Goal: Task Accomplishment & Management: Use online tool/utility

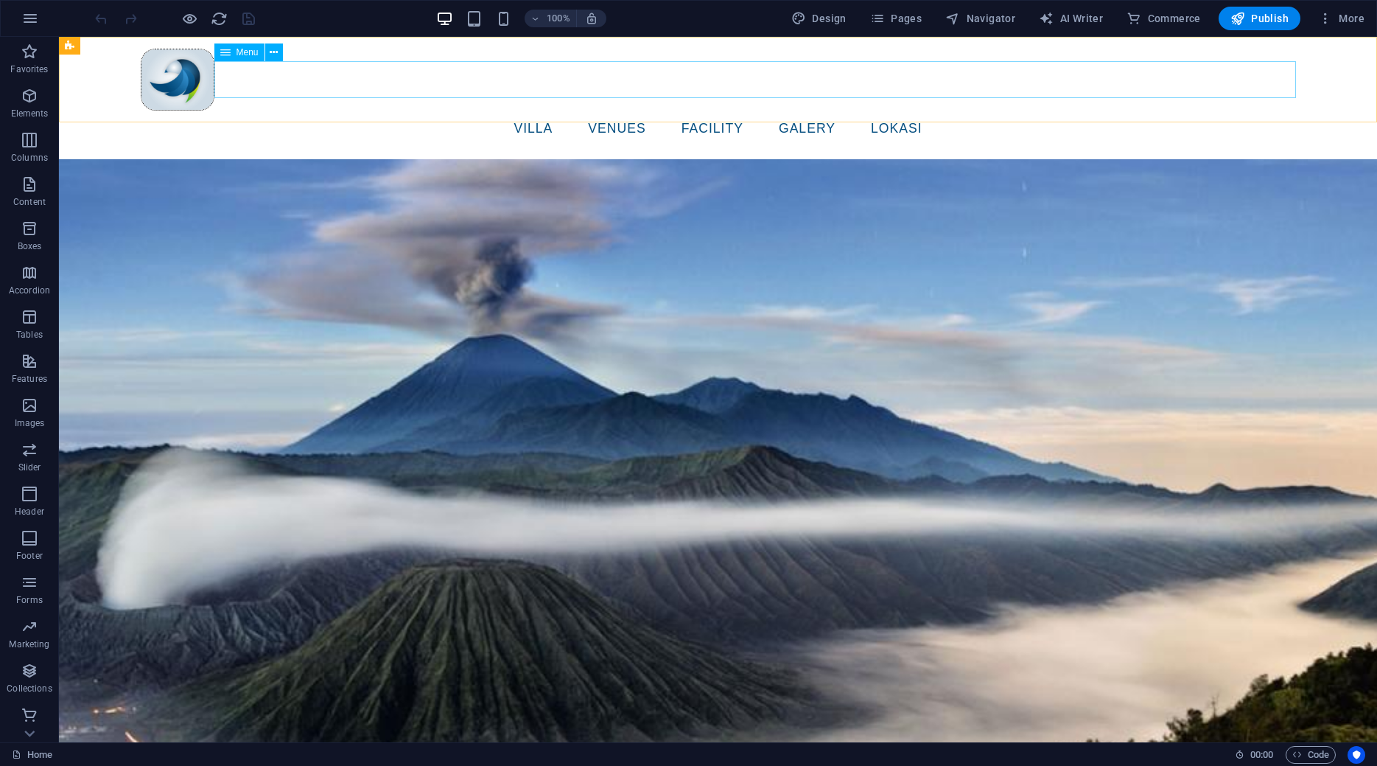
click at [589, 111] on nav "VILLA VENUES facility Galery lokasi" at bounding box center [718, 129] width 1155 height 37
click at [192, 73] on div at bounding box center [718, 80] width 1155 height 62
click at [265, 111] on nav "VILLA VENUES facility Galery lokasi" at bounding box center [718, 129] width 1155 height 37
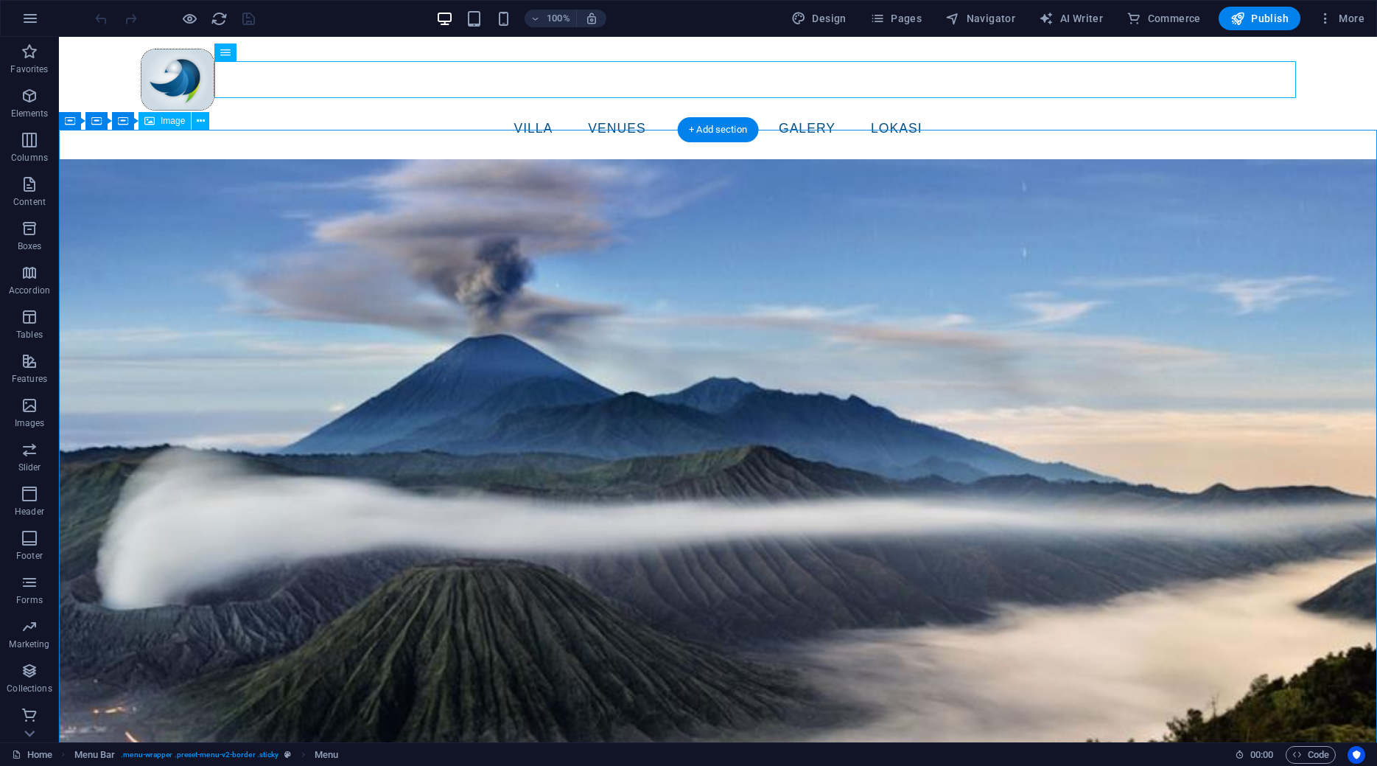
click at [712, 298] on figure at bounding box center [718, 486] width 1318 height 712
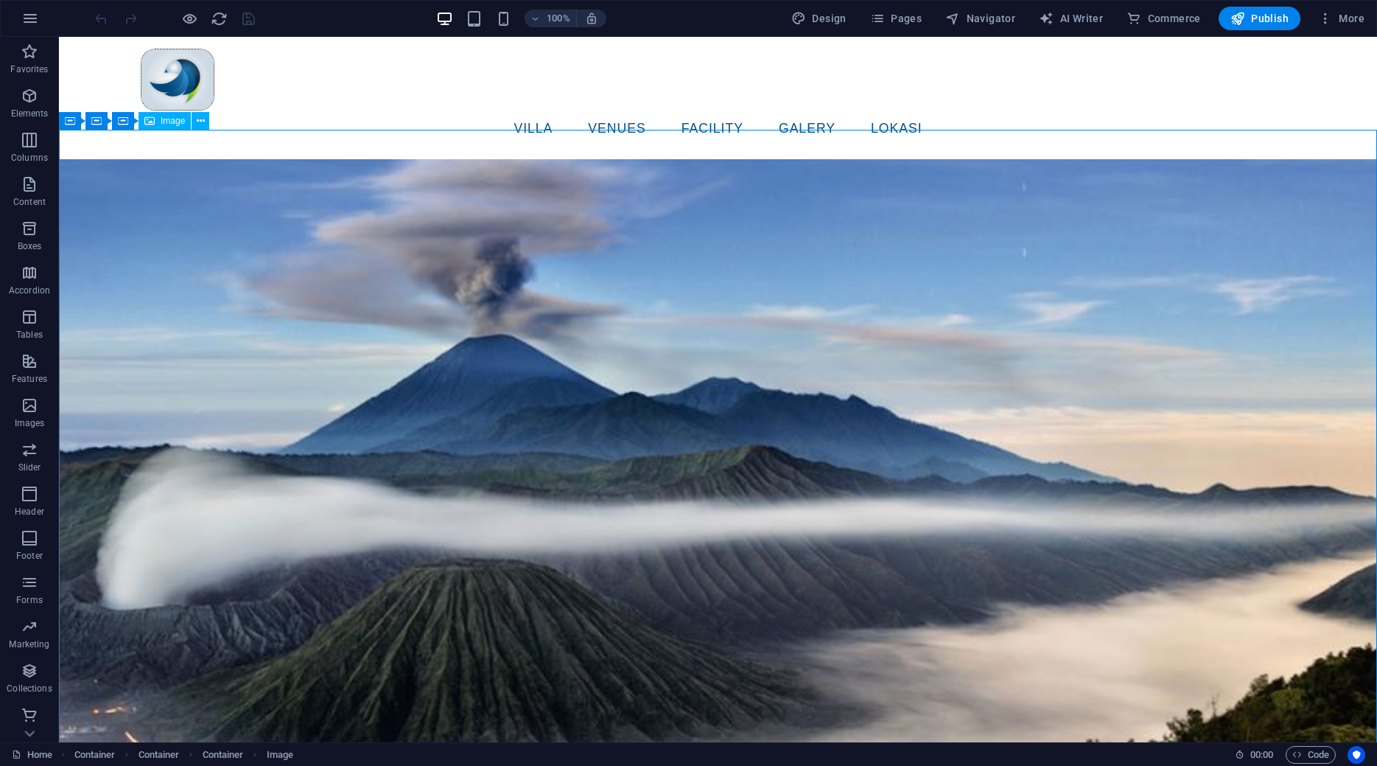
click at [150, 121] on icon at bounding box center [149, 121] width 10 height 18
click at [780, 434] on figure at bounding box center [718, 486] width 1318 height 712
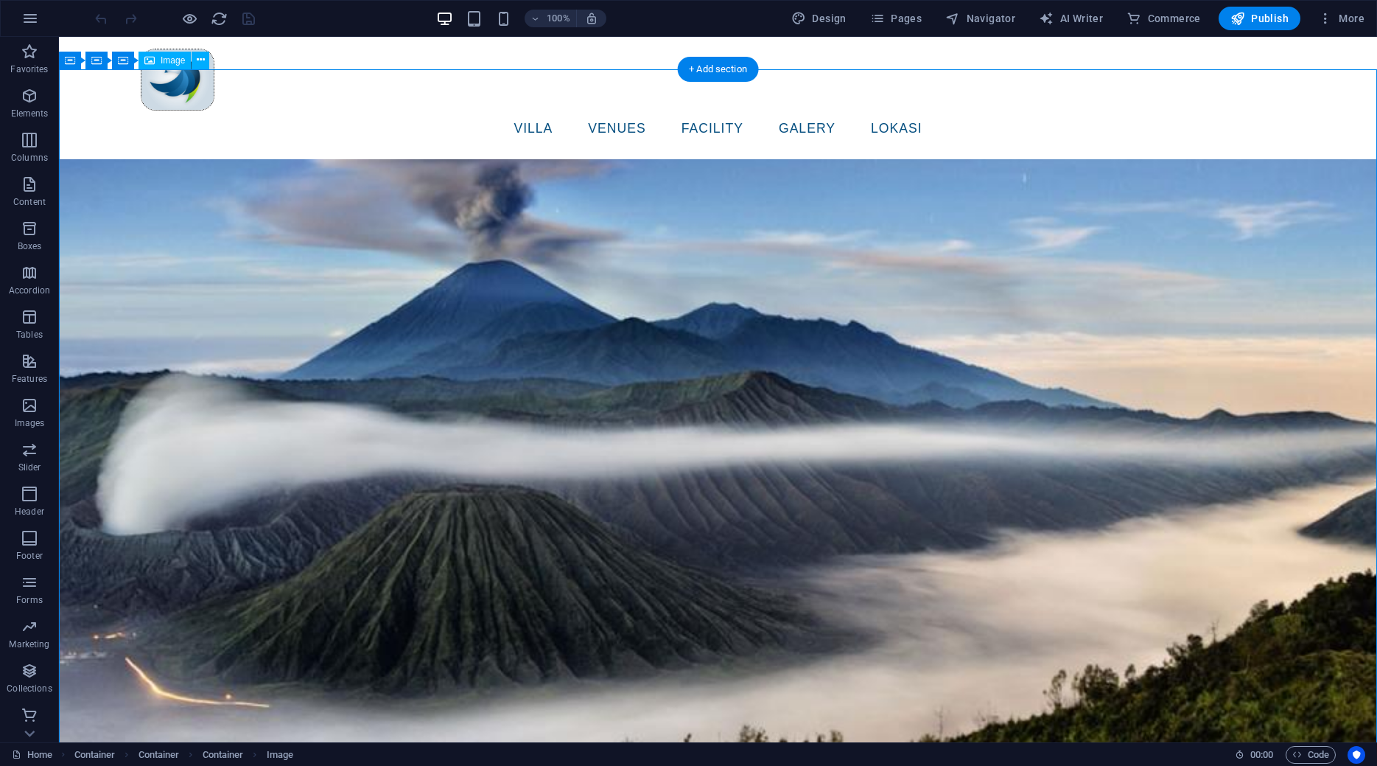
scroll to position [75, 0]
click at [864, 422] on figure at bounding box center [718, 411] width 1318 height 712
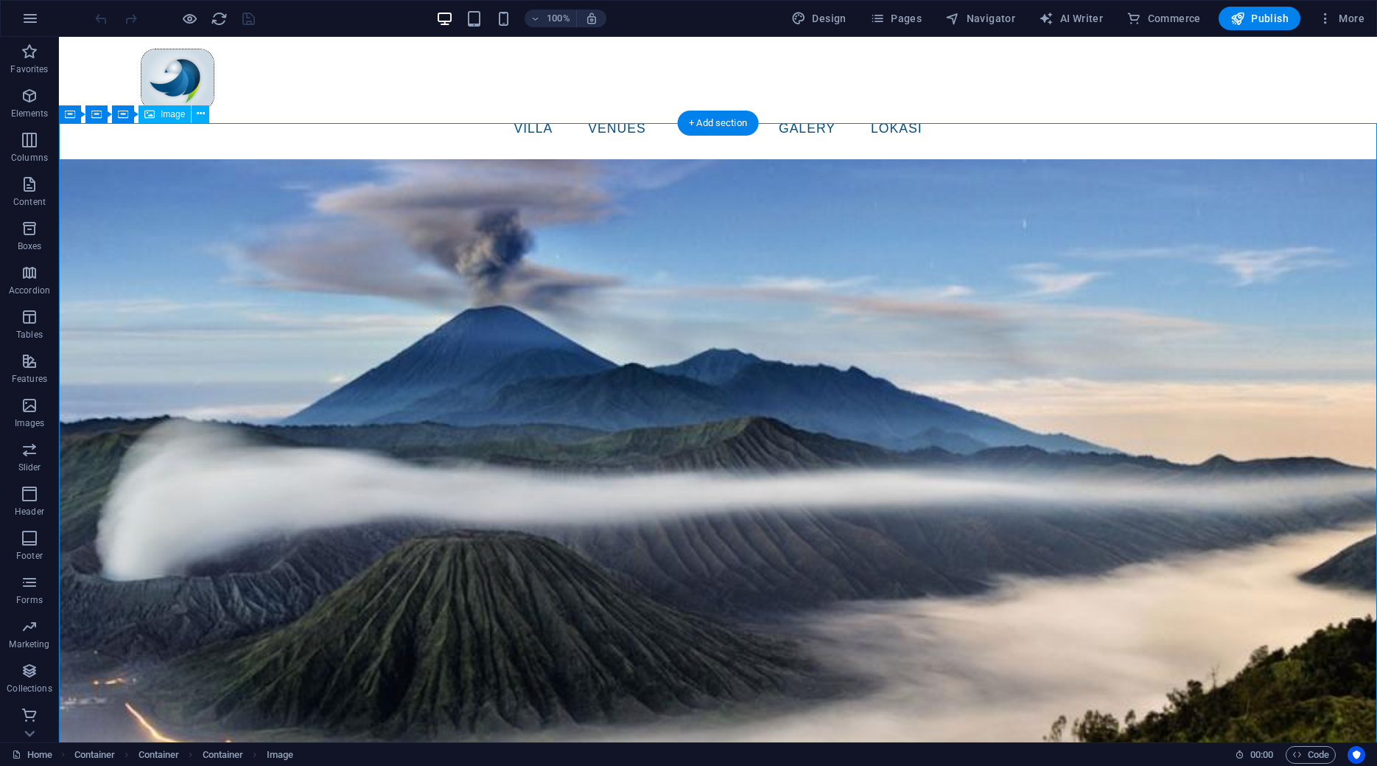
scroll to position [0, 0]
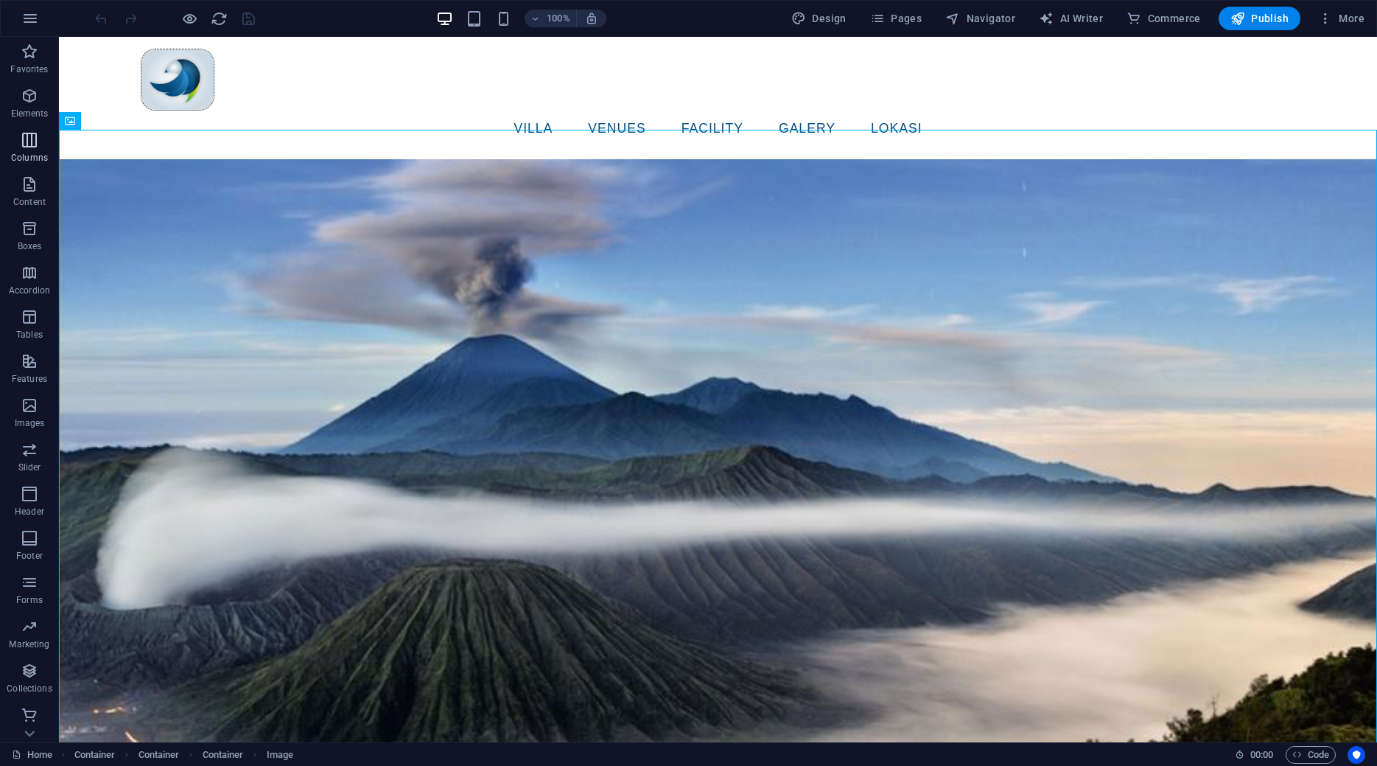
click at [18, 143] on span "Columns" at bounding box center [29, 148] width 59 height 35
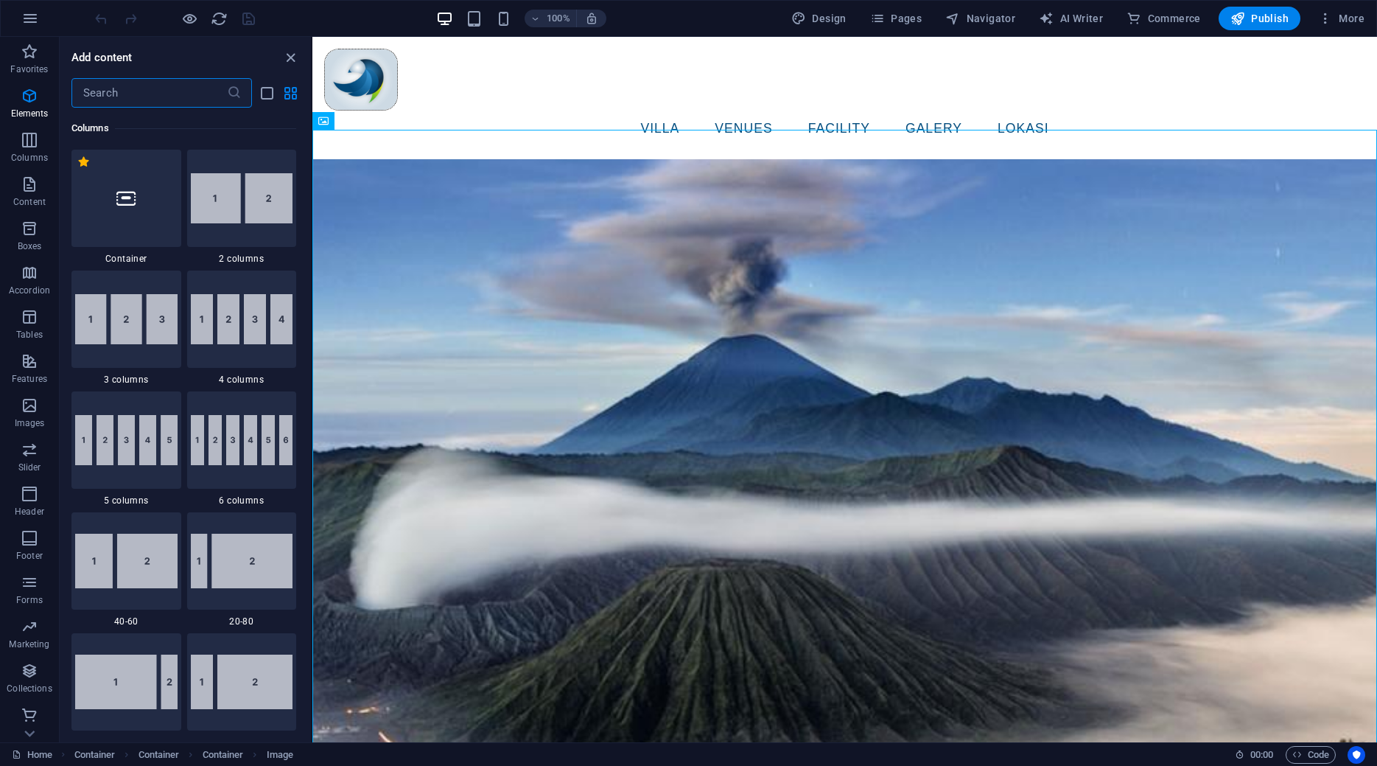
scroll to position [729, 0]
click at [32, 407] on icon "button" at bounding box center [30, 405] width 18 height 18
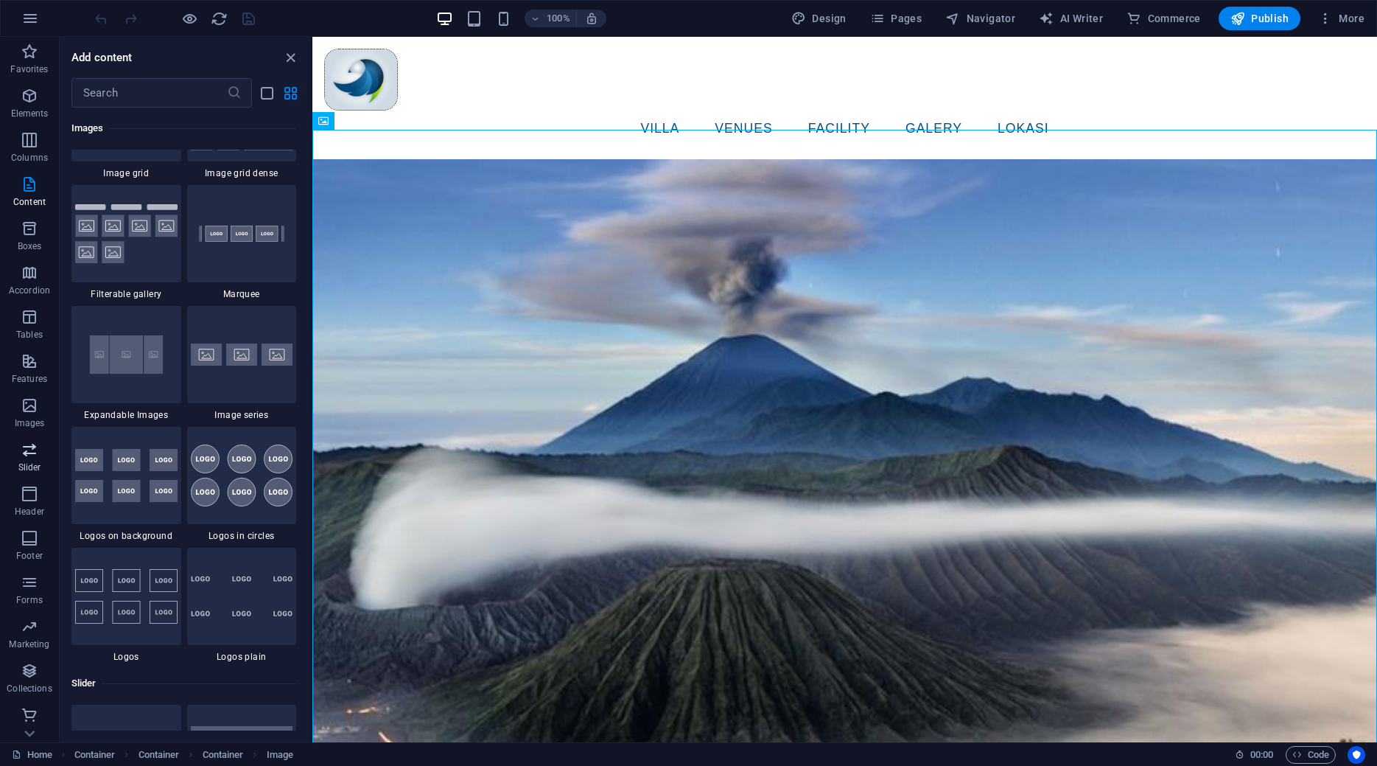
click at [28, 460] on span "Slider" at bounding box center [29, 458] width 59 height 35
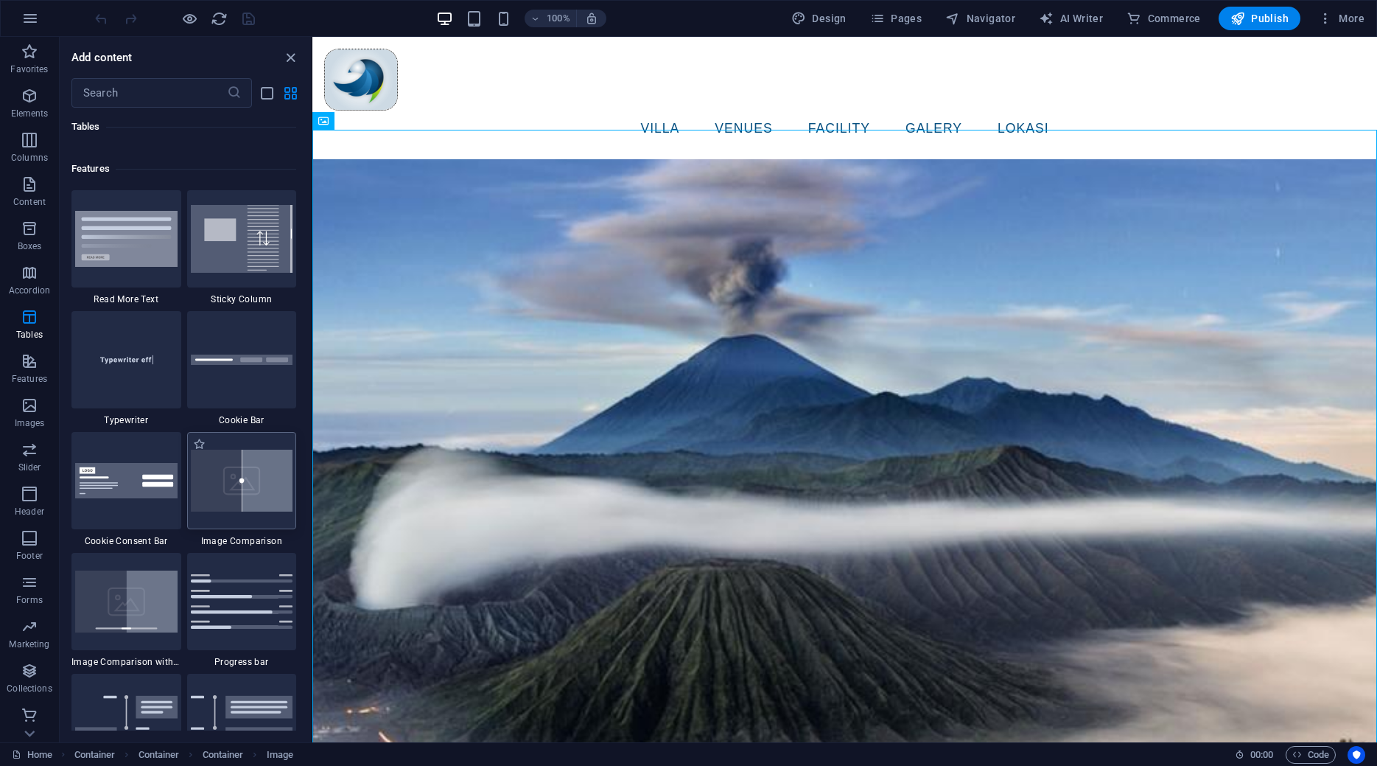
scroll to position [5644, 0]
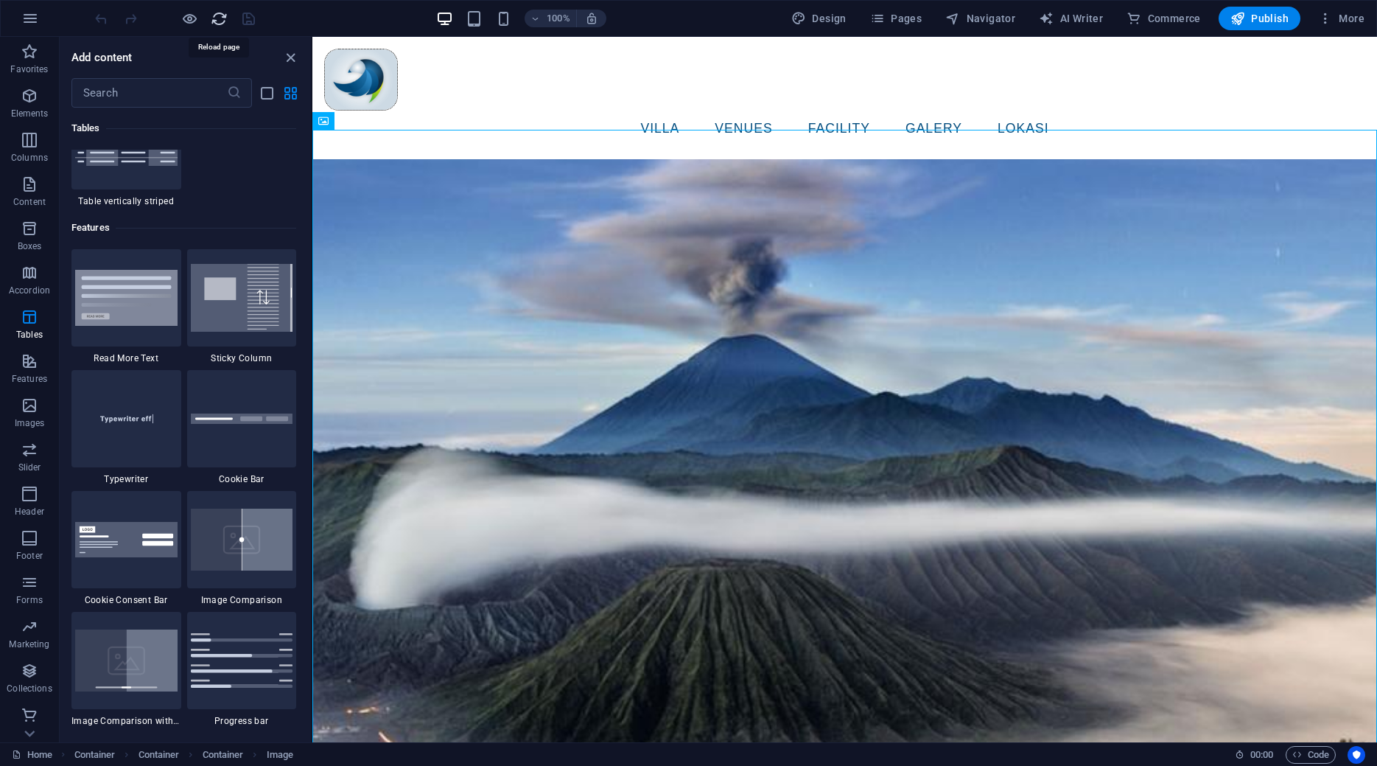
click at [223, 17] on icon "reload" at bounding box center [219, 18] width 17 height 17
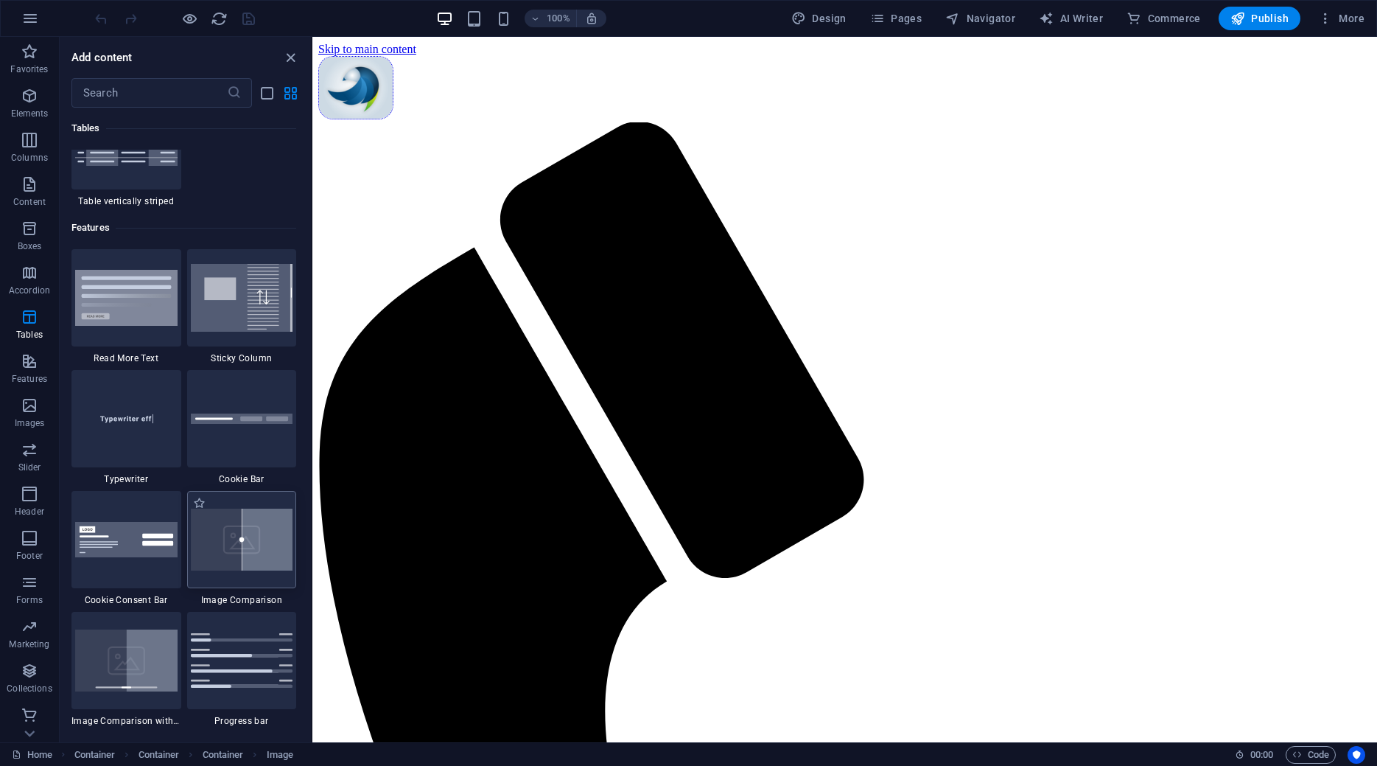
scroll to position [5843, 0]
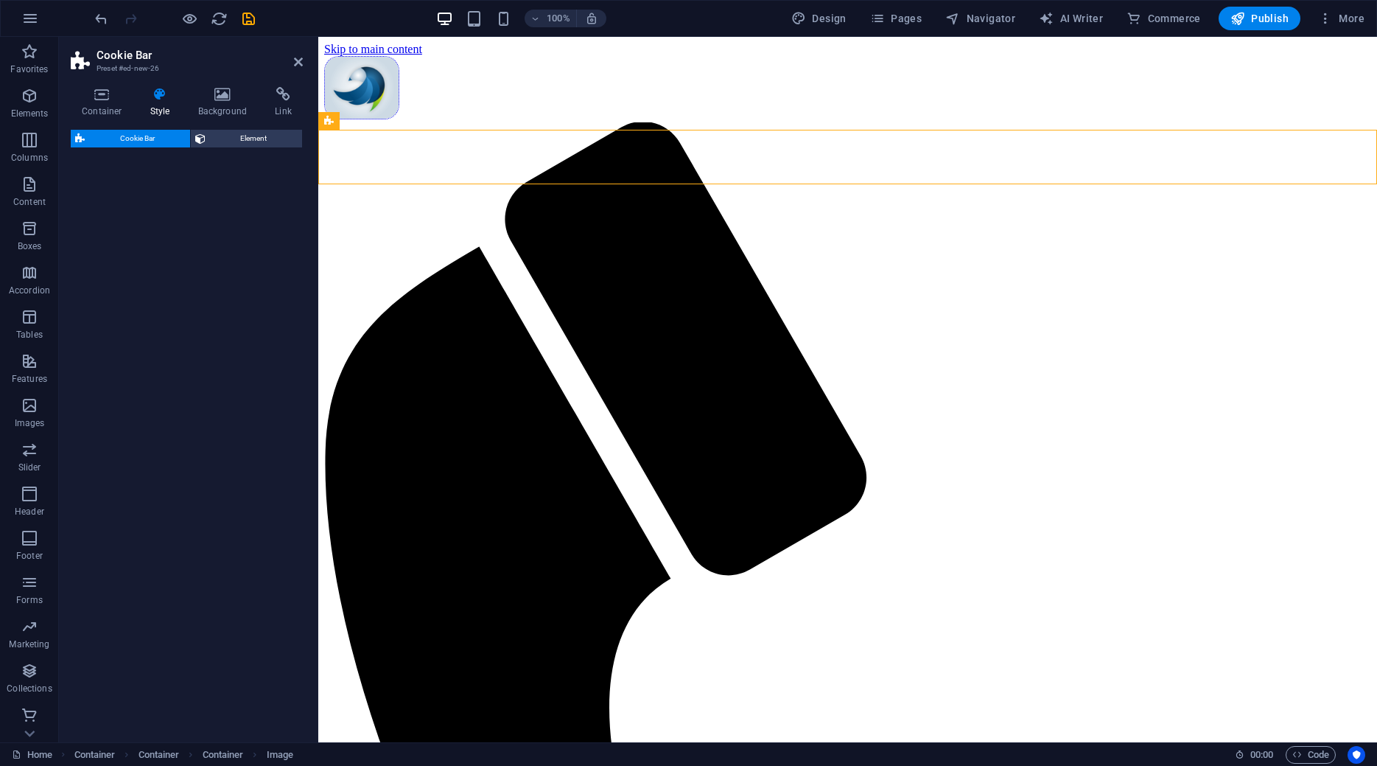
select select "px"
select select "rem"
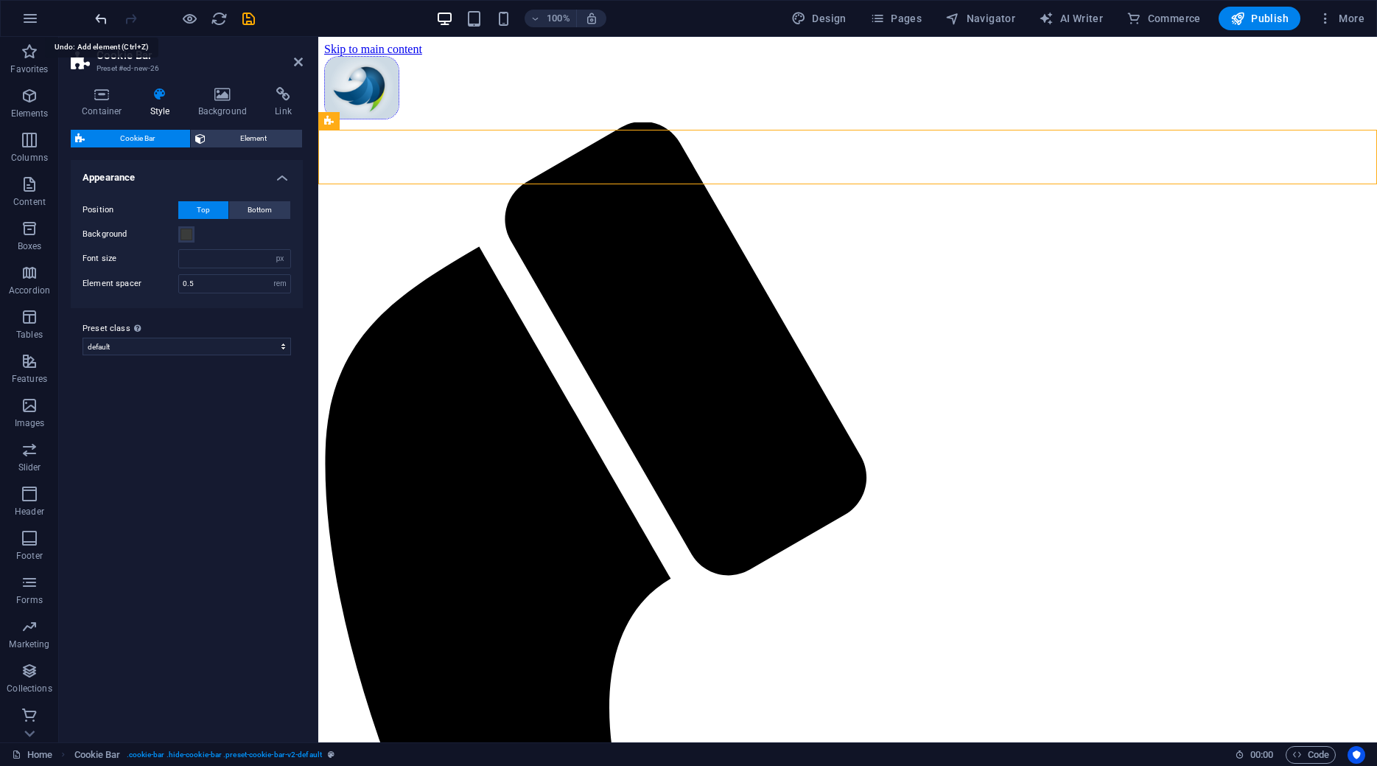
click at [97, 18] on icon "undo" at bounding box center [101, 18] width 17 height 17
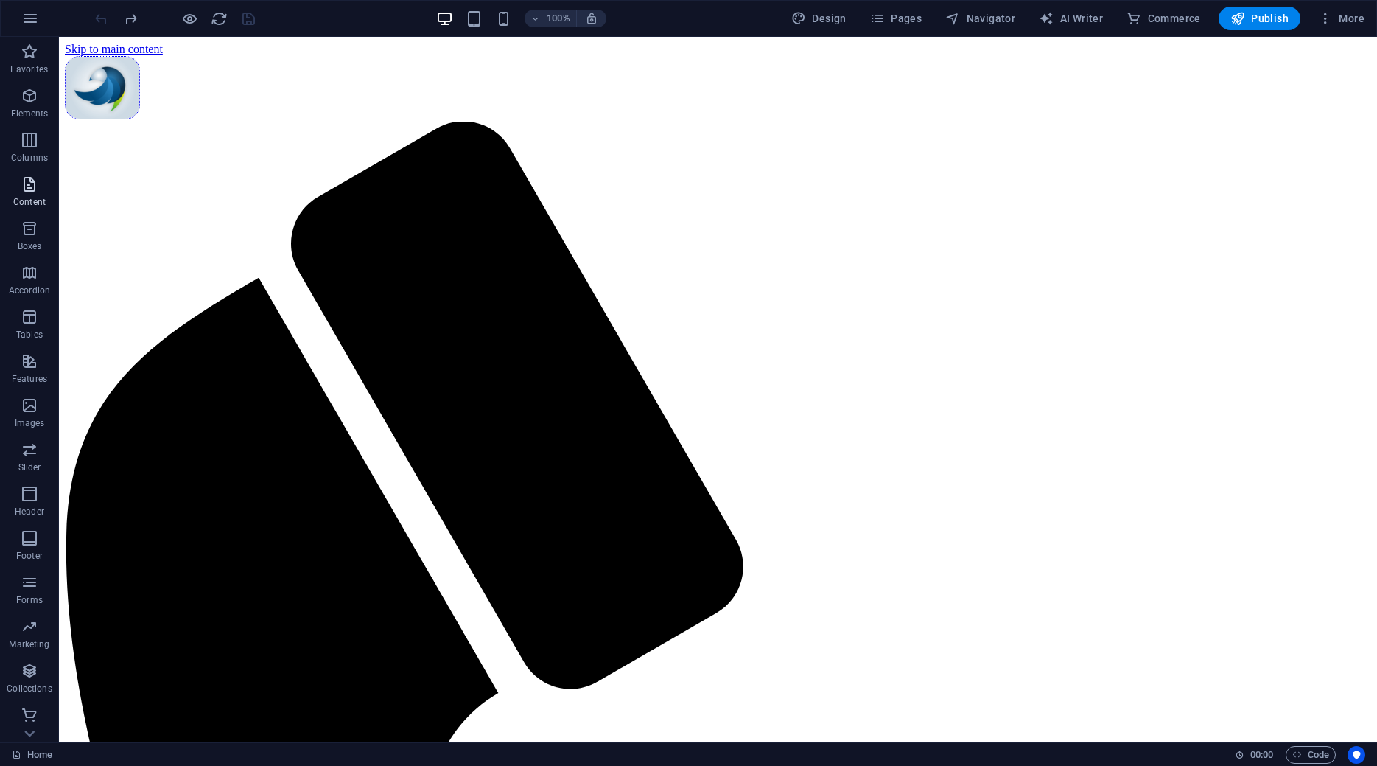
click at [32, 187] on icon "button" at bounding box center [30, 184] width 18 height 18
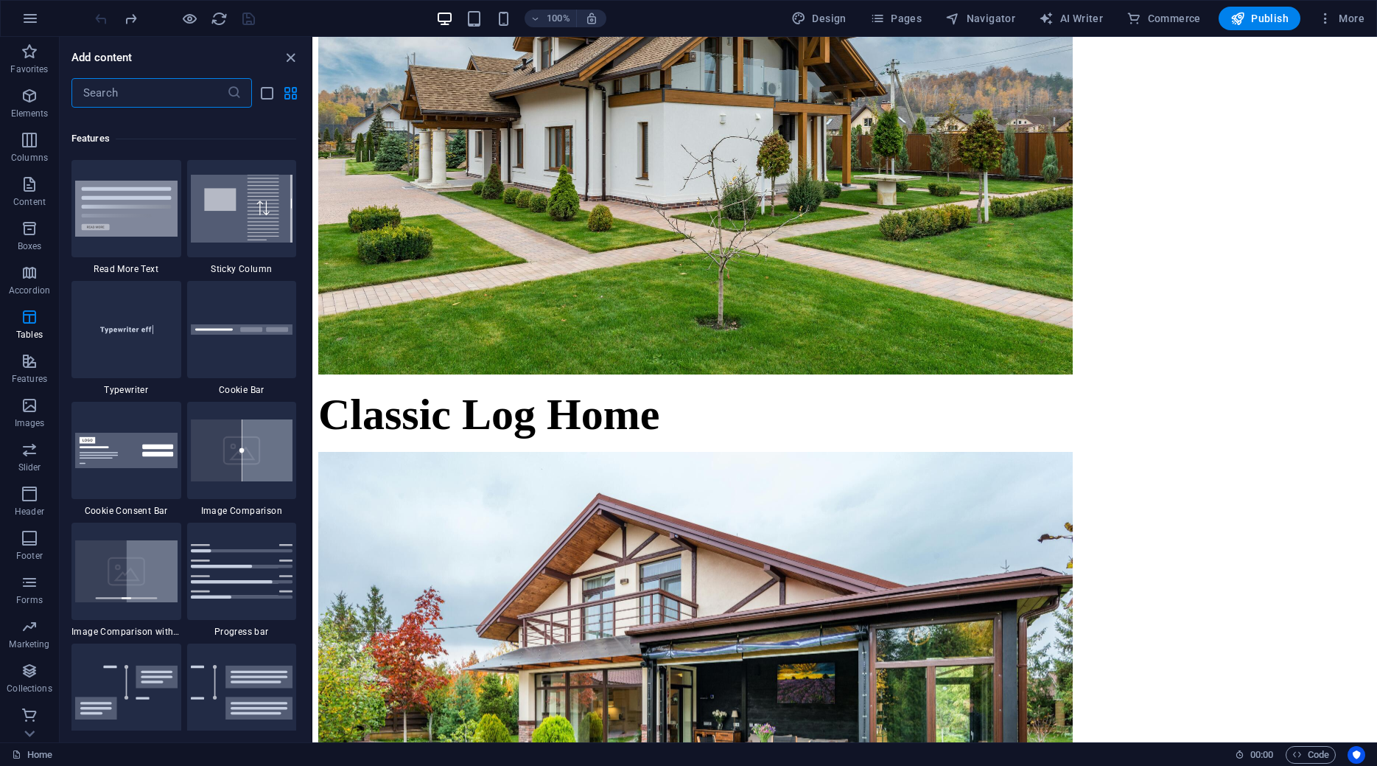
scroll to position [5761, 0]
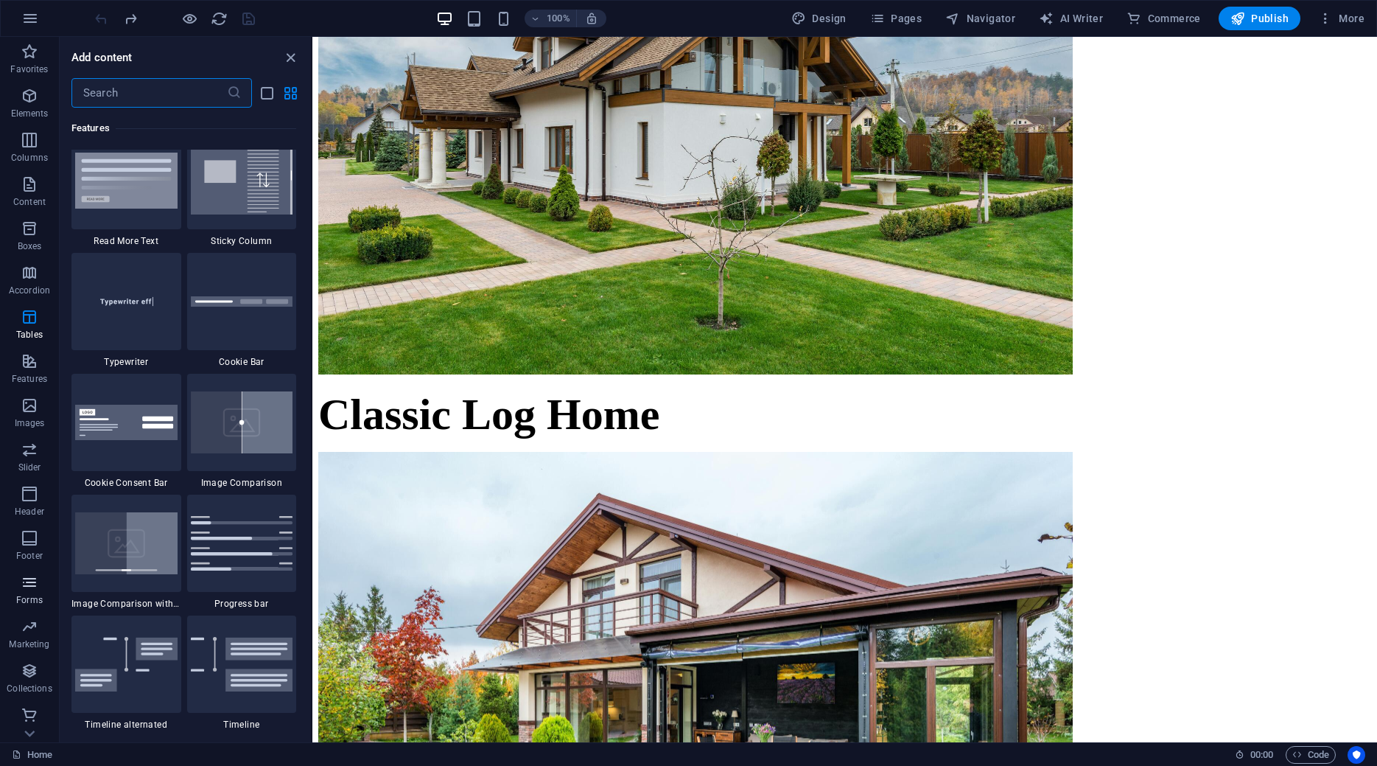
click at [25, 587] on icon "button" at bounding box center [30, 582] width 18 height 18
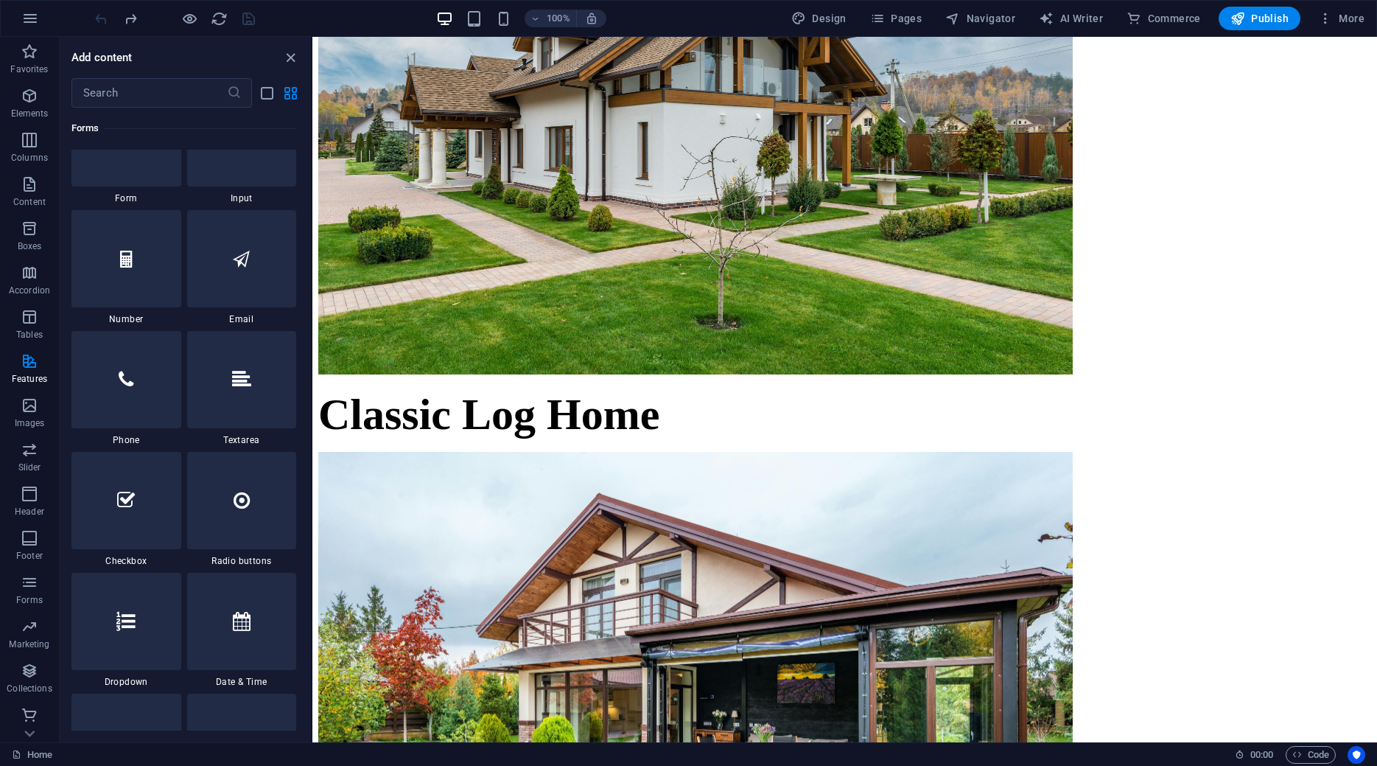
scroll to position [11180, 0]
click at [38, 588] on icon "button" at bounding box center [30, 582] width 18 height 18
click at [36, 588] on icon "button" at bounding box center [30, 582] width 18 height 18
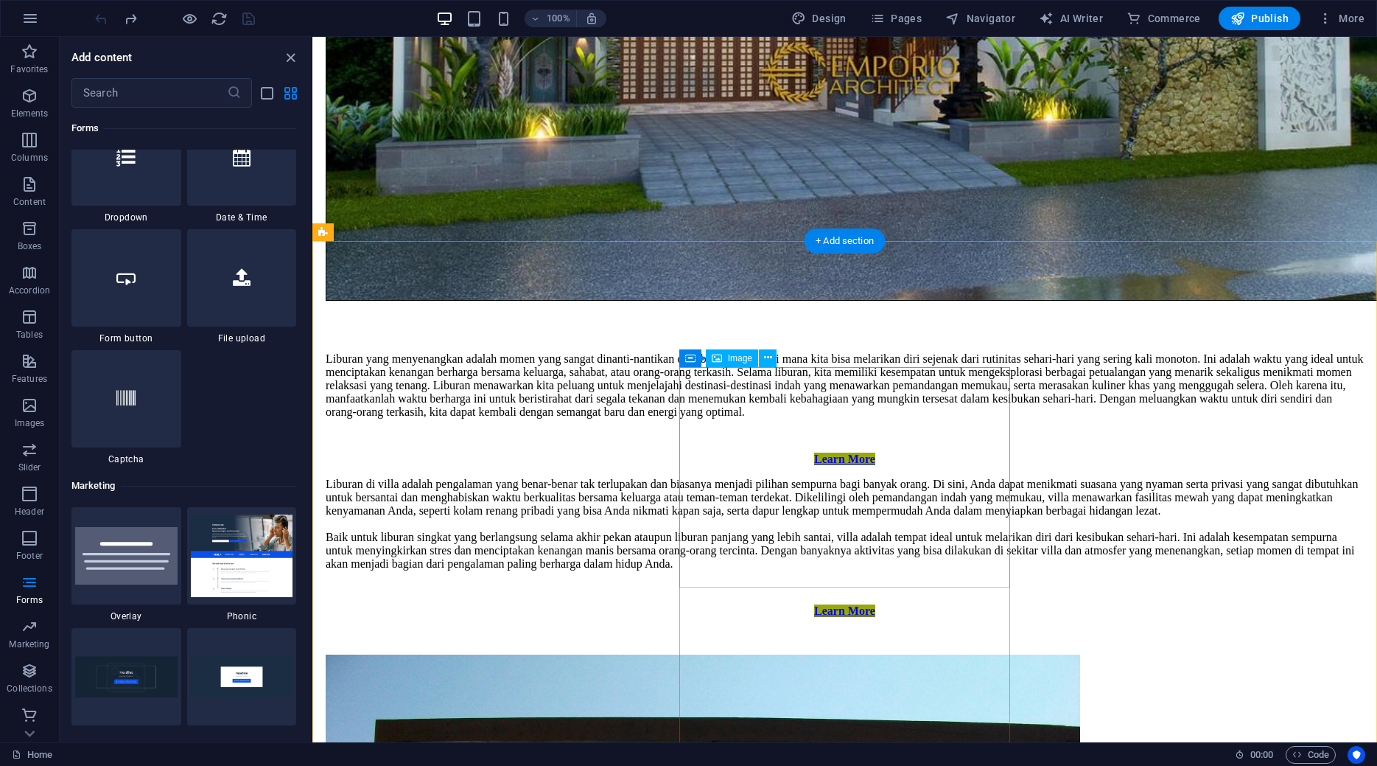
scroll to position [2683, 0]
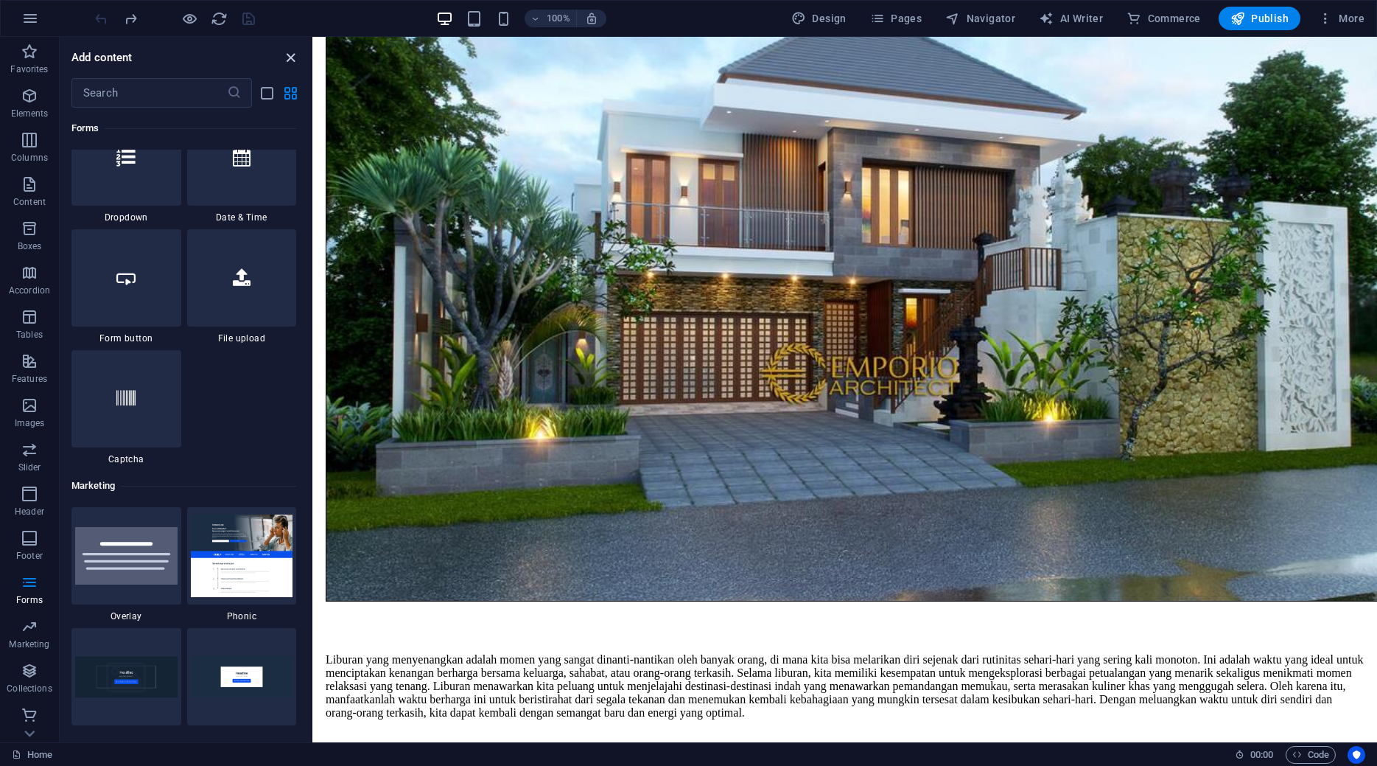
click at [293, 60] on icon "close panel" at bounding box center [290, 57] width 17 height 17
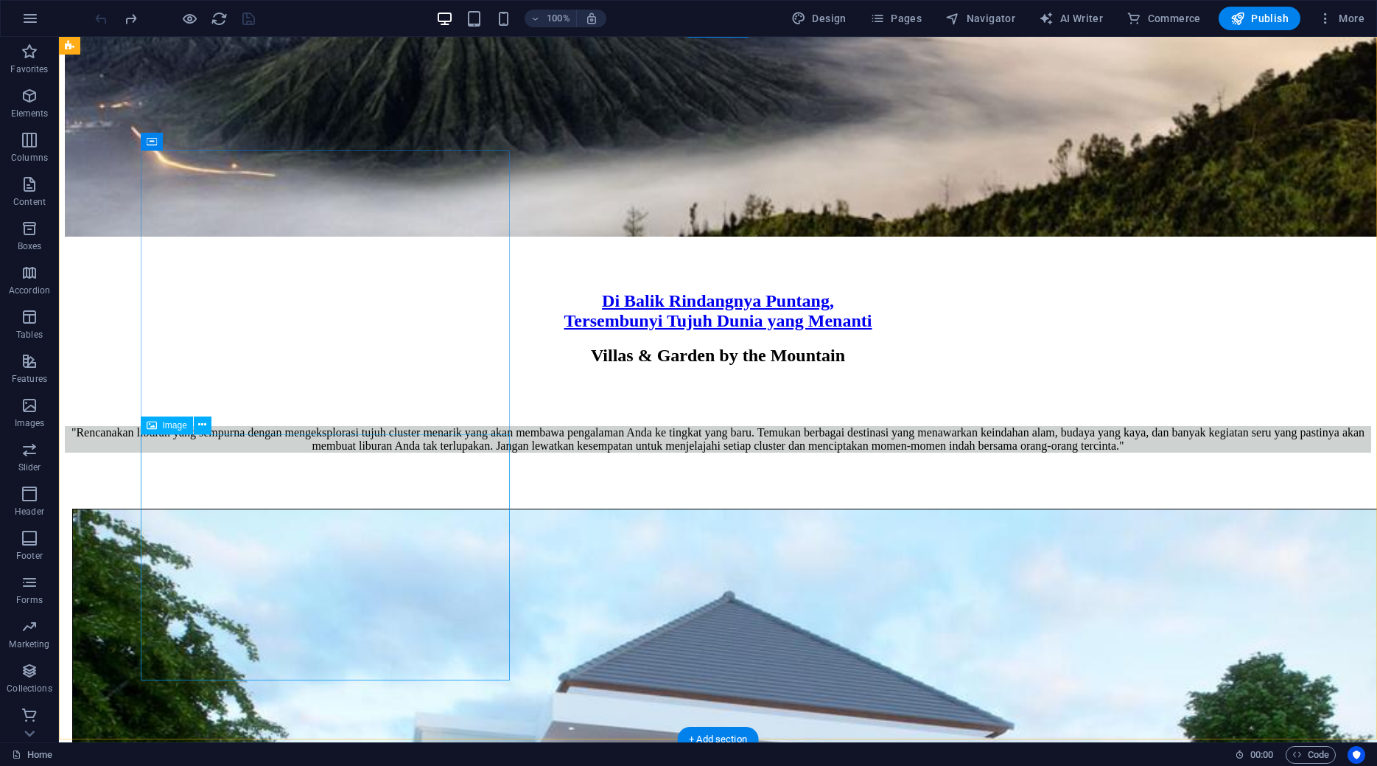
scroll to position [2207, 0]
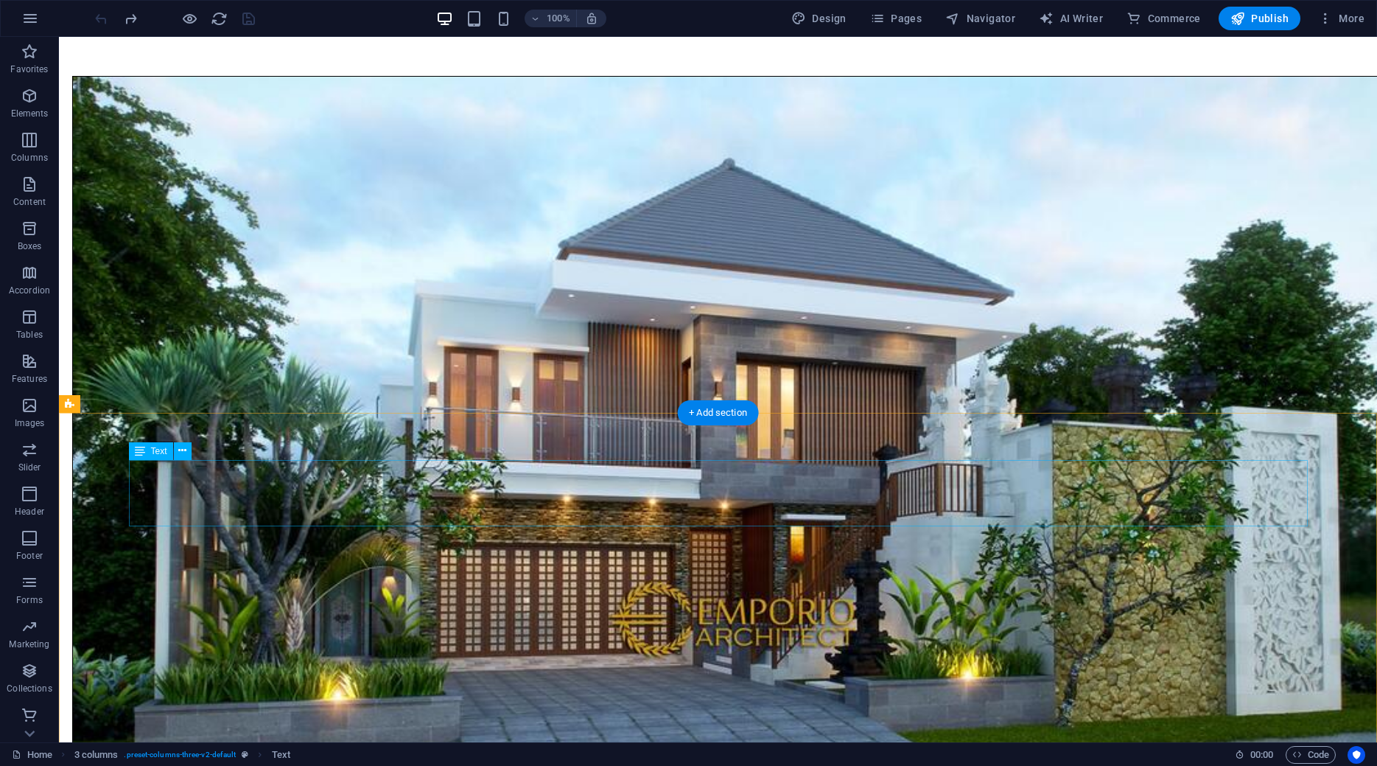
scroll to position [2883, 0]
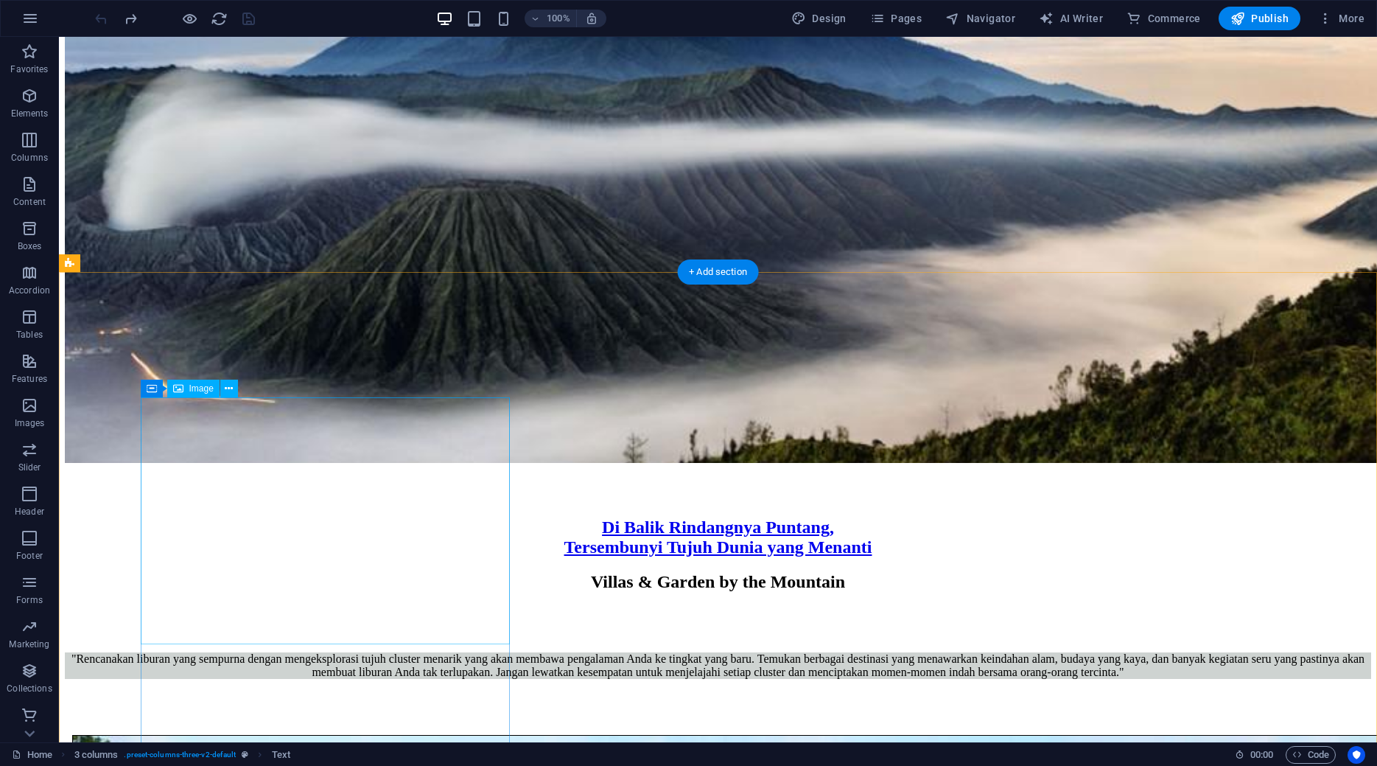
scroll to position [2207, 0]
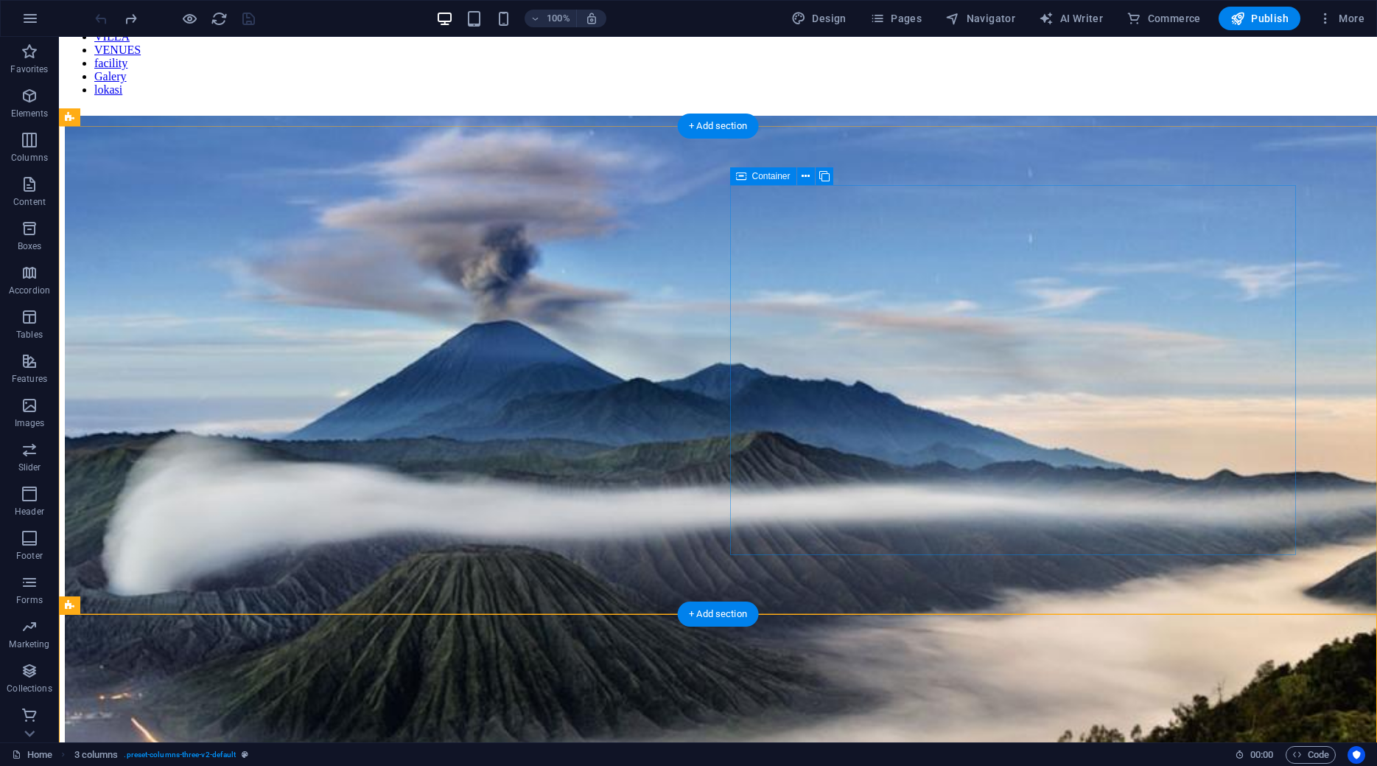
scroll to position [2217, 0]
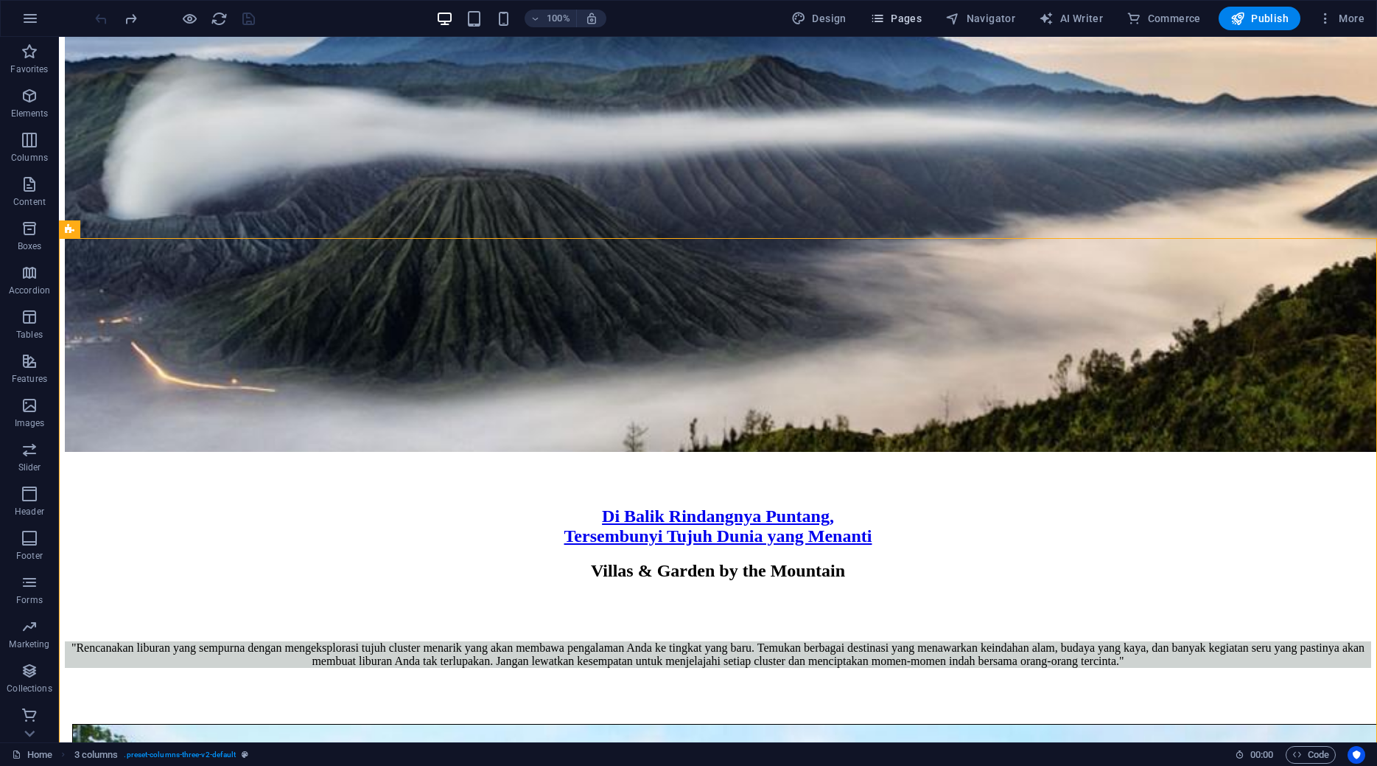
click at [911, 18] on span "Pages" at bounding box center [896, 18] width 52 height 15
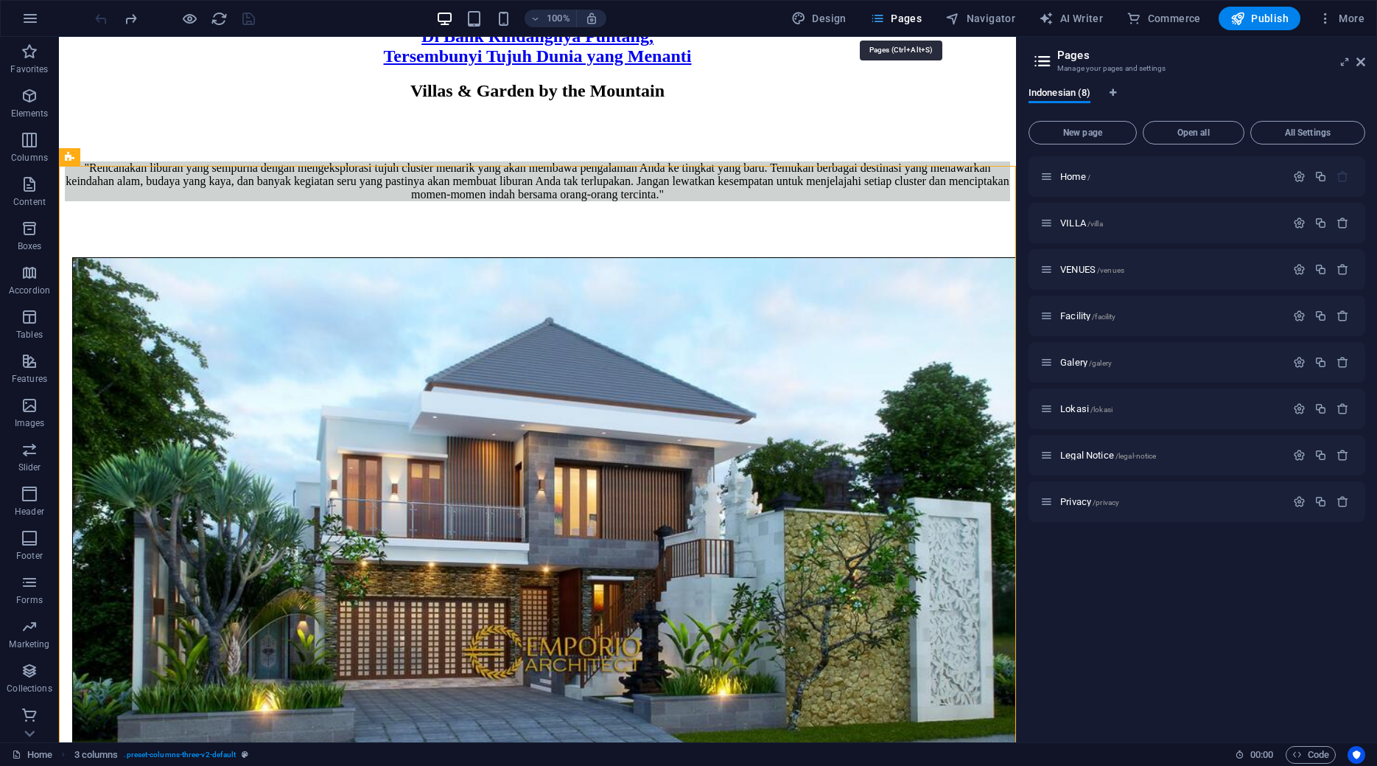
scroll to position [2199, 0]
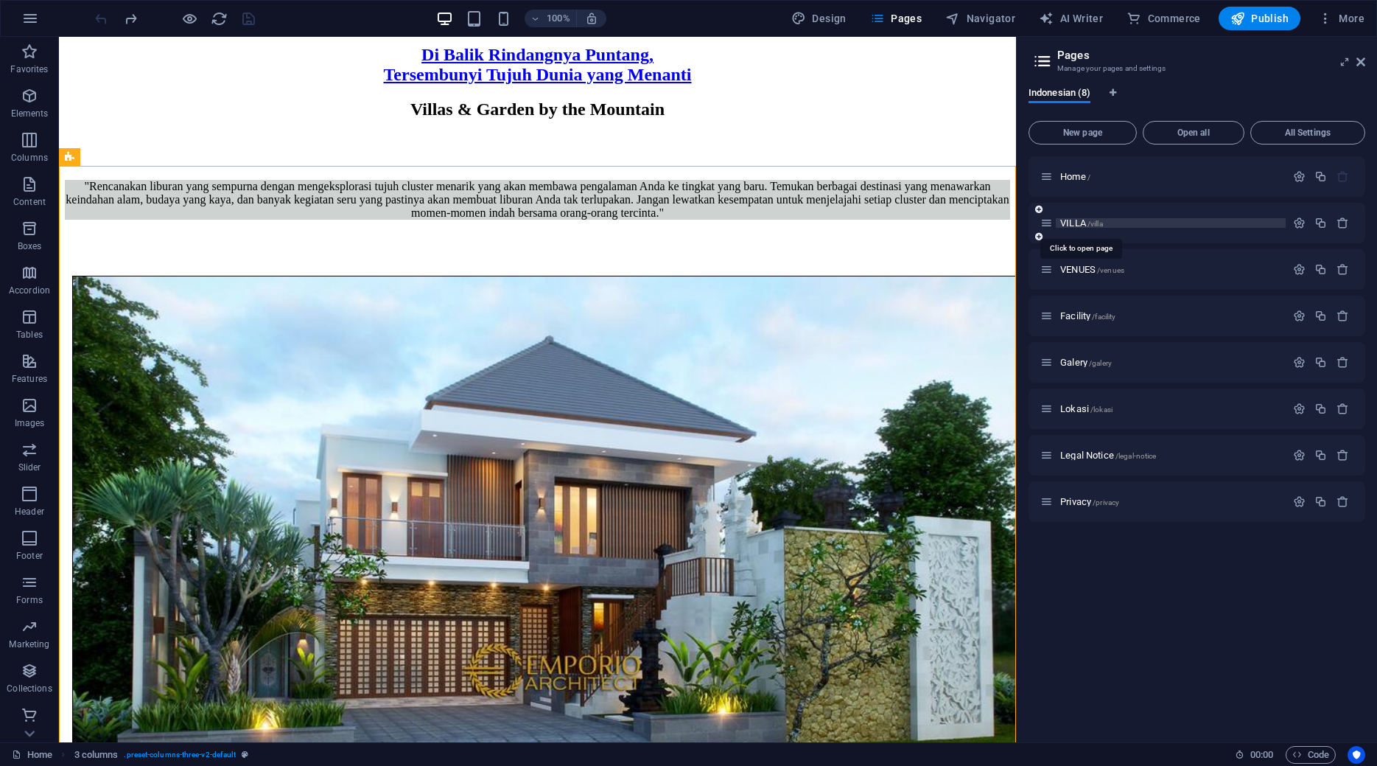
click at [1078, 220] on span "VILLA /villa" at bounding box center [1081, 222] width 43 height 11
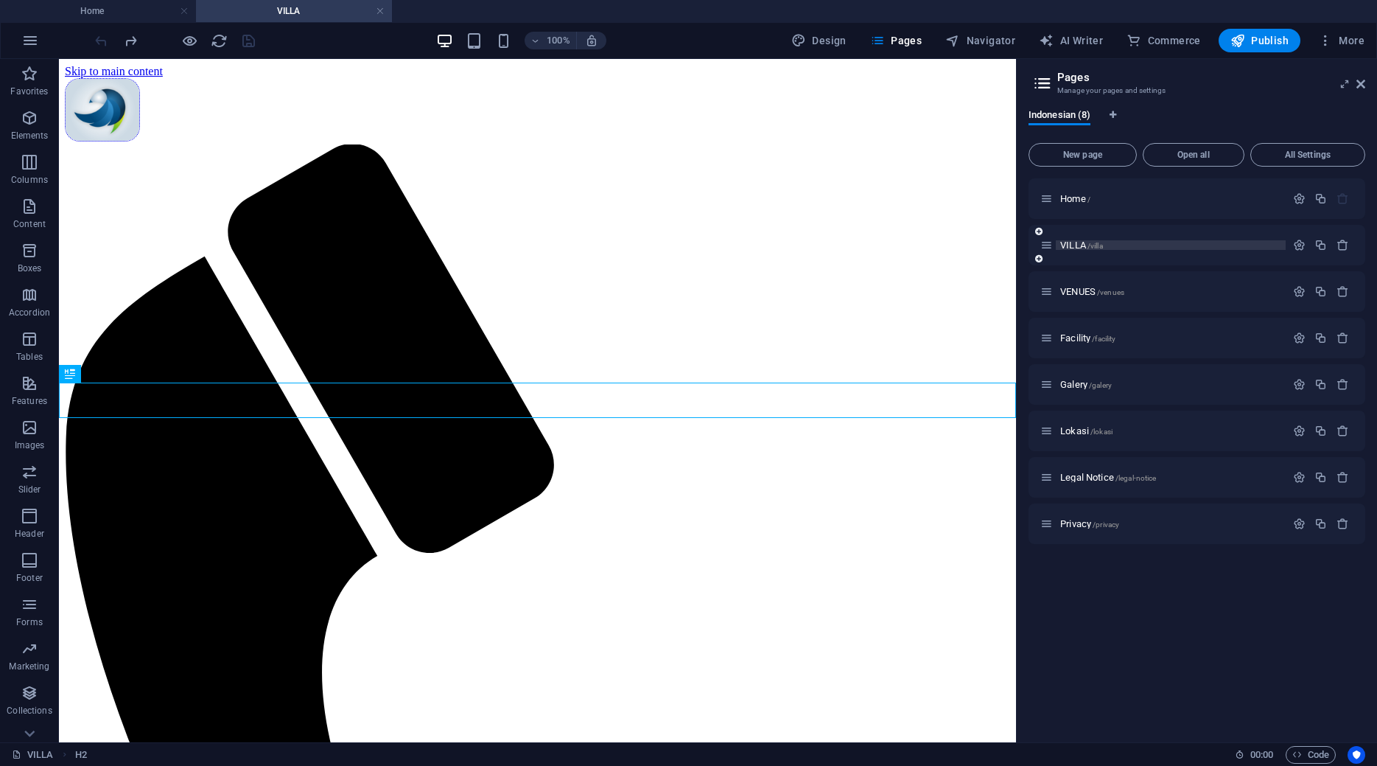
scroll to position [502, 0]
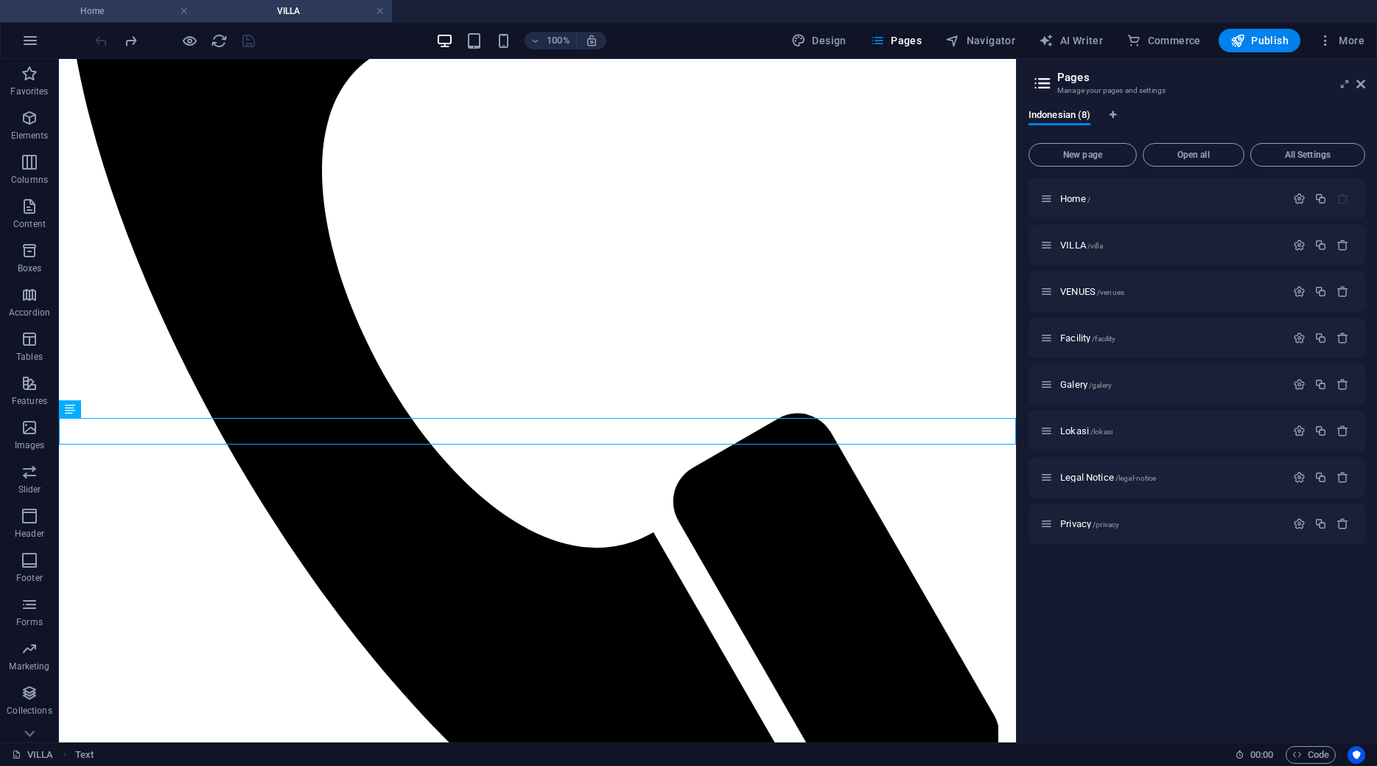
drag, startPoint x: 93, startPoint y: 9, endPoint x: 147, endPoint y: 26, distance: 57.1
click at [93, 9] on h4 "Home" at bounding box center [98, 11] width 196 height 16
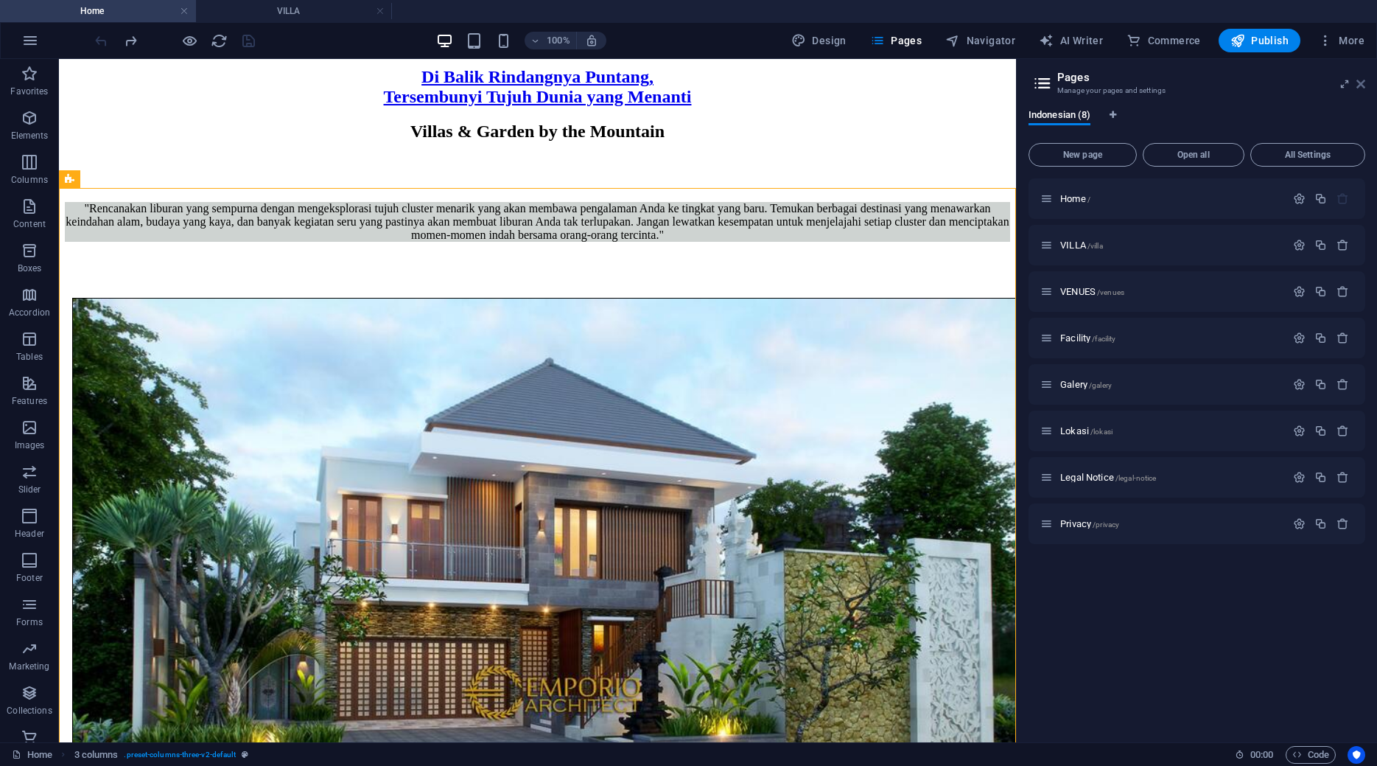
click at [1362, 81] on icon at bounding box center [1360, 84] width 9 height 12
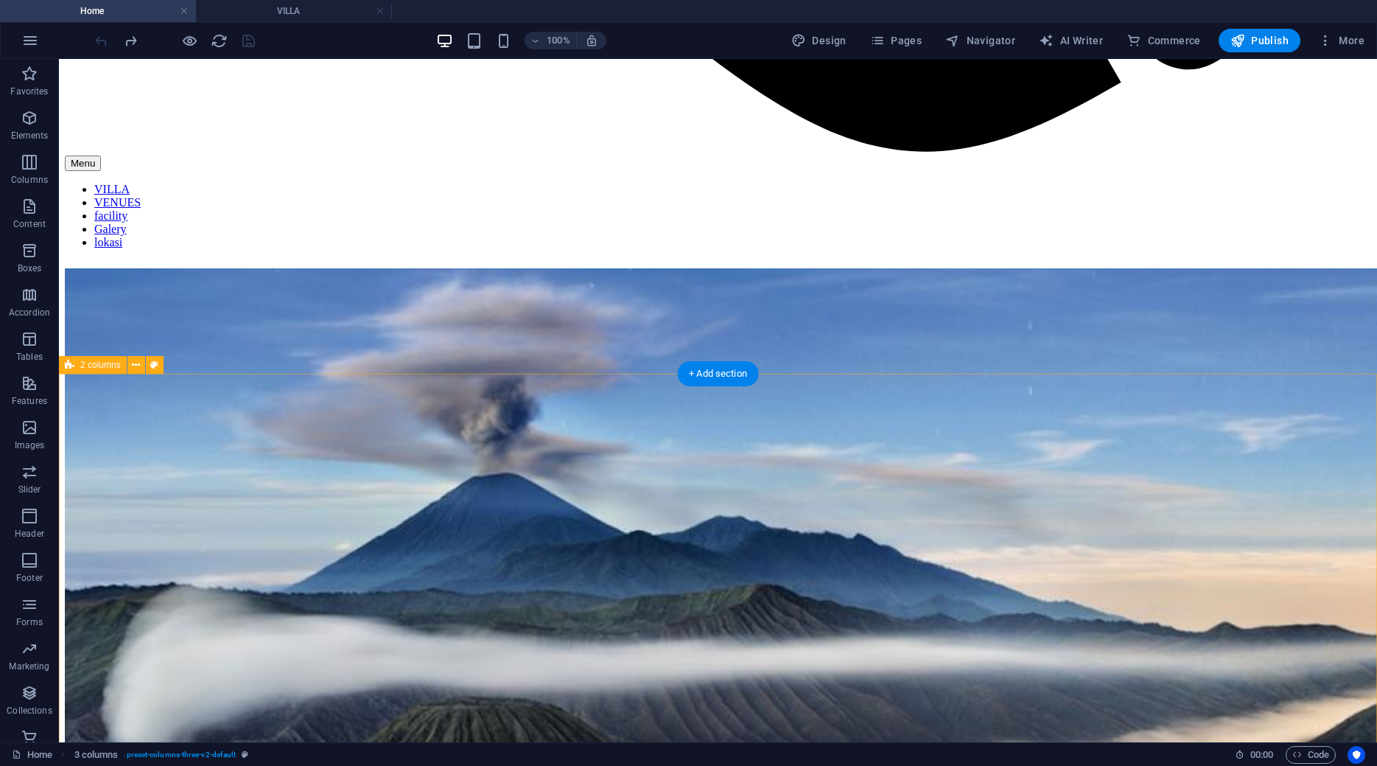
scroll to position [1616, 0]
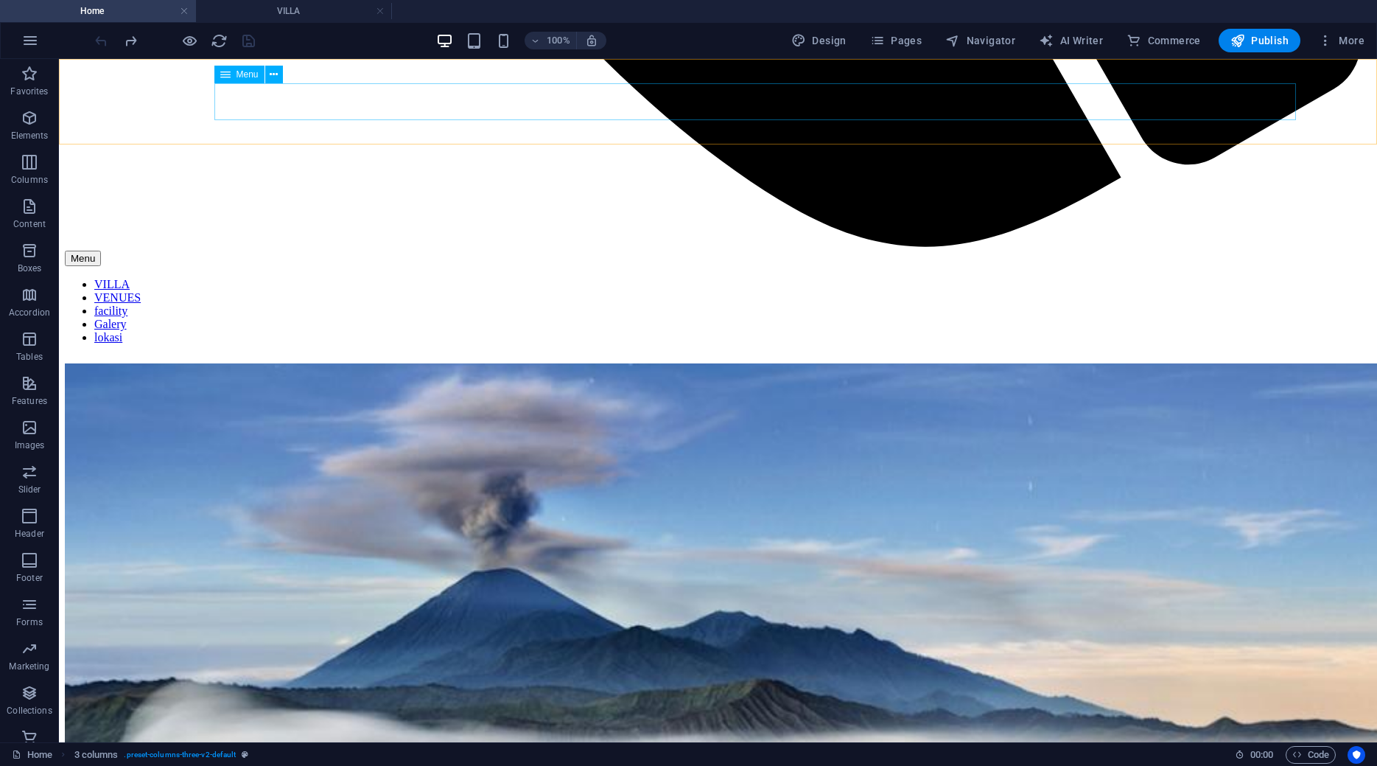
click at [565, 278] on nav "VILLA VENUES facility Galery lokasi" at bounding box center [718, 311] width 1306 height 66
click at [229, 5] on h4 "VILLA" at bounding box center [294, 11] width 196 height 16
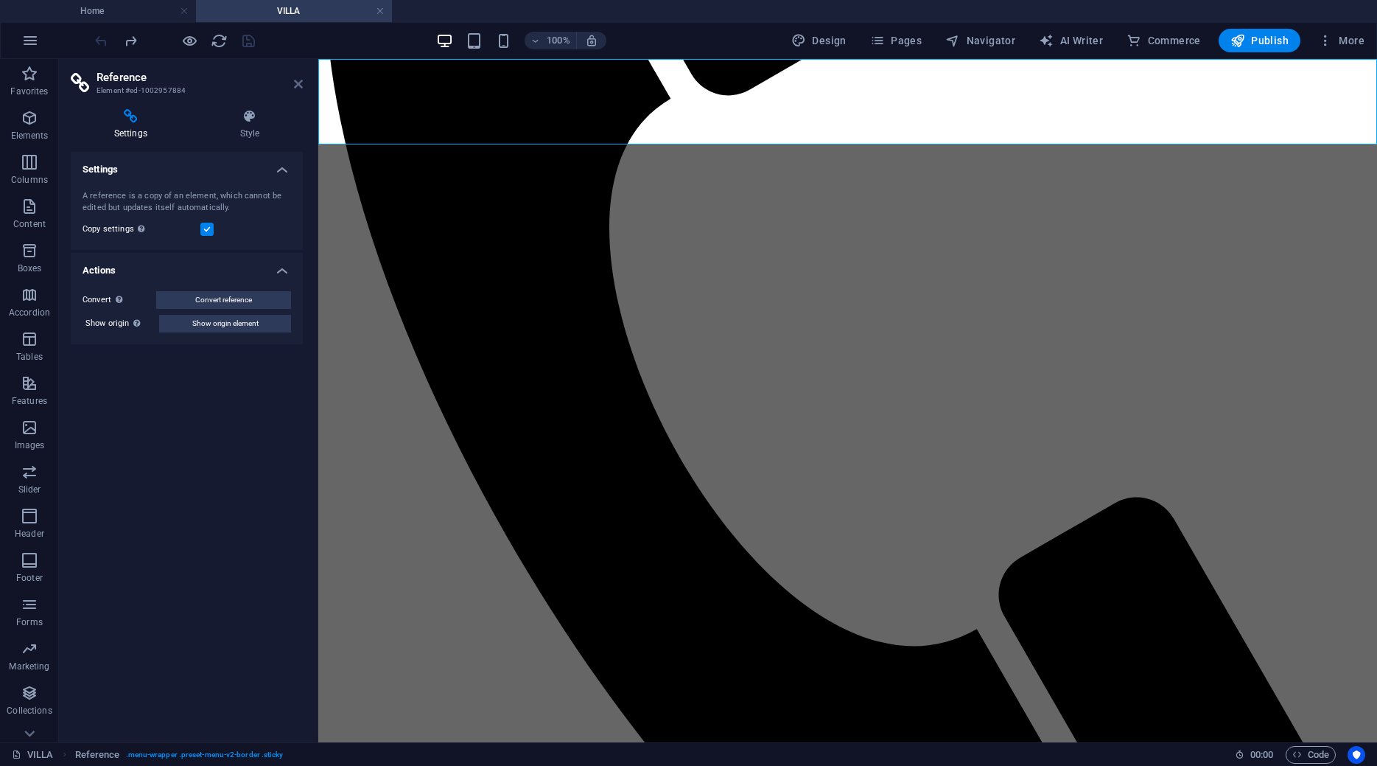
click at [294, 81] on icon at bounding box center [298, 84] width 9 height 12
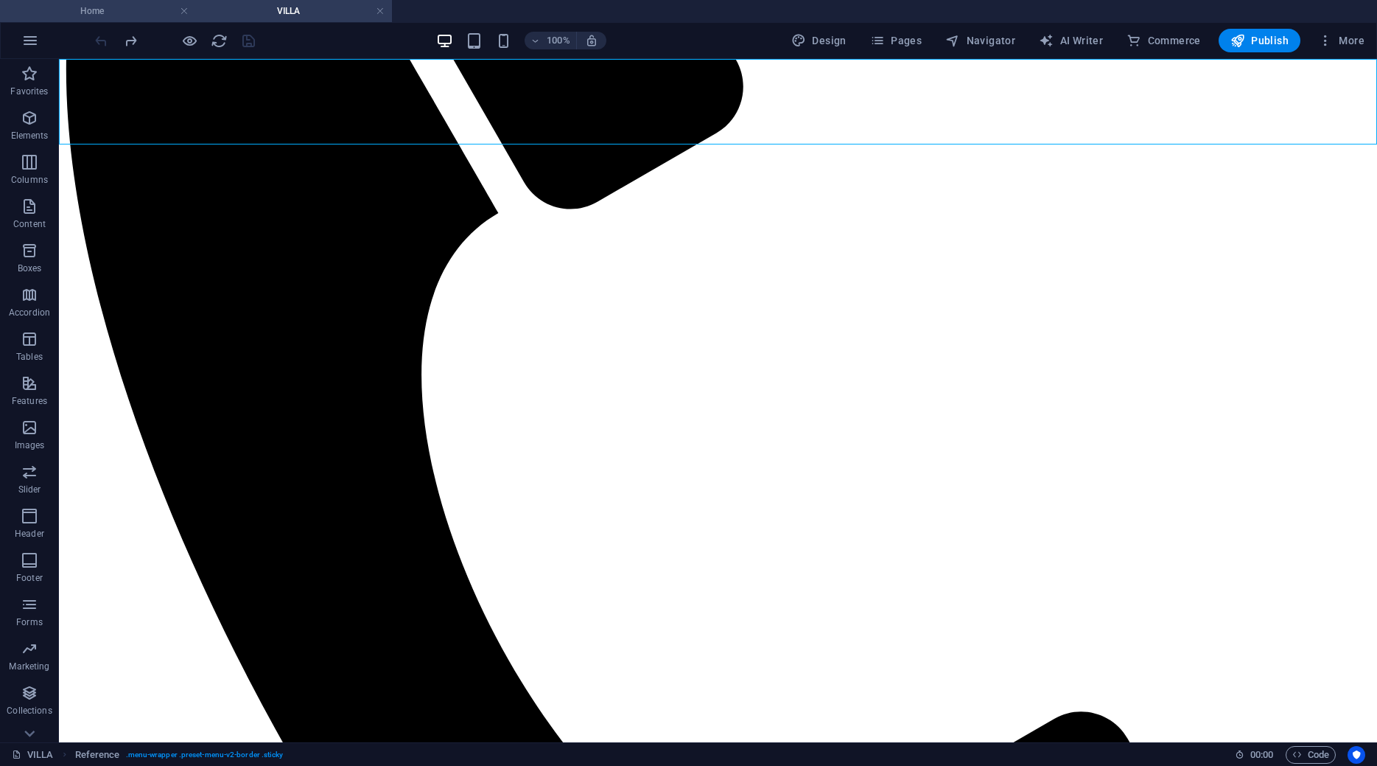
click at [134, 11] on h4 "Home" at bounding box center [98, 11] width 196 height 16
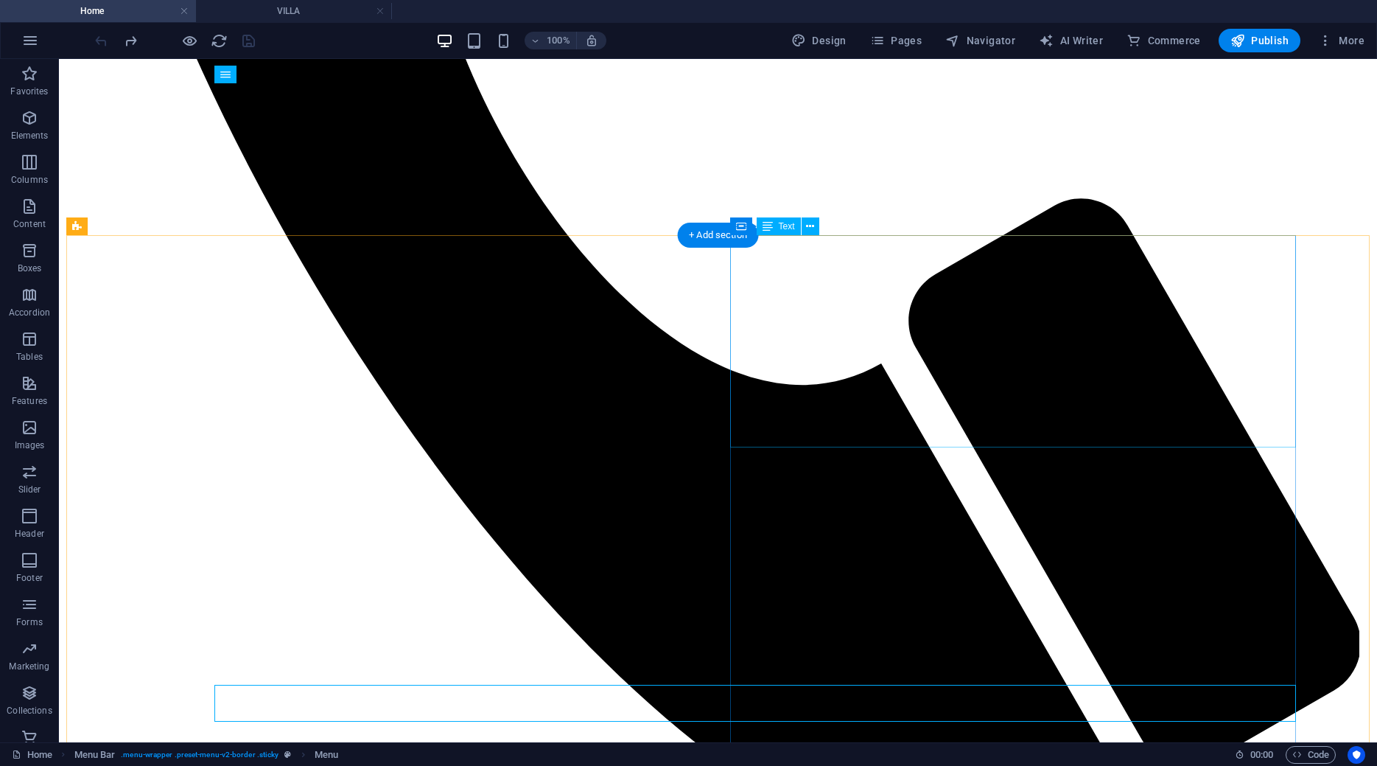
scroll to position [564, 0]
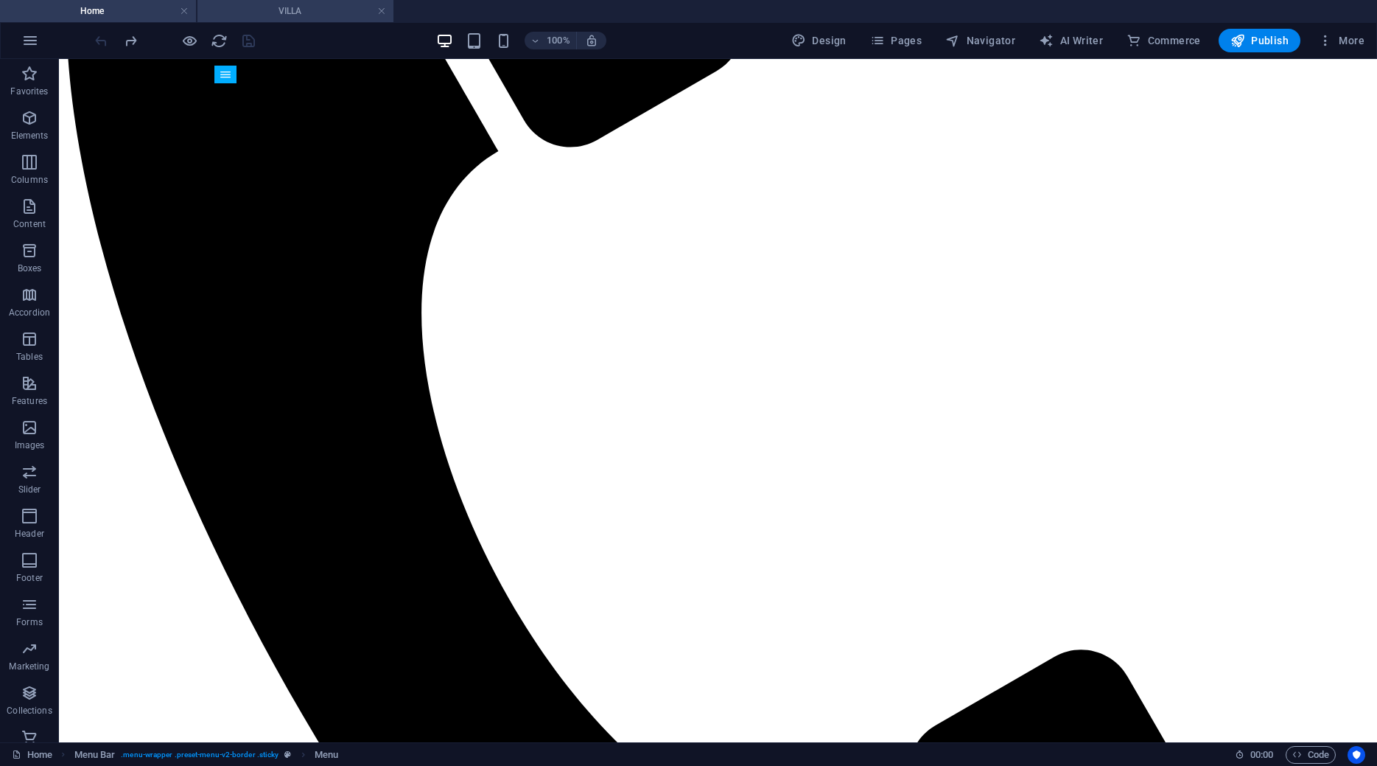
click at [264, 13] on h4 "VILLA" at bounding box center [295, 11] width 196 height 16
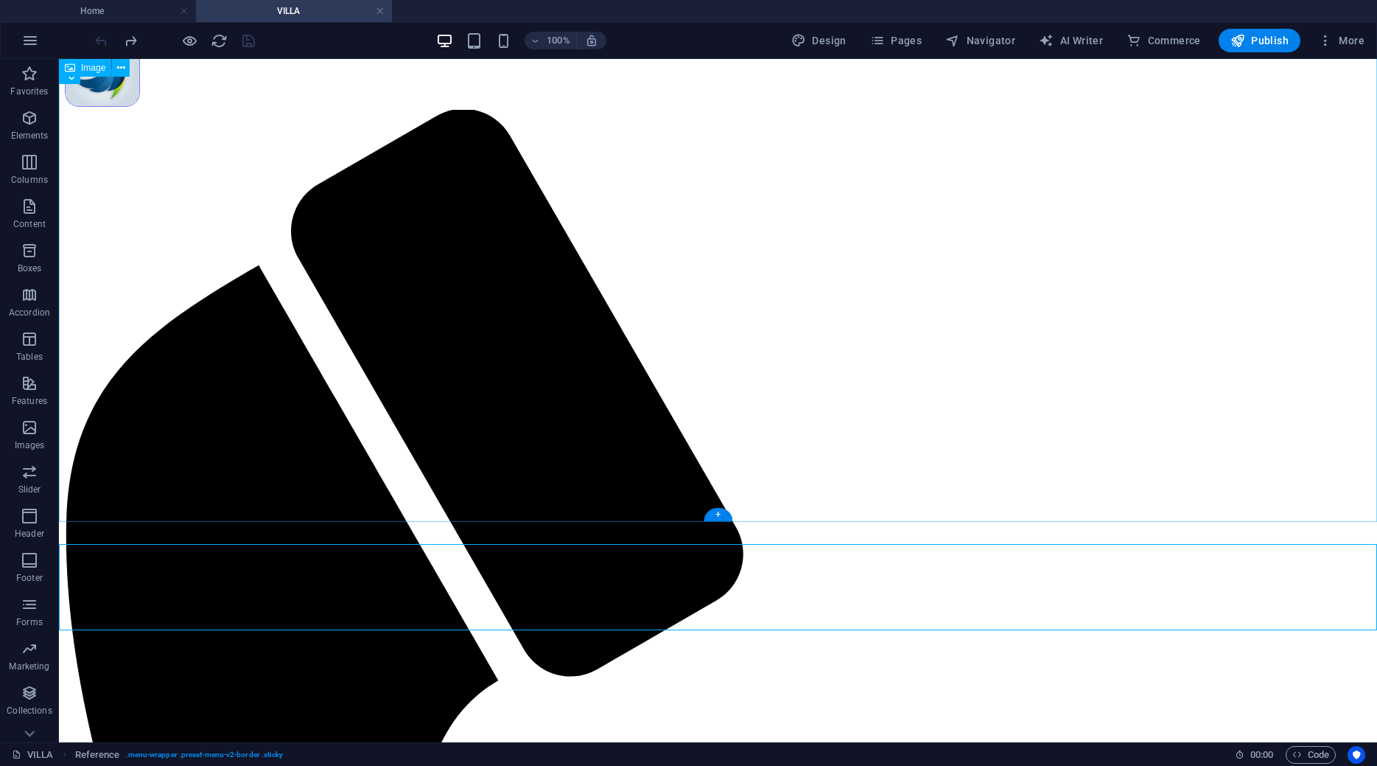
scroll to position [0, 0]
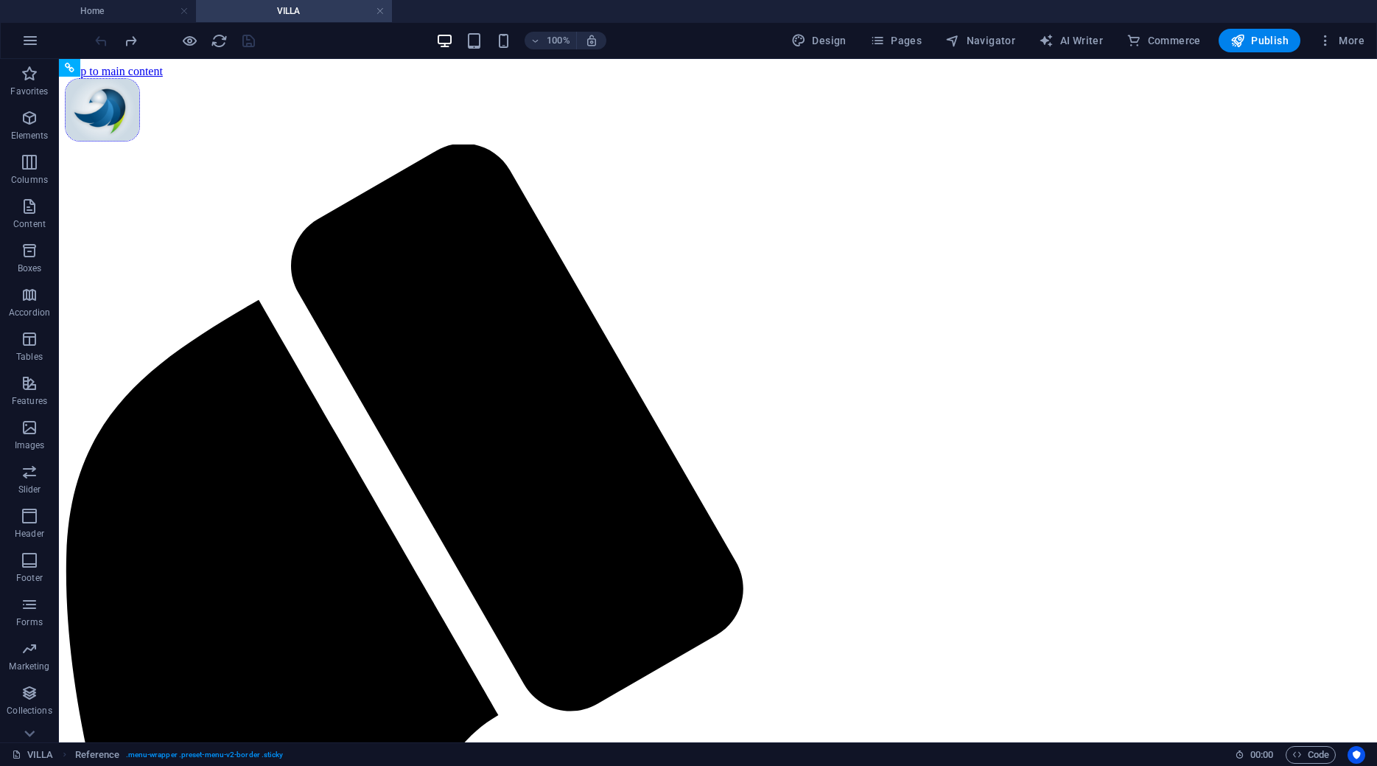
click at [292, 9] on h4 "VILLA" at bounding box center [294, 11] width 196 height 16
click at [894, 39] on span "Pages" at bounding box center [896, 40] width 52 height 15
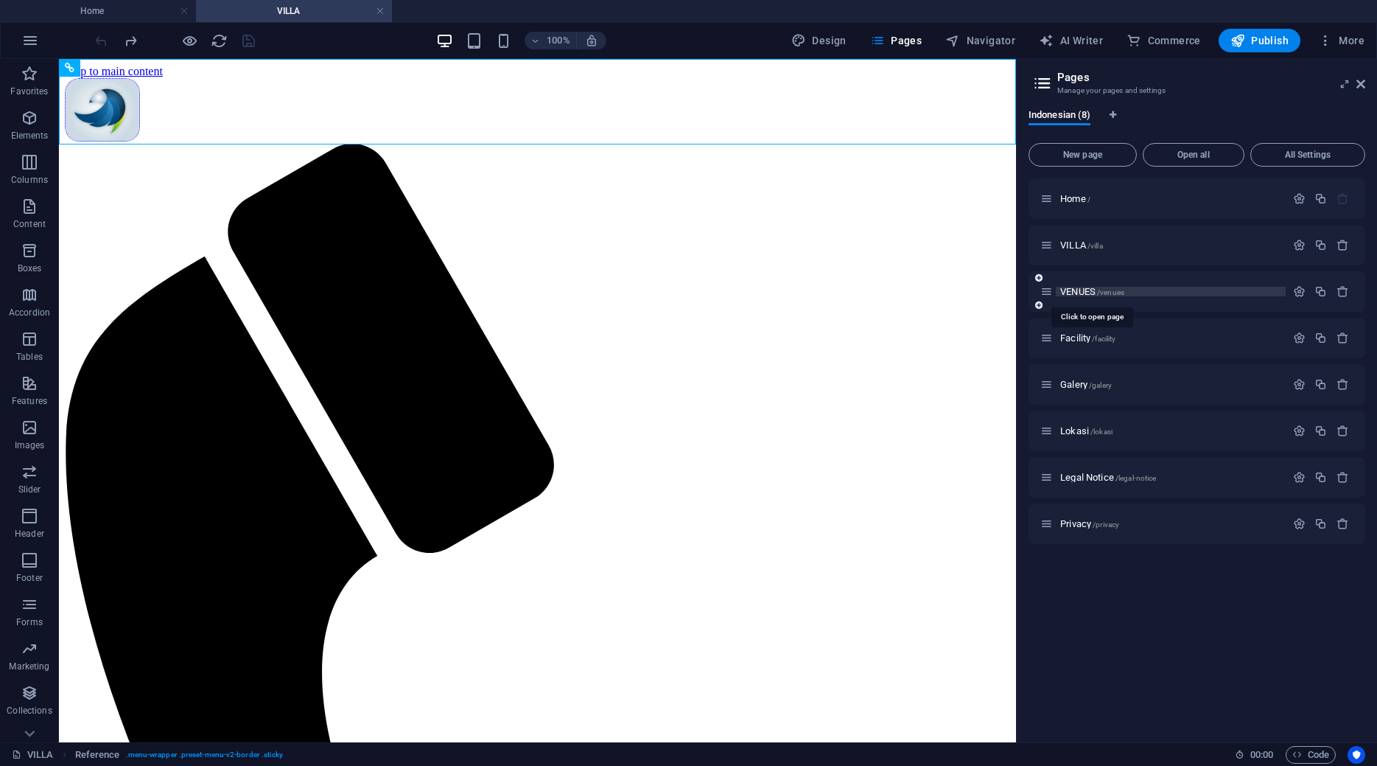
click at [1074, 290] on span "VENUES /venues" at bounding box center [1092, 291] width 64 height 11
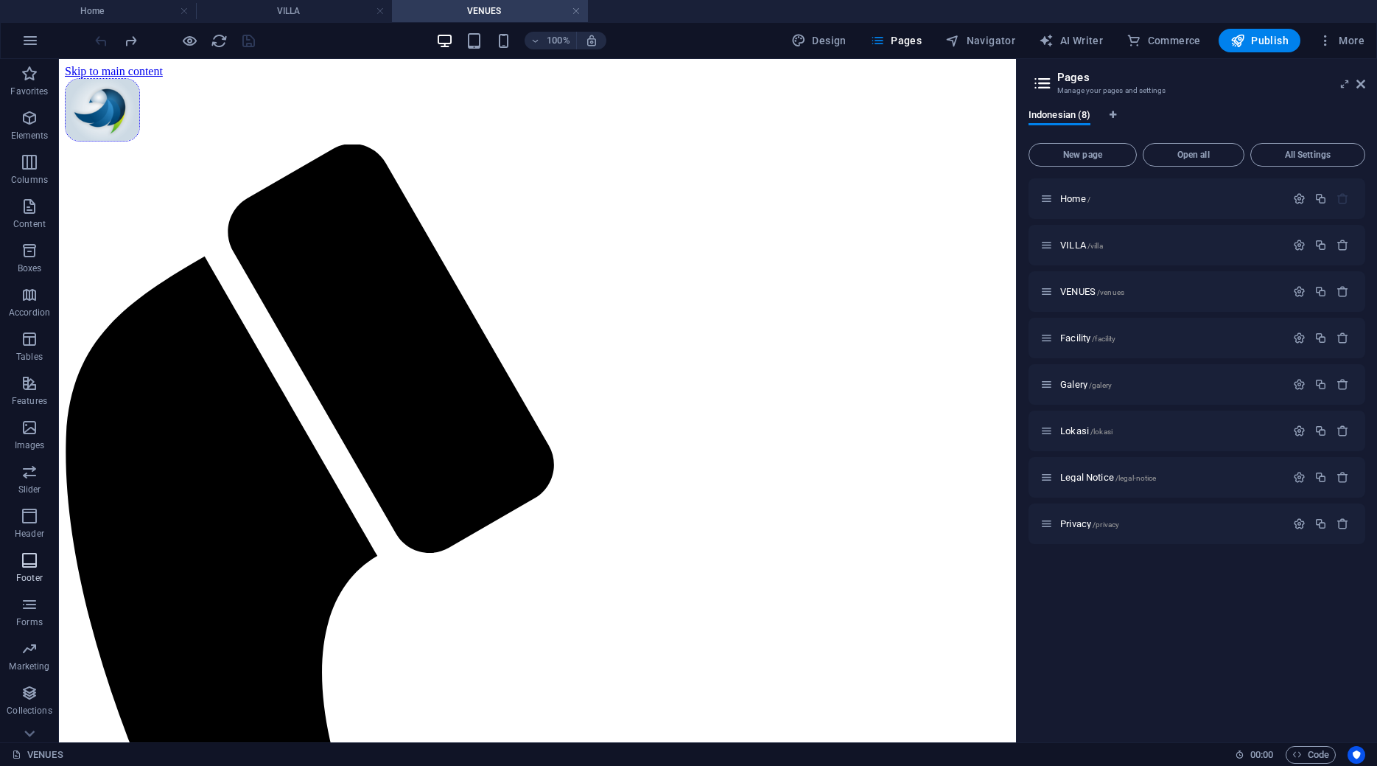
scroll to position [24, 0]
click at [35, 589] on span "Forms" at bounding box center [29, 588] width 59 height 35
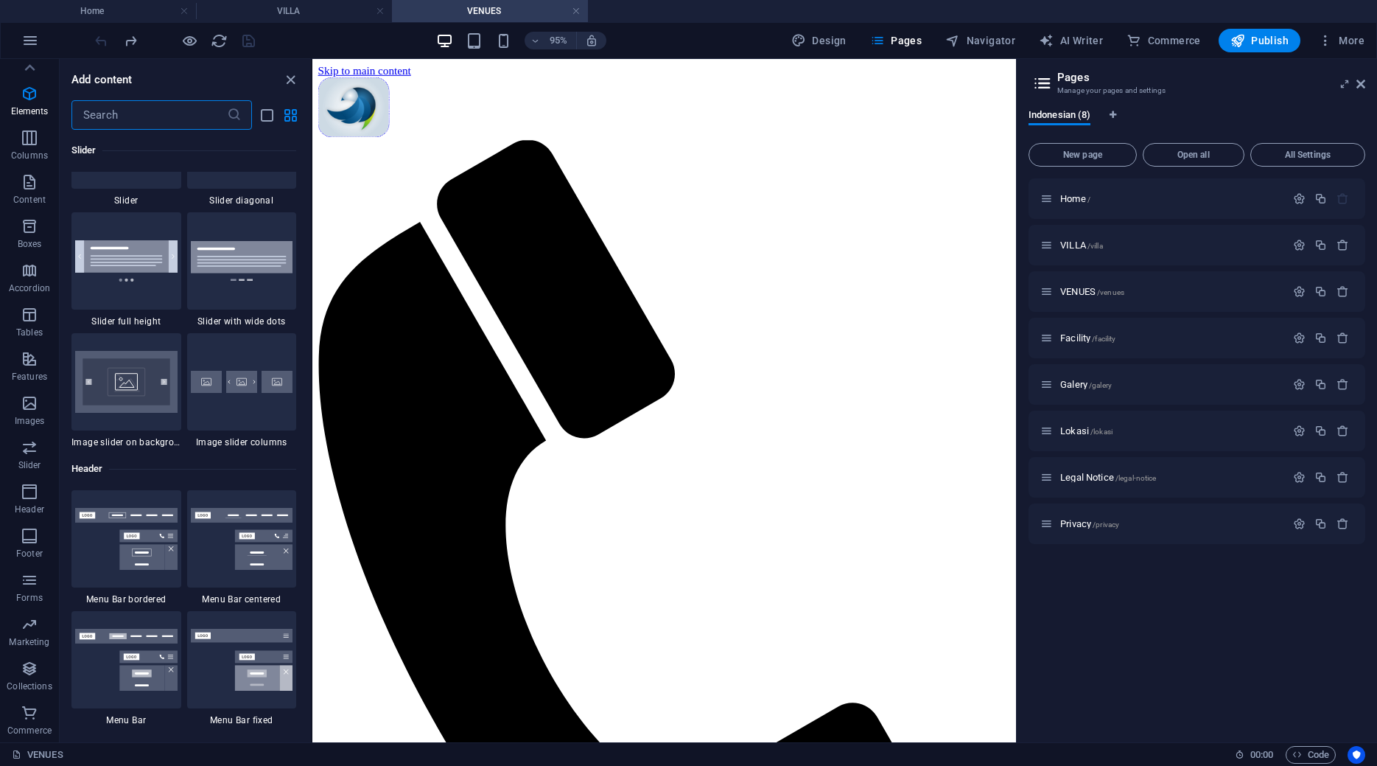
scroll to position [10757, 0]
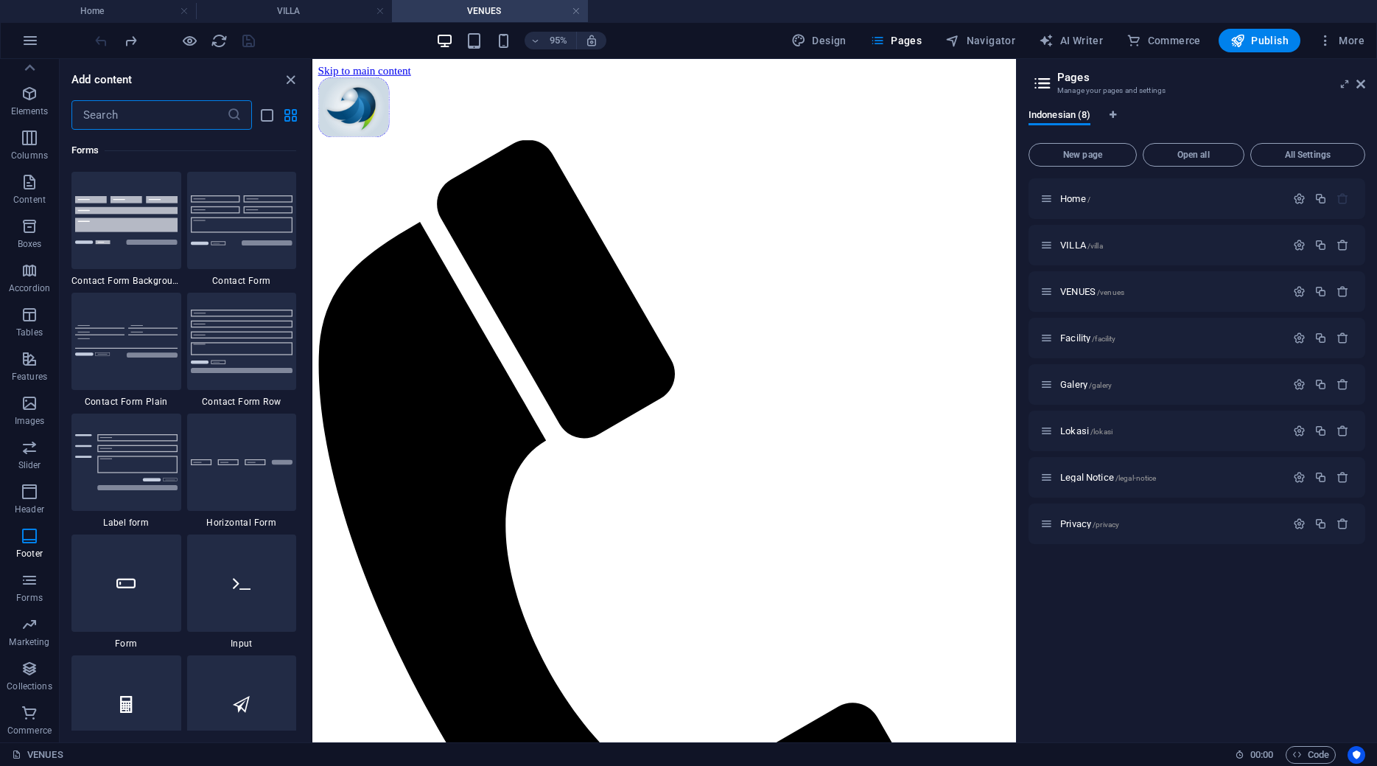
click at [150, 111] on input "text" at bounding box center [148, 114] width 155 height 29
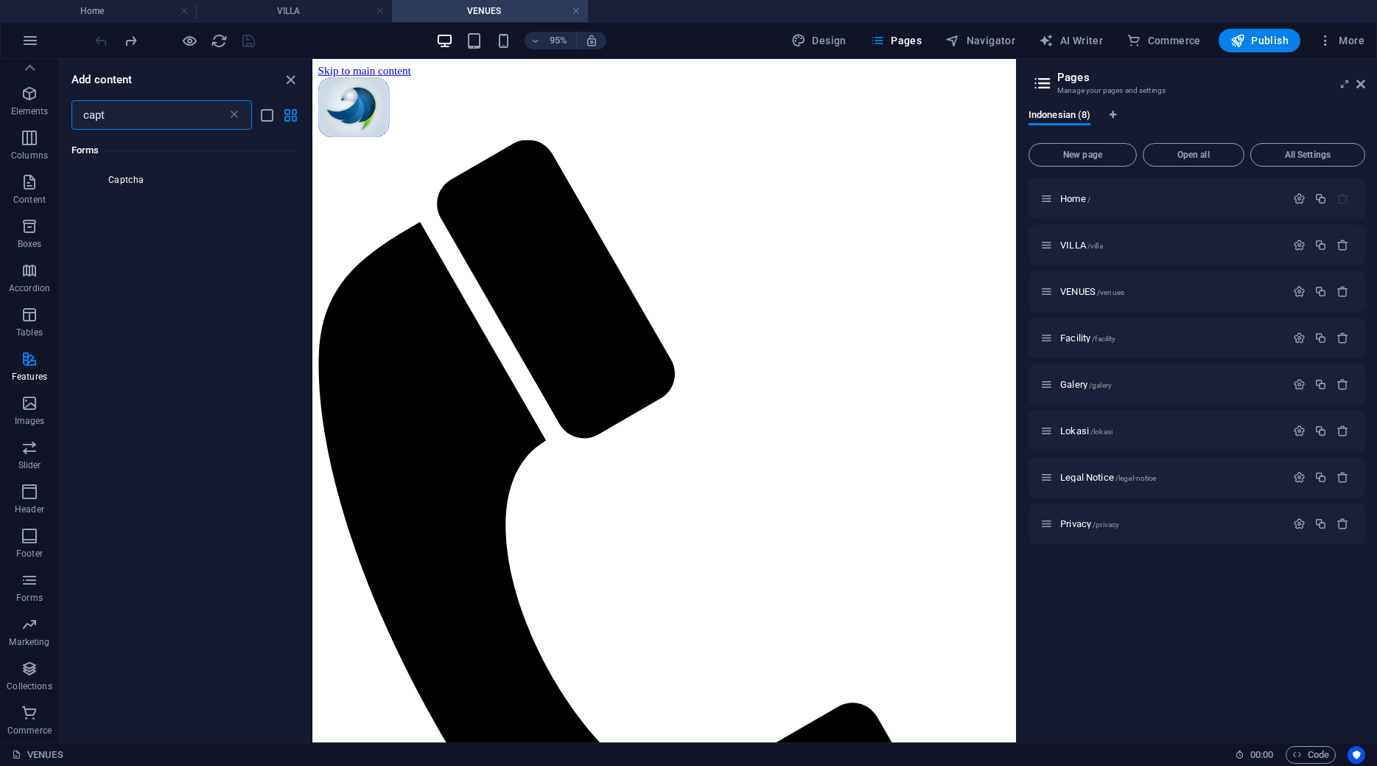
scroll to position [0, 0]
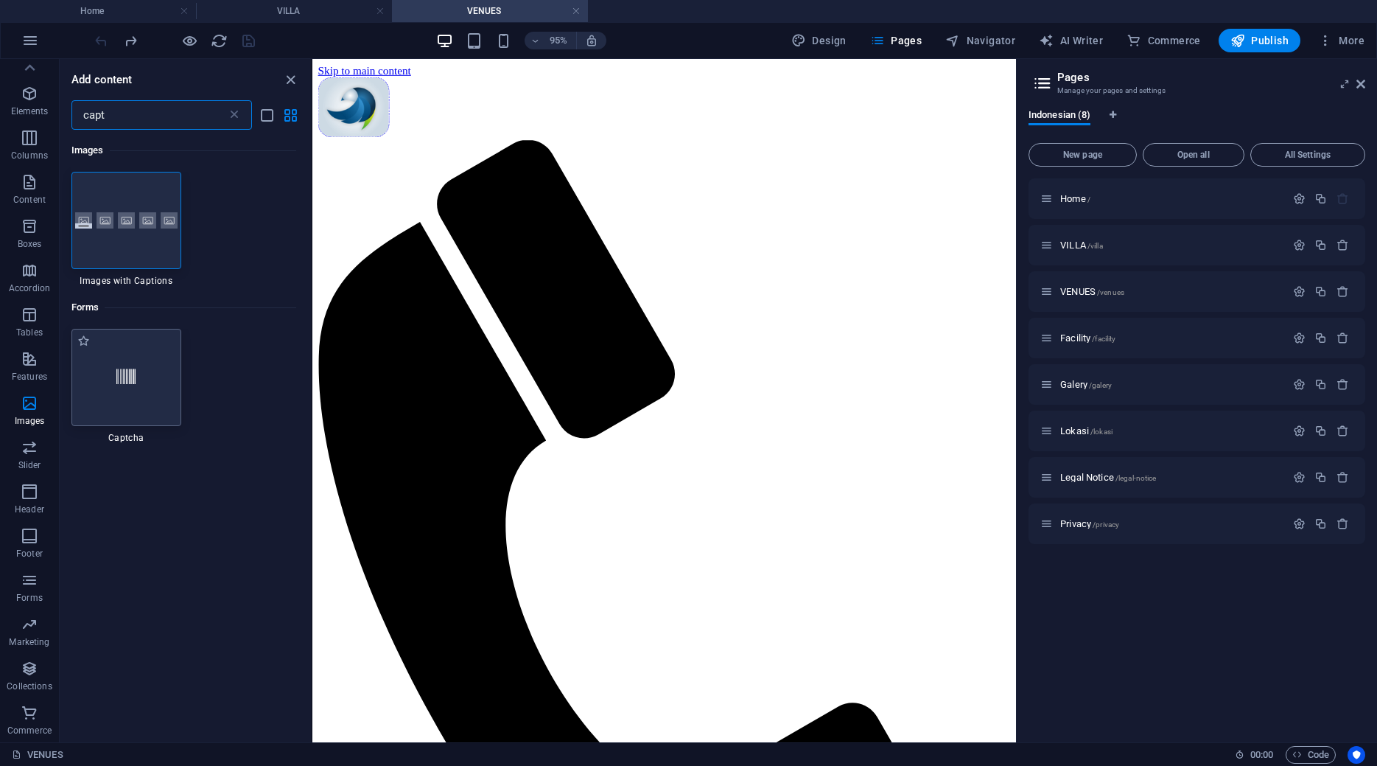
type input "capt"
click at [130, 381] on icon at bounding box center [125, 377] width 19 height 19
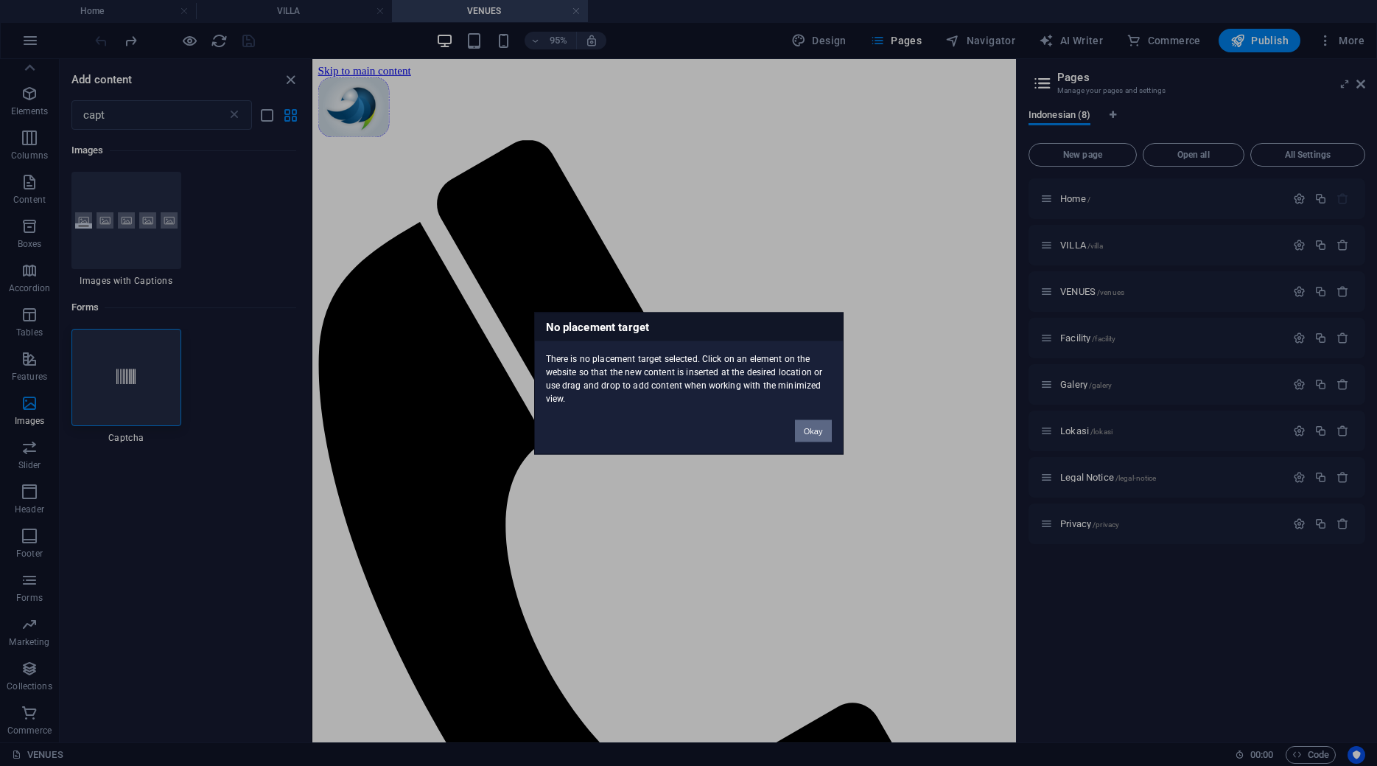
click at [824, 430] on button "Okay" at bounding box center [813, 430] width 37 height 22
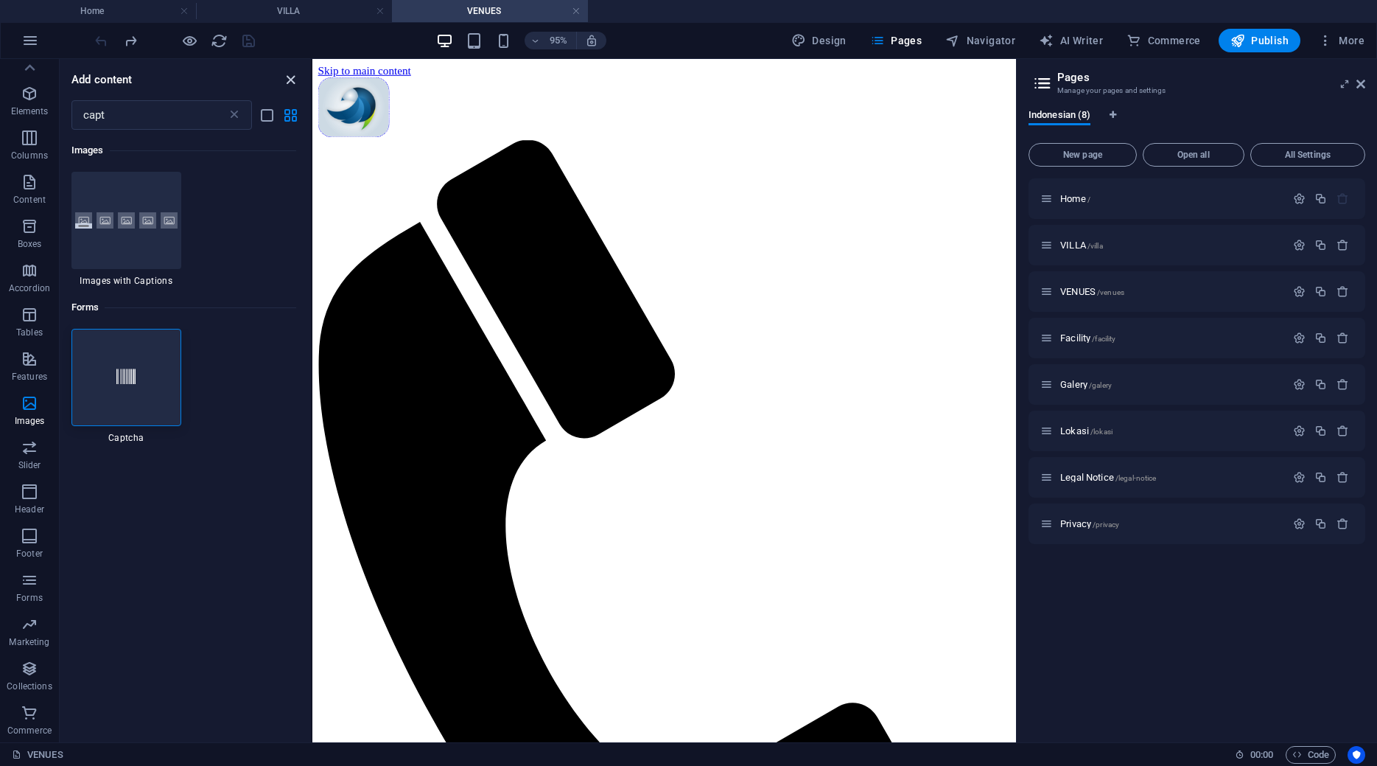
click at [290, 78] on icon "close panel" at bounding box center [290, 79] width 17 height 17
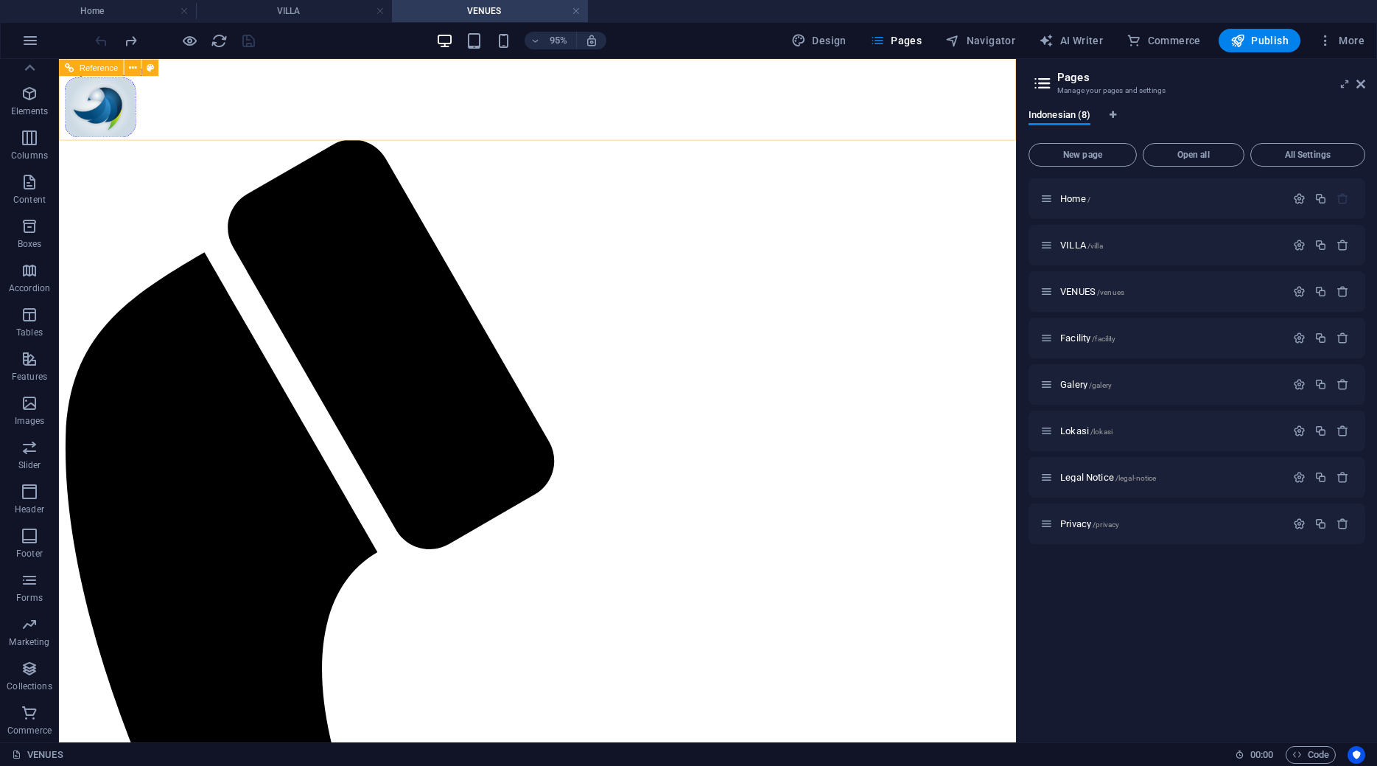
scroll to position [24, 0]
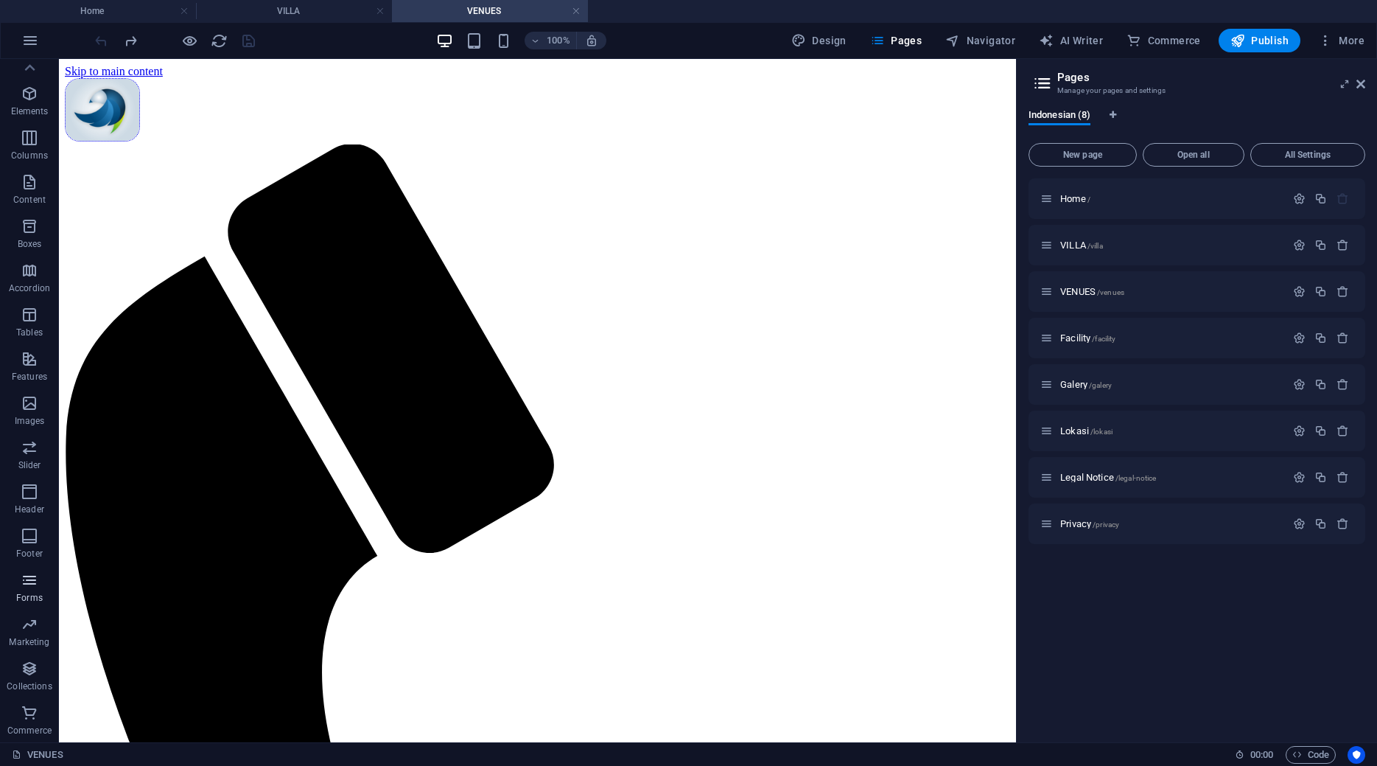
drag, startPoint x: 18, startPoint y: 580, endPoint x: 26, endPoint y: 595, distance: 17.1
click at [19, 580] on span "Forms" at bounding box center [29, 588] width 59 height 35
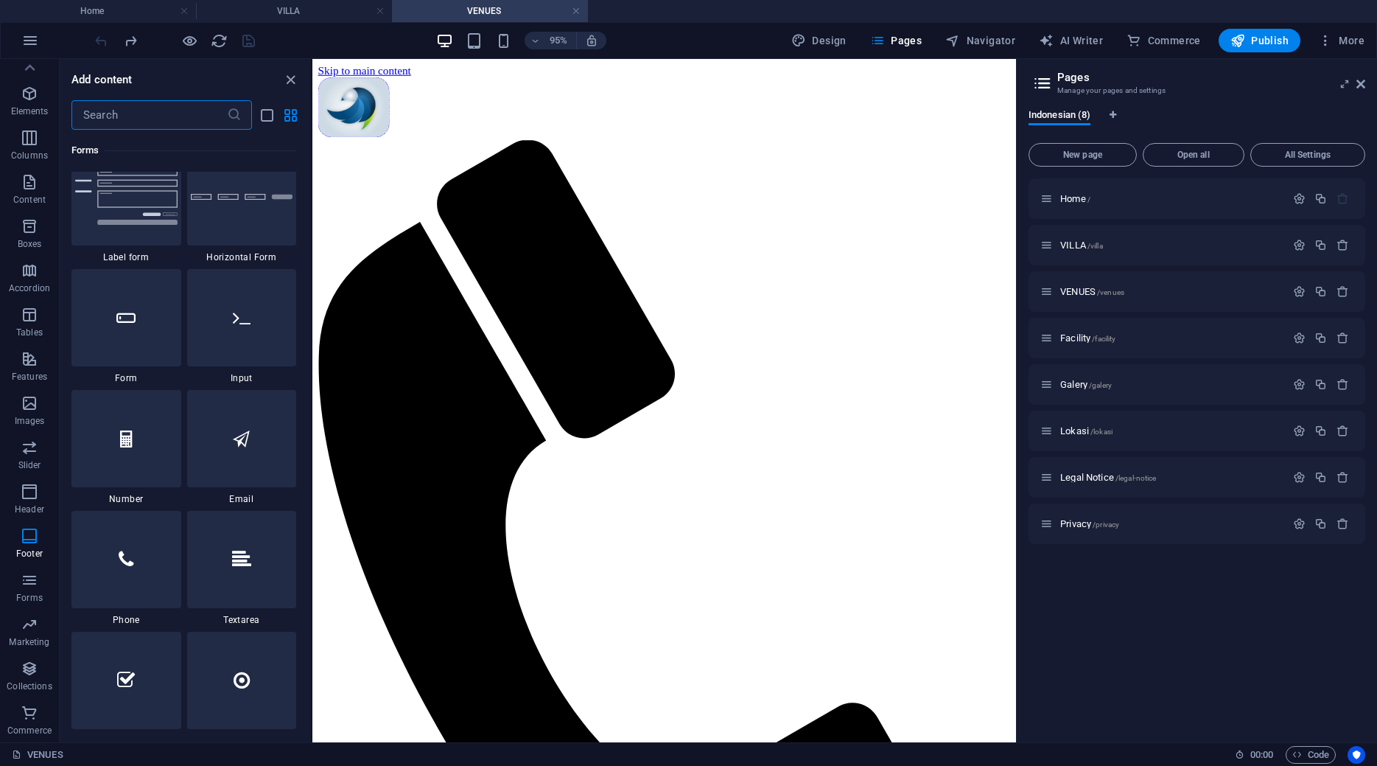
scroll to position [11221, 0]
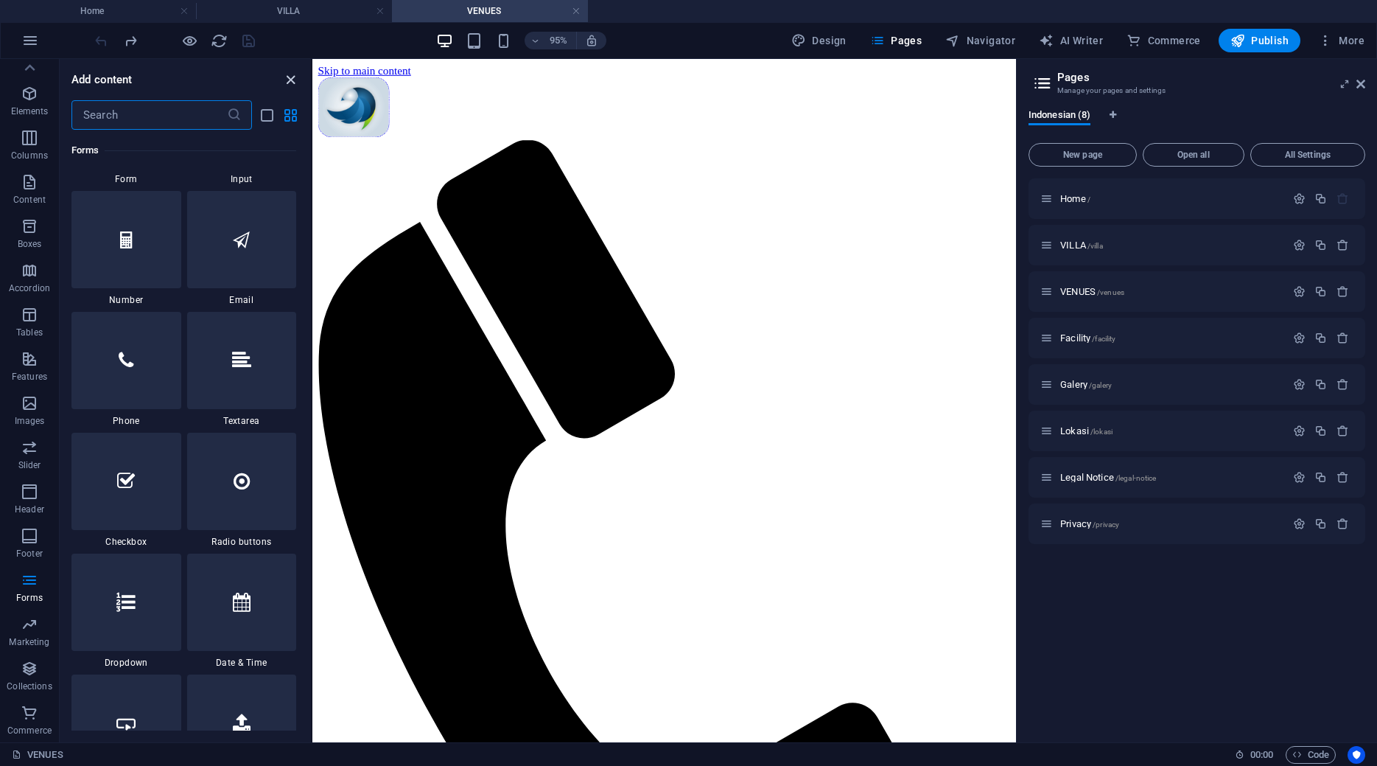
click at [291, 79] on icon "close panel" at bounding box center [290, 79] width 17 height 17
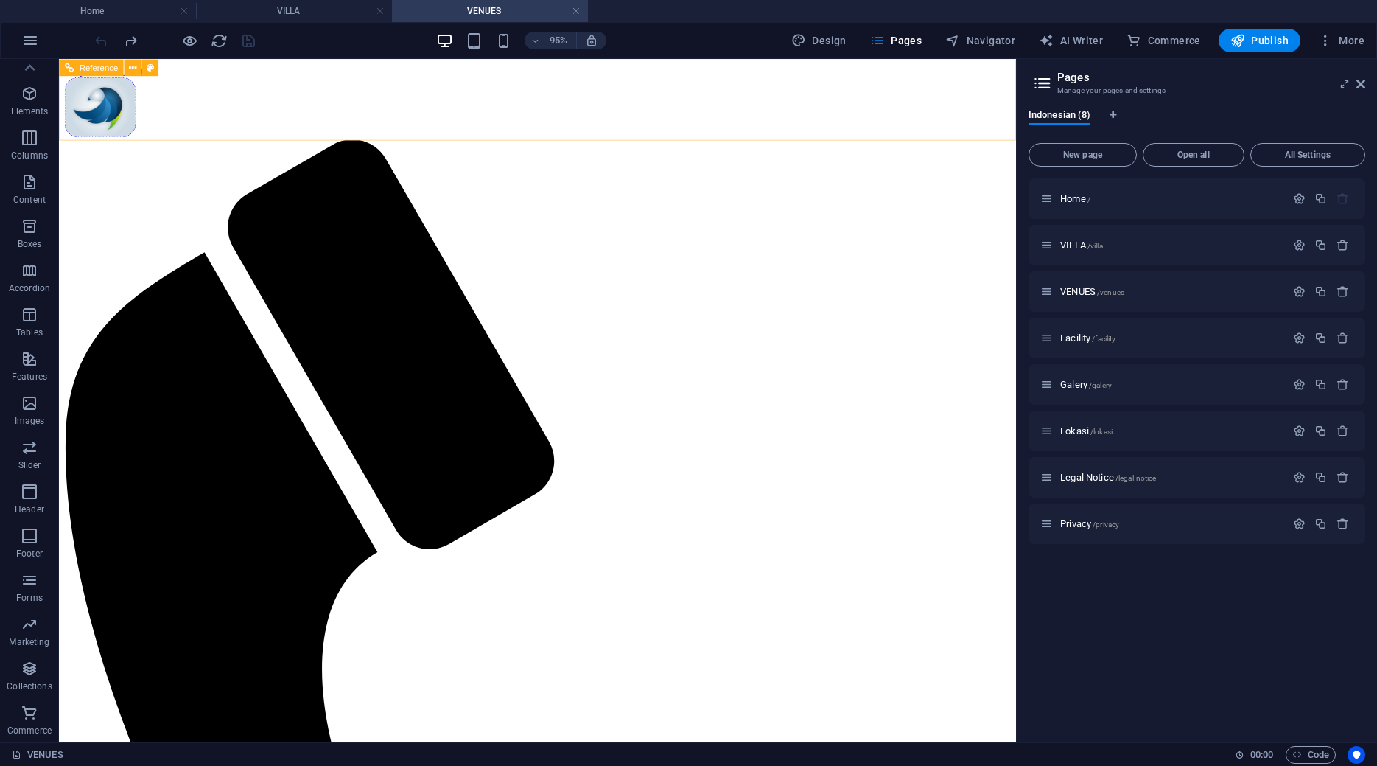
scroll to position [24, 0]
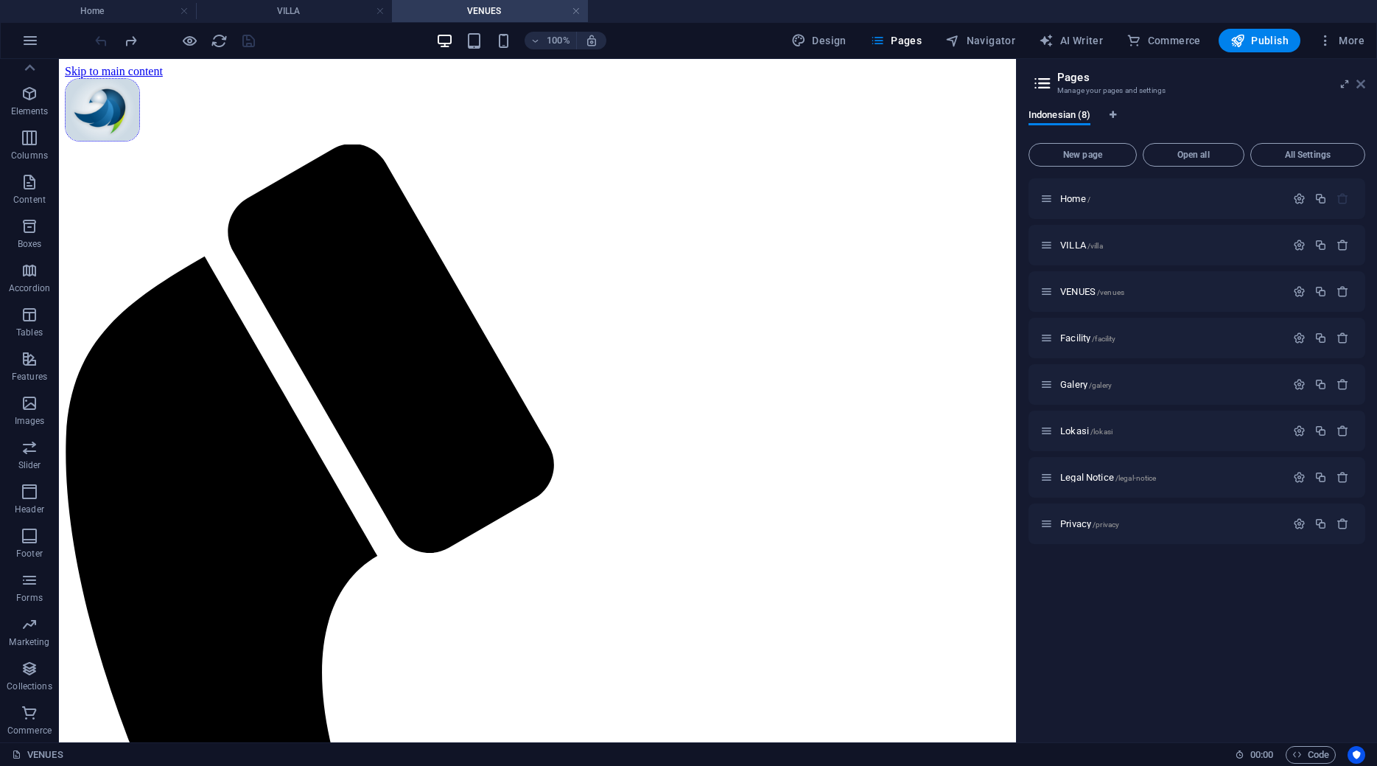
click at [1362, 83] on icon at bounding box center [1360, 84] width 9 height 12
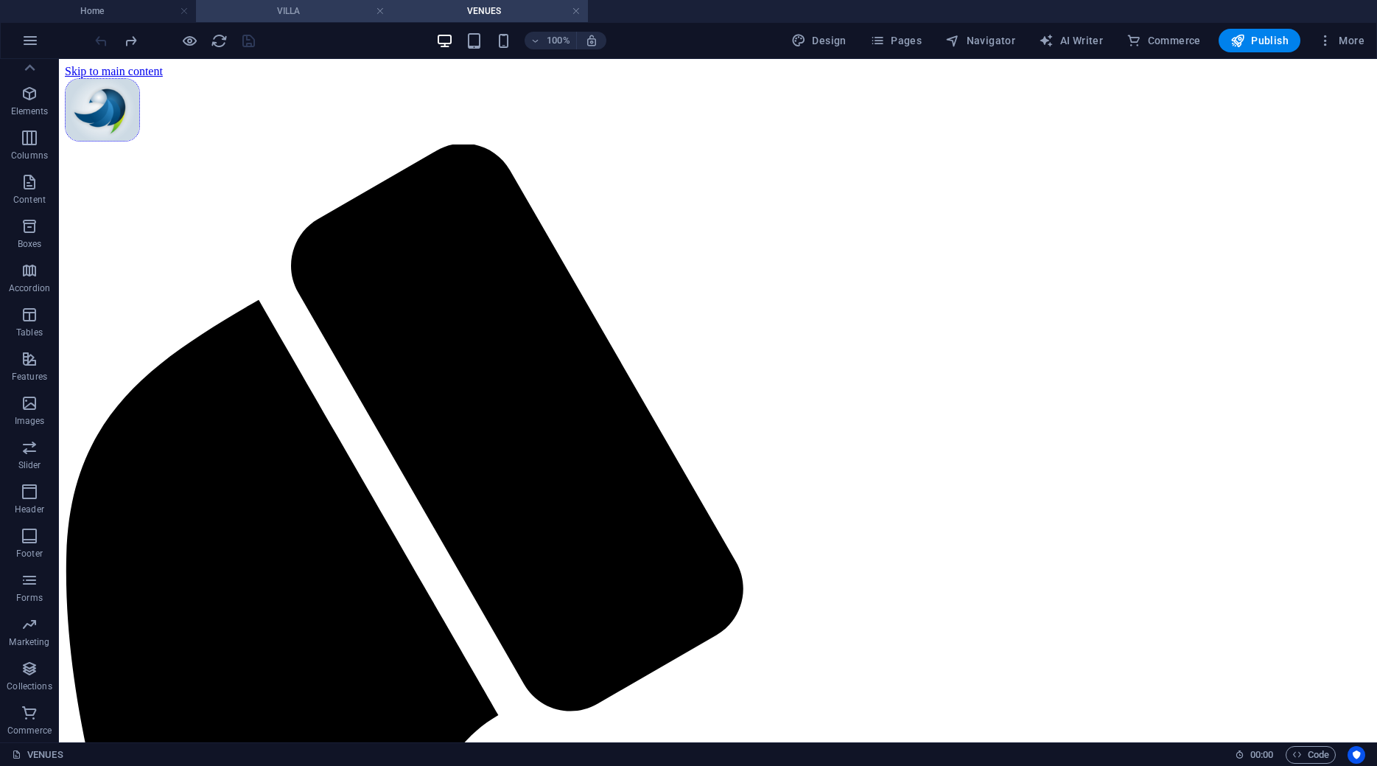
click at [291, 10] on h4 "VILLA" at bounding box center [294, 11] width 196 height 16
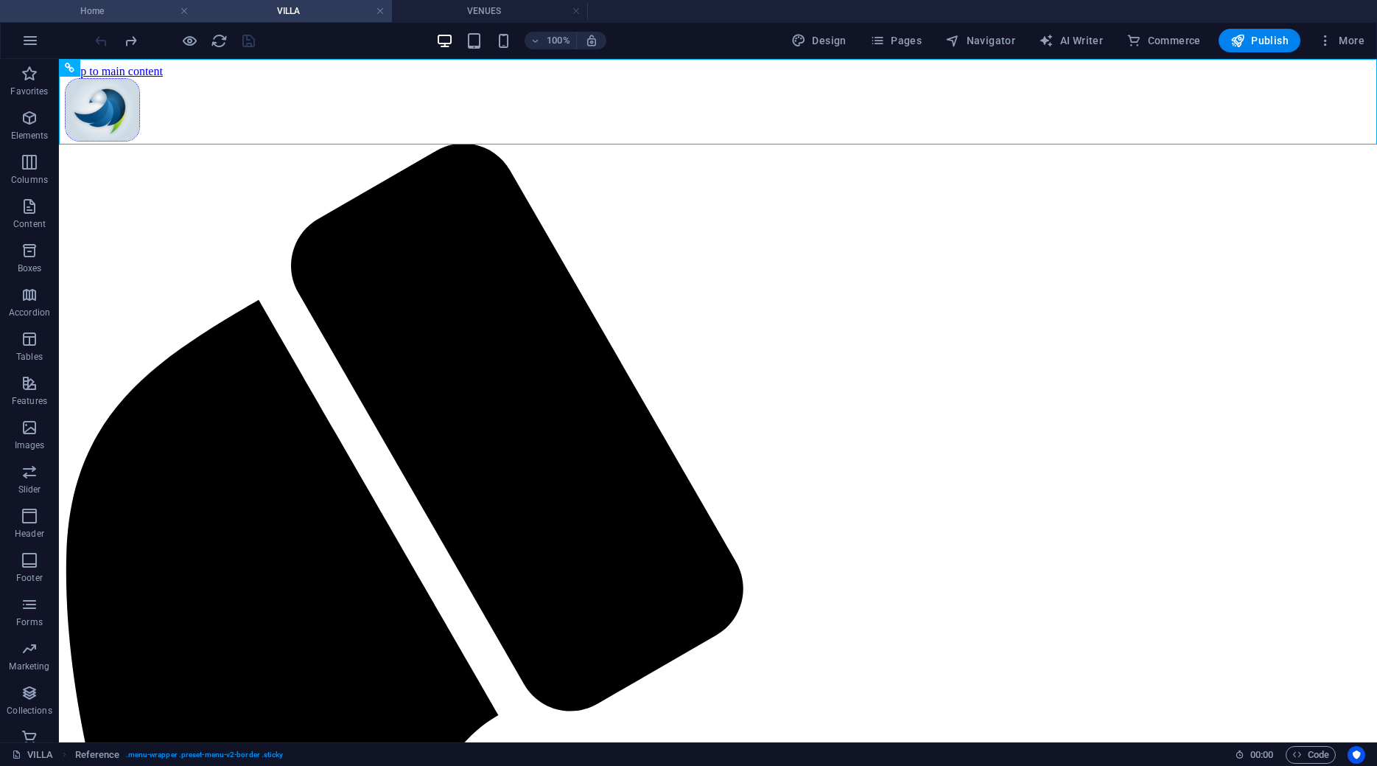
click at [108, 8] on h4 "Home" at bounding box center [98, 11] width 196 height 16
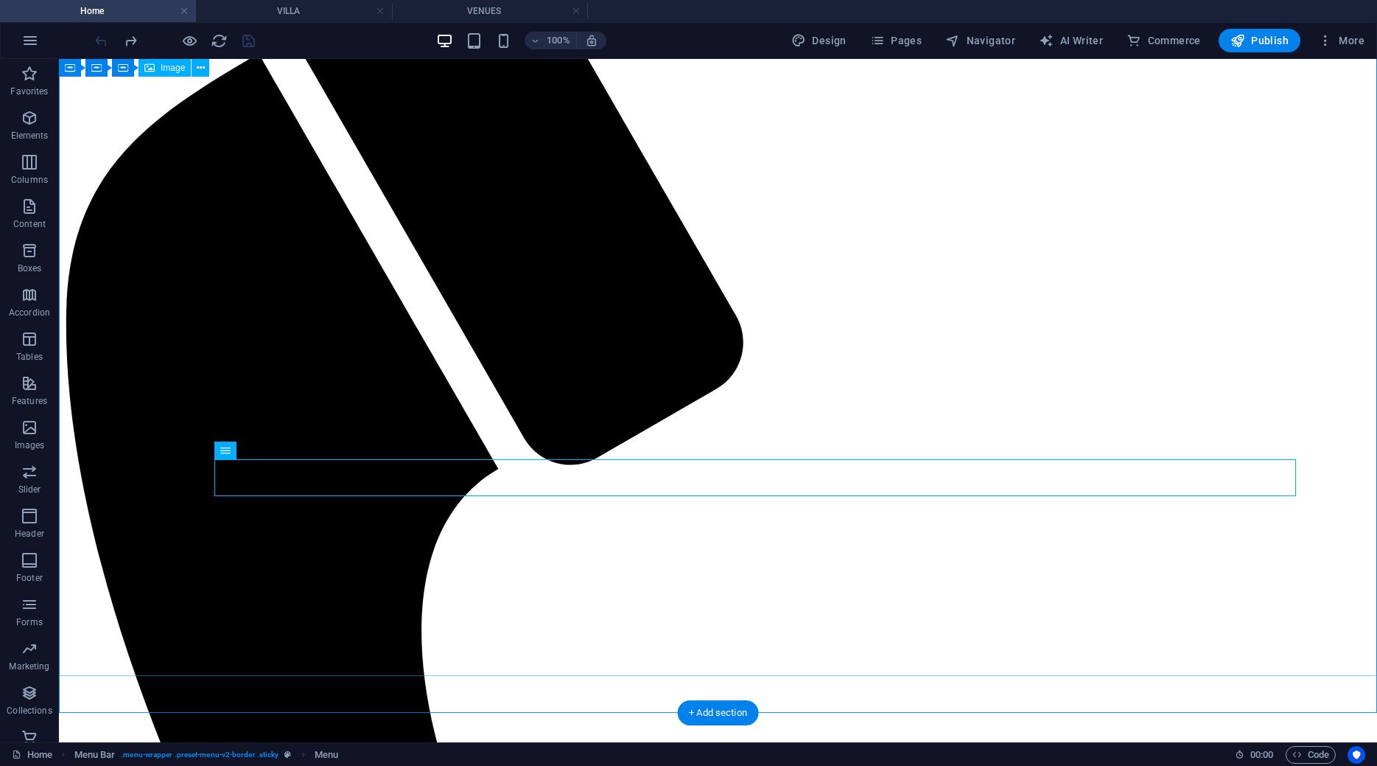
scroll to position [188, 0]
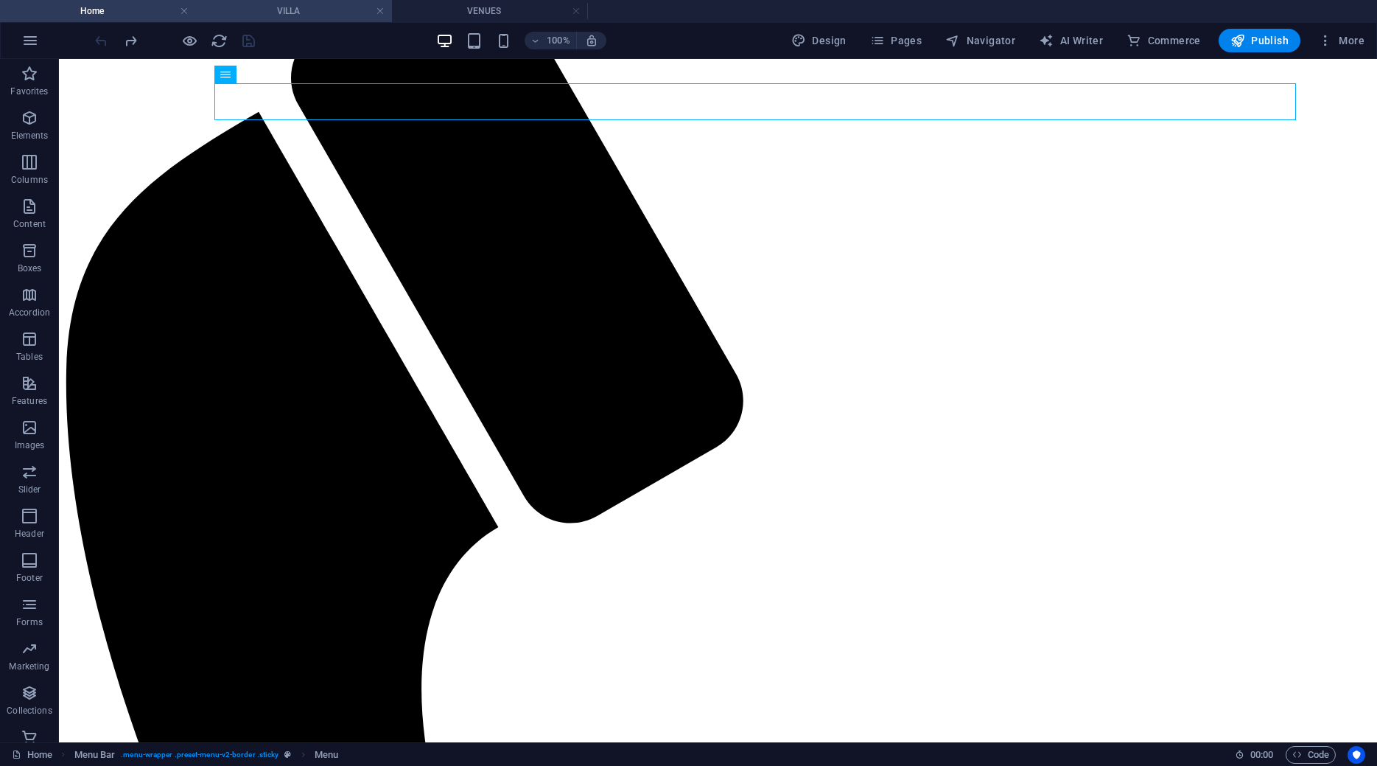
click at [316, 3] on h4 "VILLA" at bounding box center [294, 11] width 196 height 16
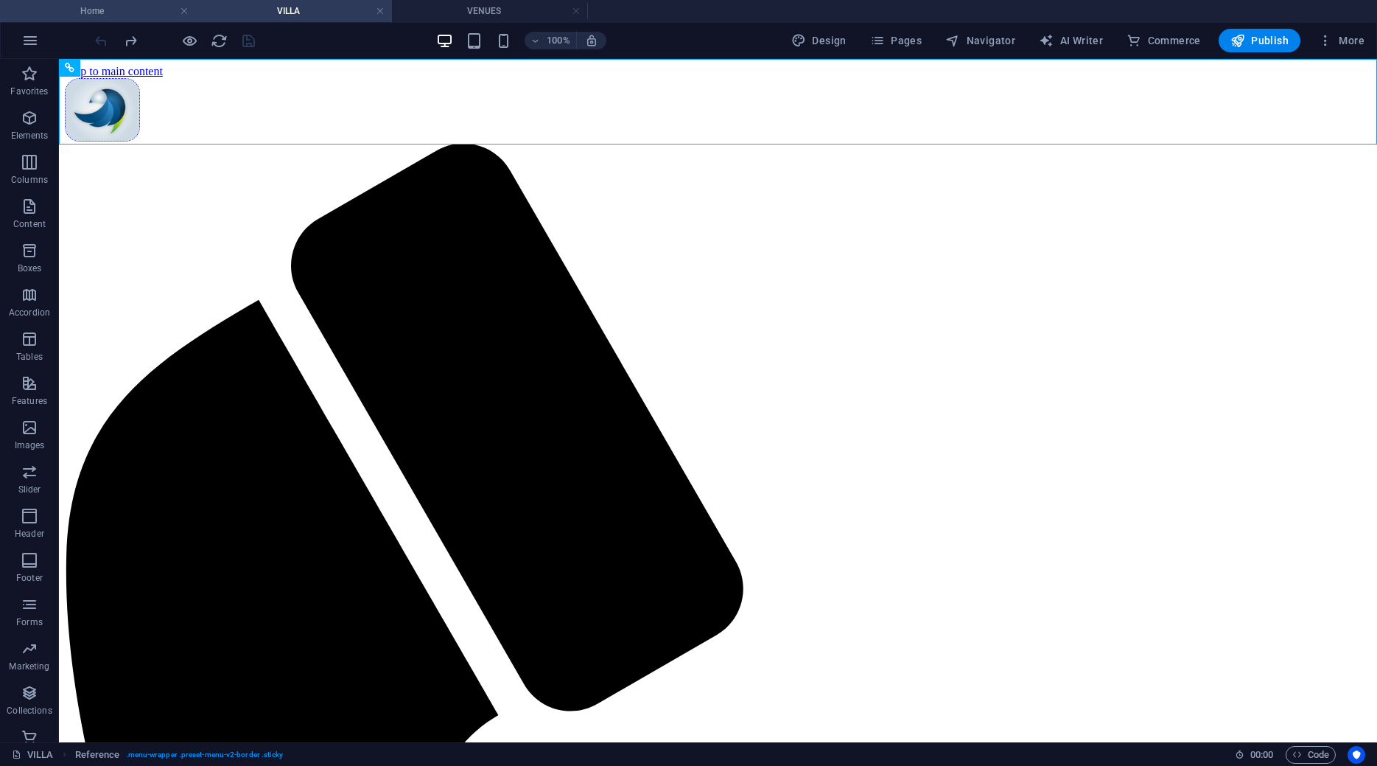
click at [125, 14] on h4 "Home" at bounding box center [98, 11] width 196 height 16
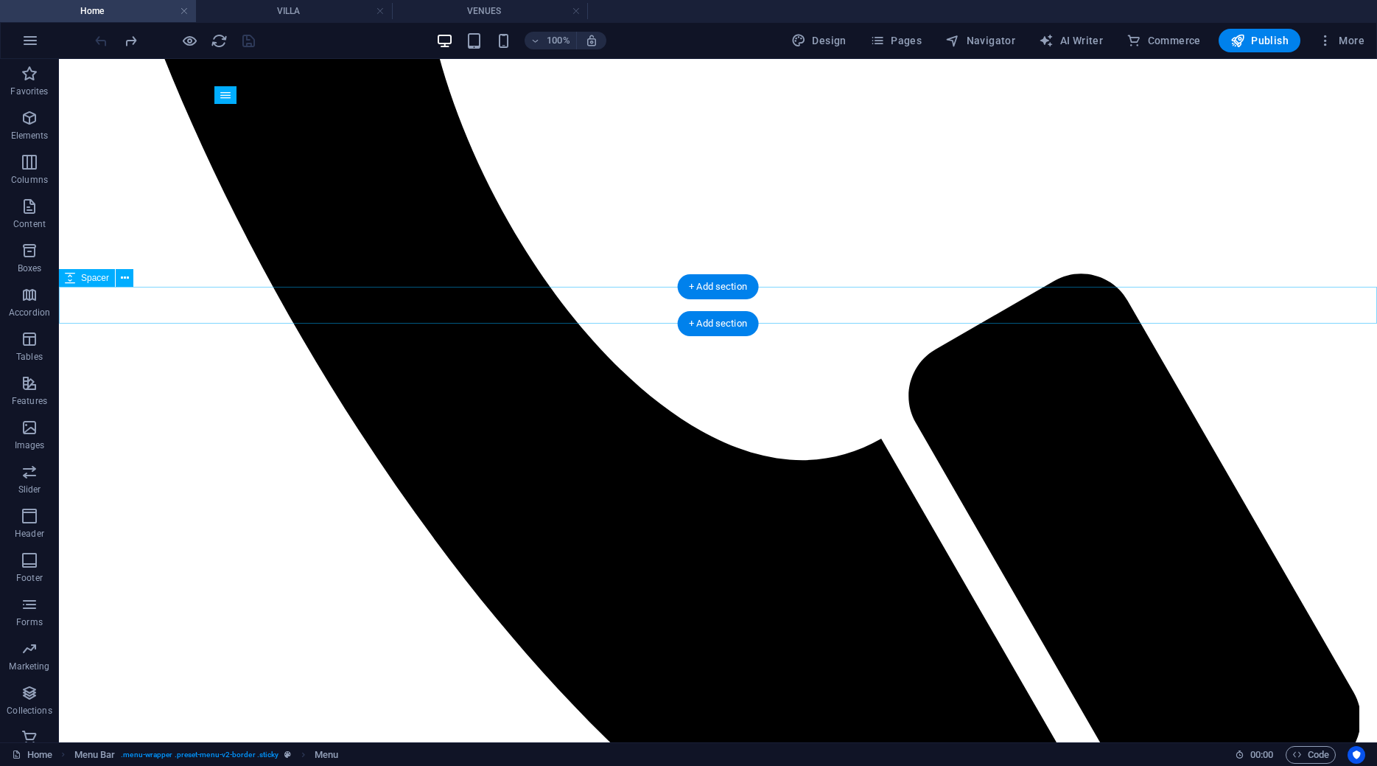
scroll to position [789, 0]
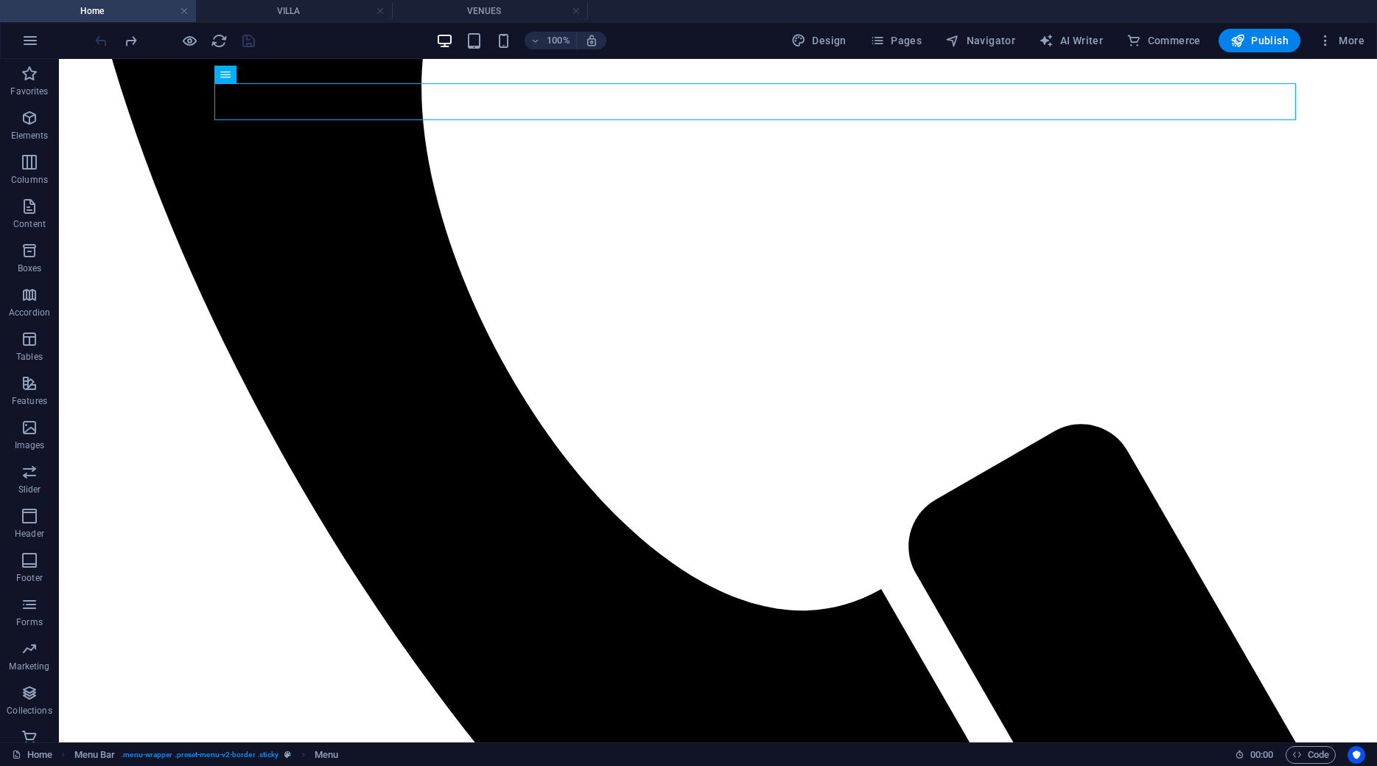
click at [1356, 56] on div "100% Design Pages Navigator AI Writer Commerce Publish More" at bounding box center [689, 40] width 1376 height 35
click at [1348, 41] on span "More" at bounding box center [1341, 40] width 46 height 15
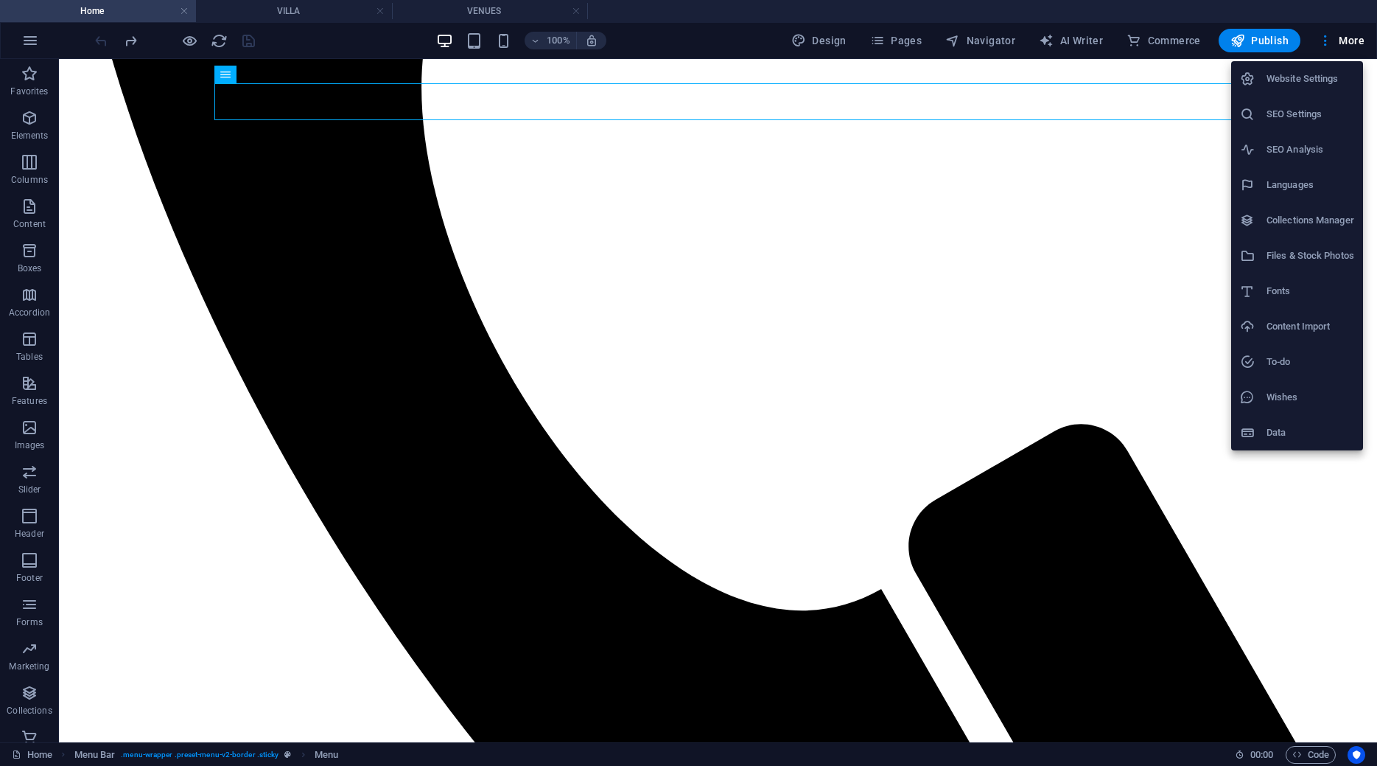
click at [1314, 76] on h6 "Website Settings" at bounding box center [1311, 79] width 88 height 18
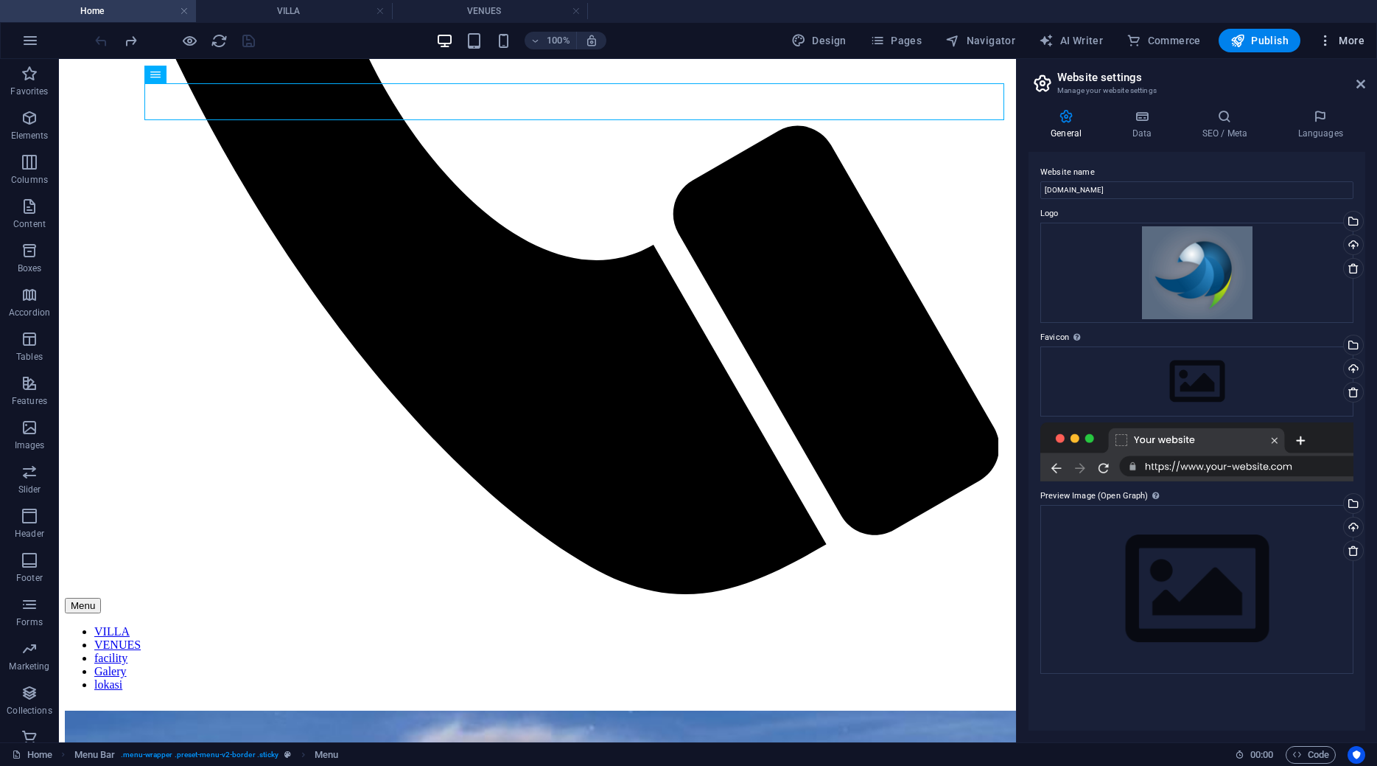
click at [1350, 44] on span "More" at bounding box center [1341, 40] width 46 height 15
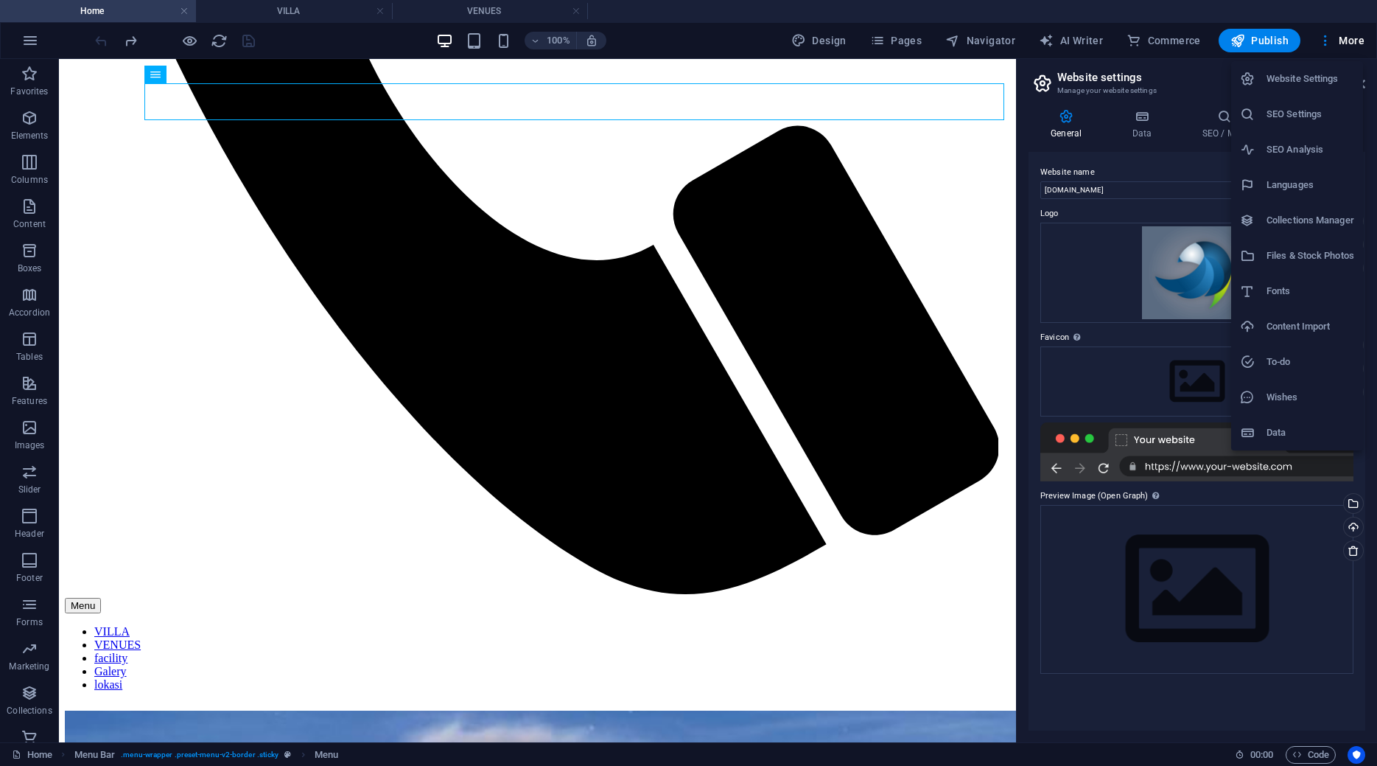
click at [1290, 300] on li "Fonts" at bounding box center [1297, 290] width 132 height 35
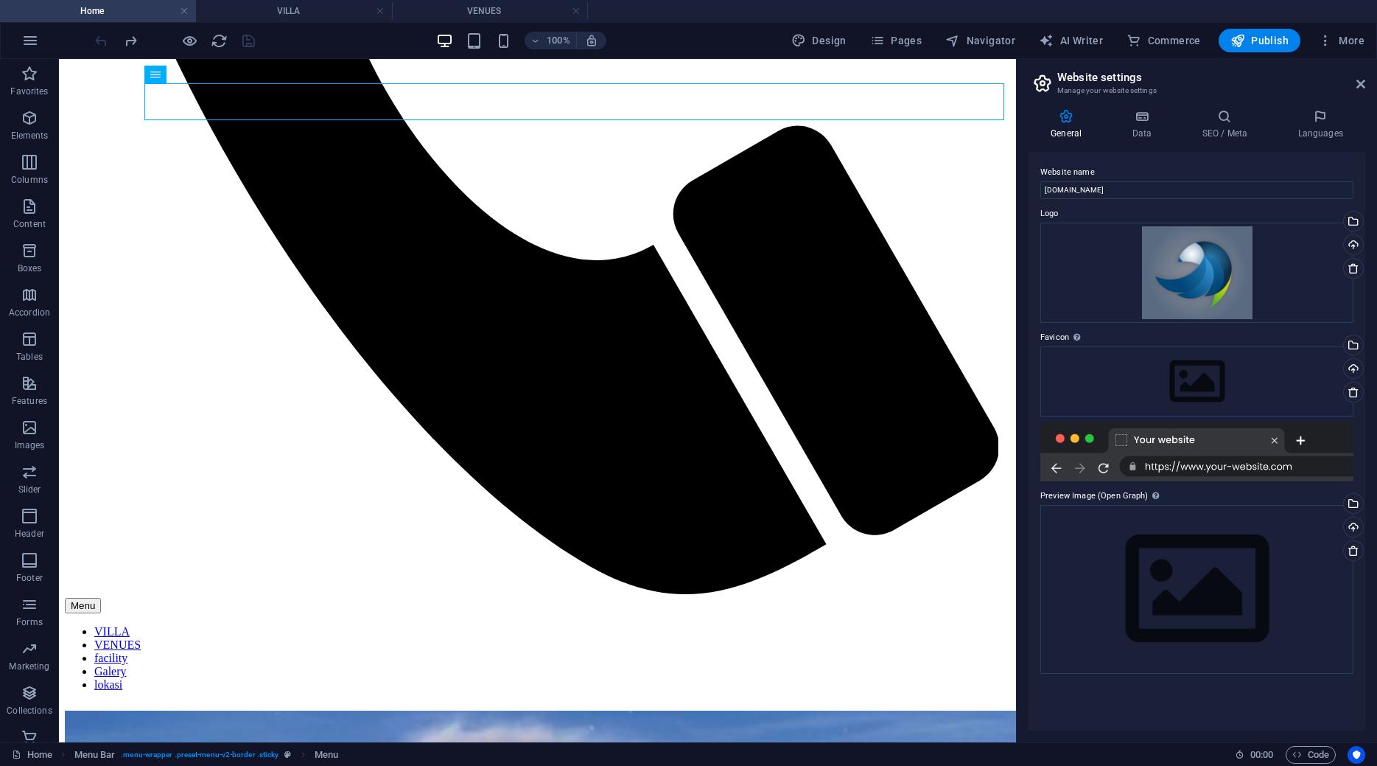
select select "popularity"
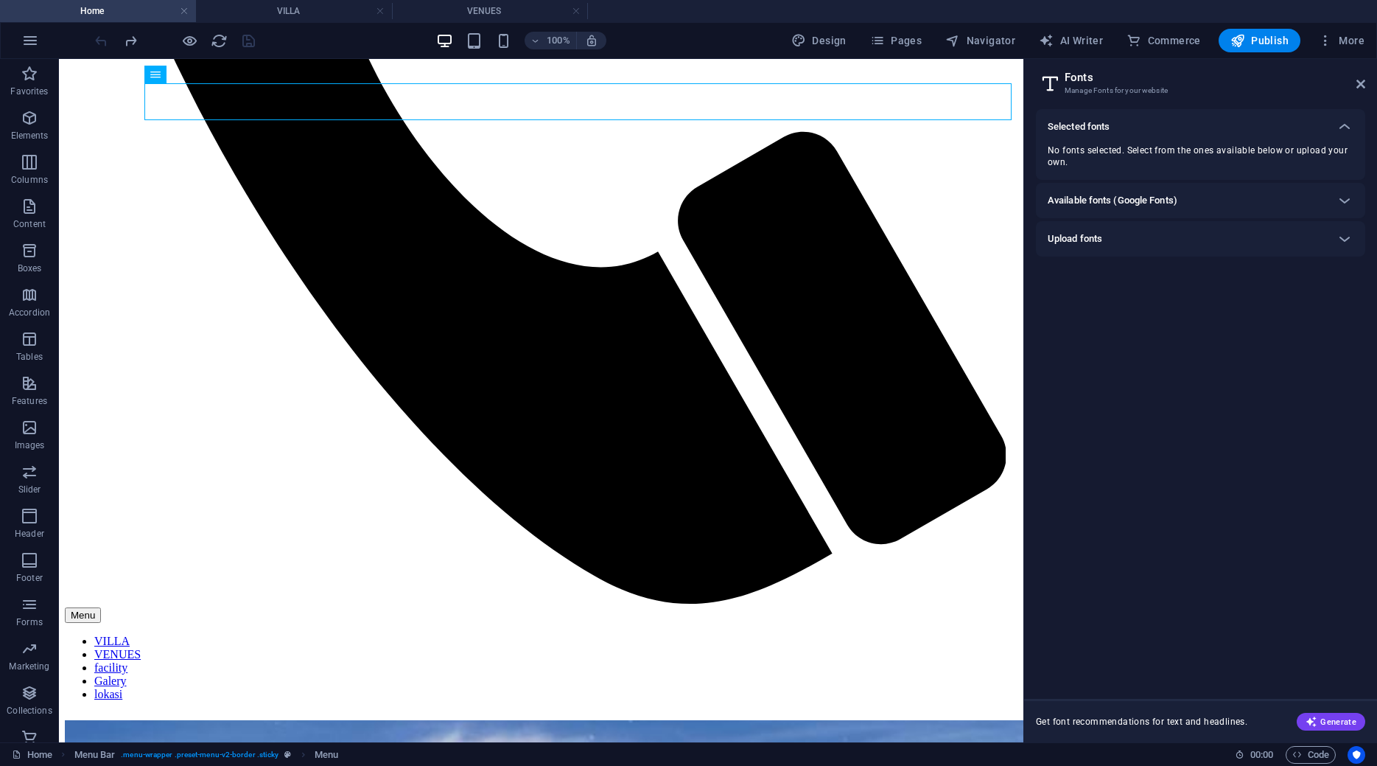
click at [1130, 205] on h6 "Available fonts (Google Fonts)" at bounding box center [1113, 201] width 130 height 18
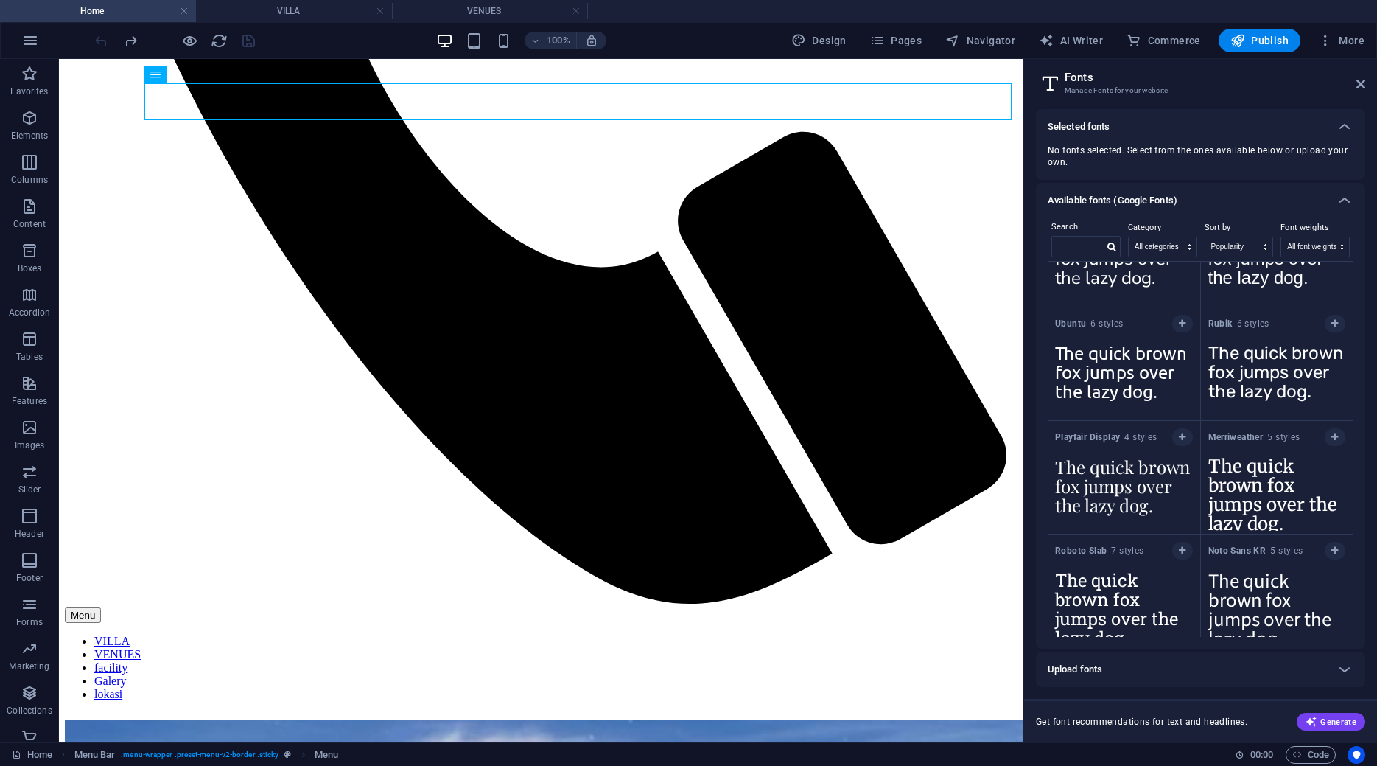
scroll to position [1194, 0]
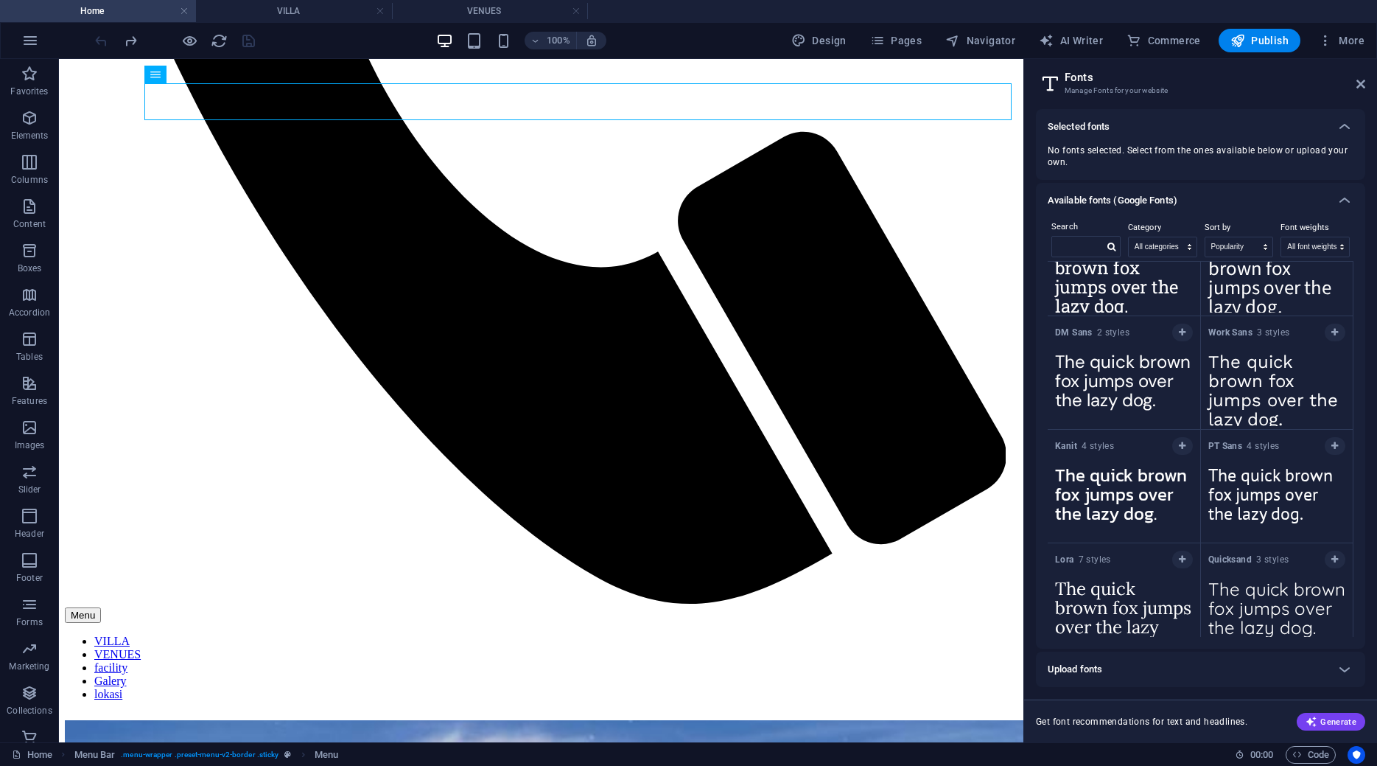
click at [1115, 670] on div "Upload fonts" at bounding box center [1187, 669] width 279 height 18
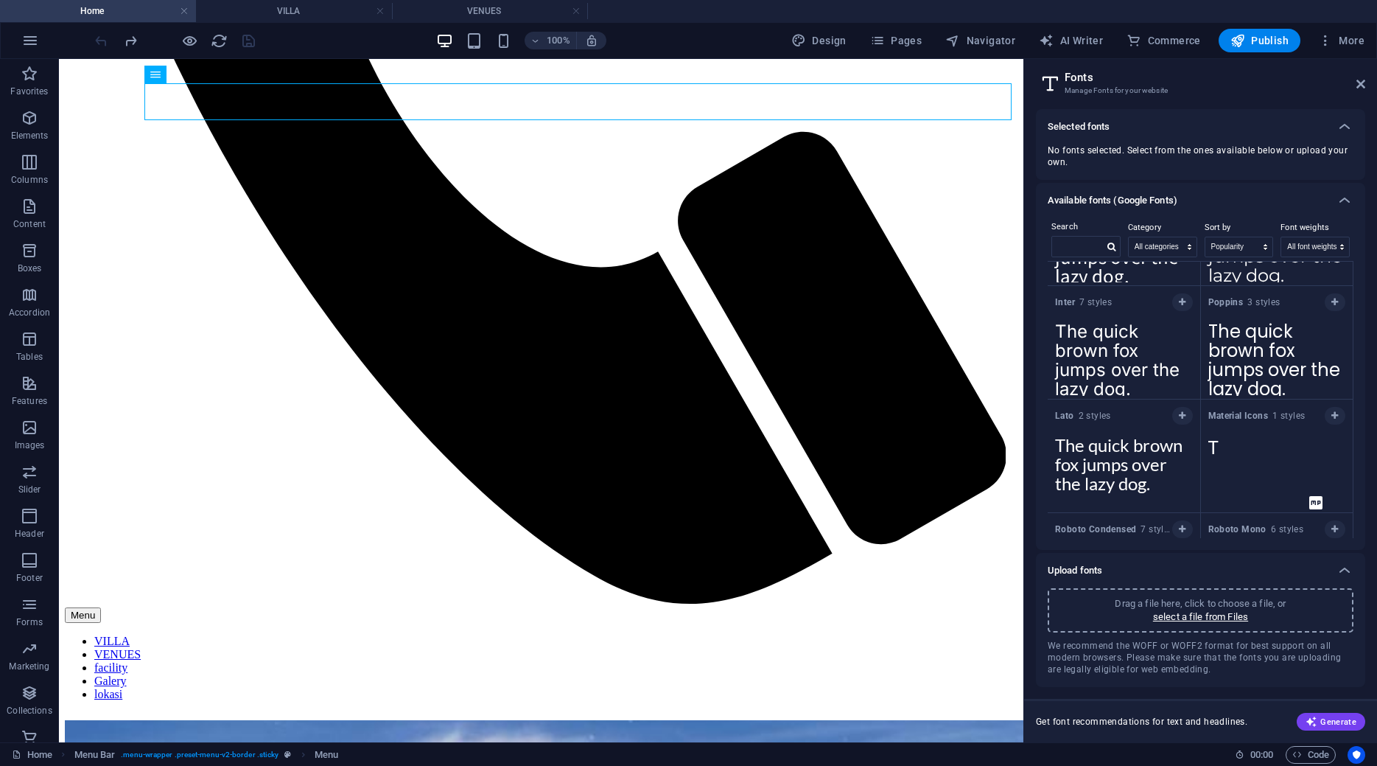
scroll to position [0, 0]
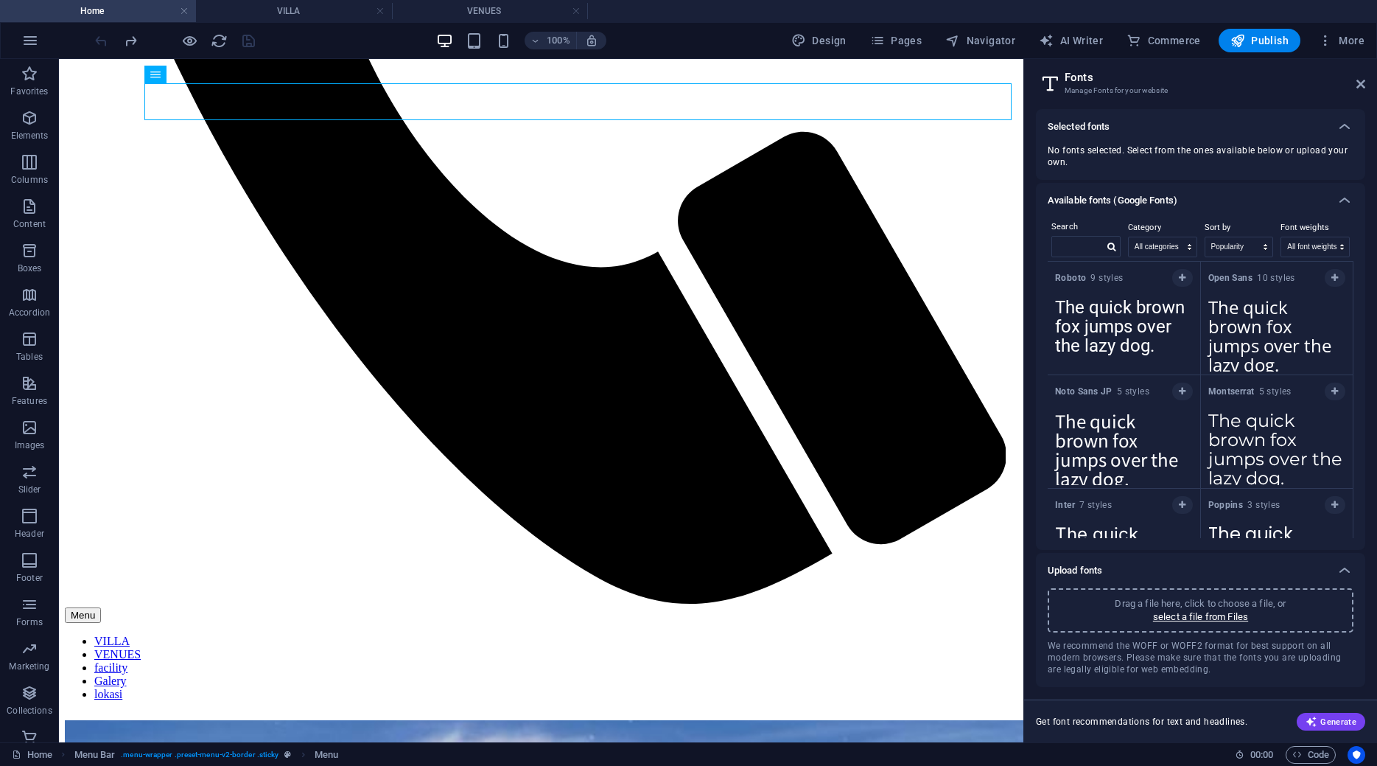
click at [1348, 566] on icon at bounding box center [1345, 570] width 18 height 18
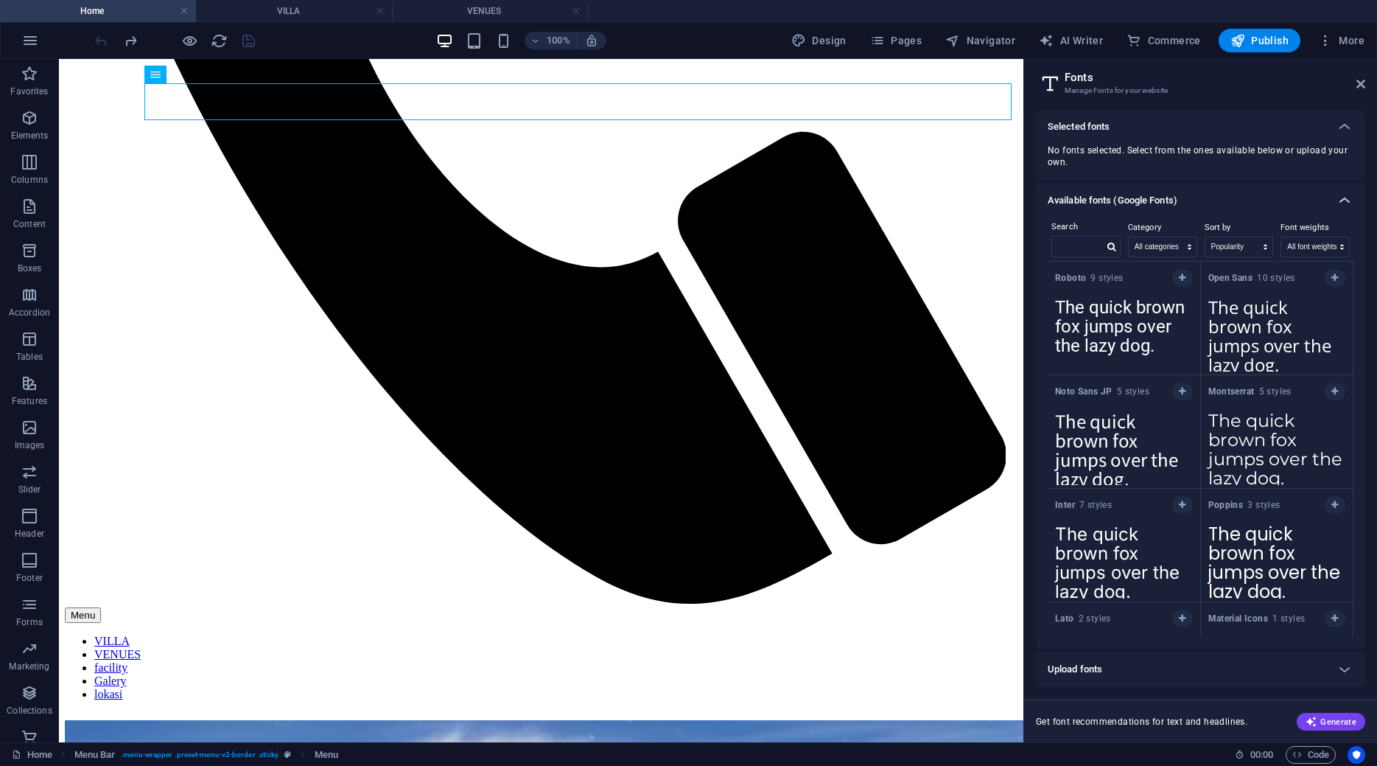
click at [1350, 197] on icon at bounding box center [1345, 201] width 18 height 18
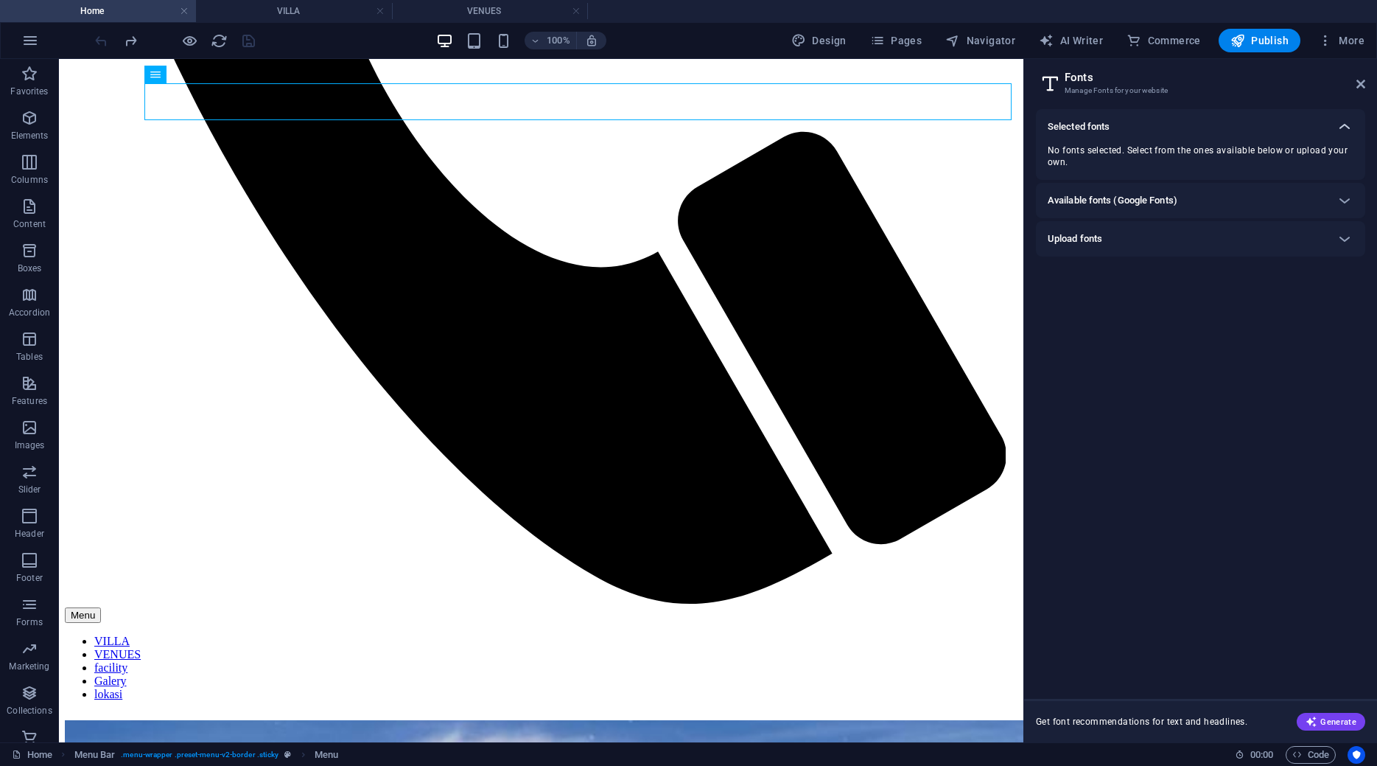
click at [1344, 122] on icon at bounding box center [1345, 127] width 18 height 18
click at [1161, 127] on div "Selected fonts" at bounding box center [1187, 127] width 279 height 18
click at [1165, 197] on h6 "Available fonts (Google Fonts)" at bounding box center [1113, 201] width 130 height 18
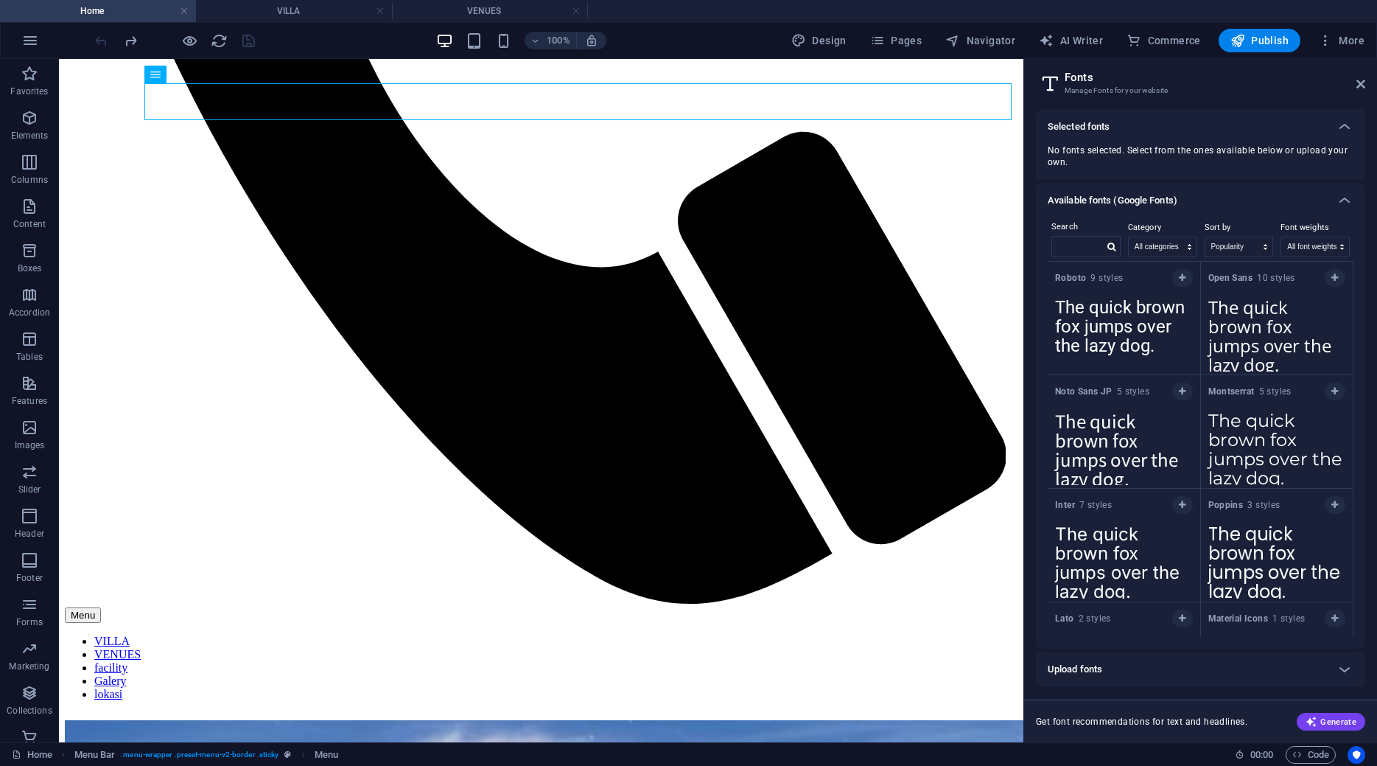
click at [1170, 203] on h6 "Available fonts (Google Fonts)" at bounding box center [1113, 201] width 130 height 18
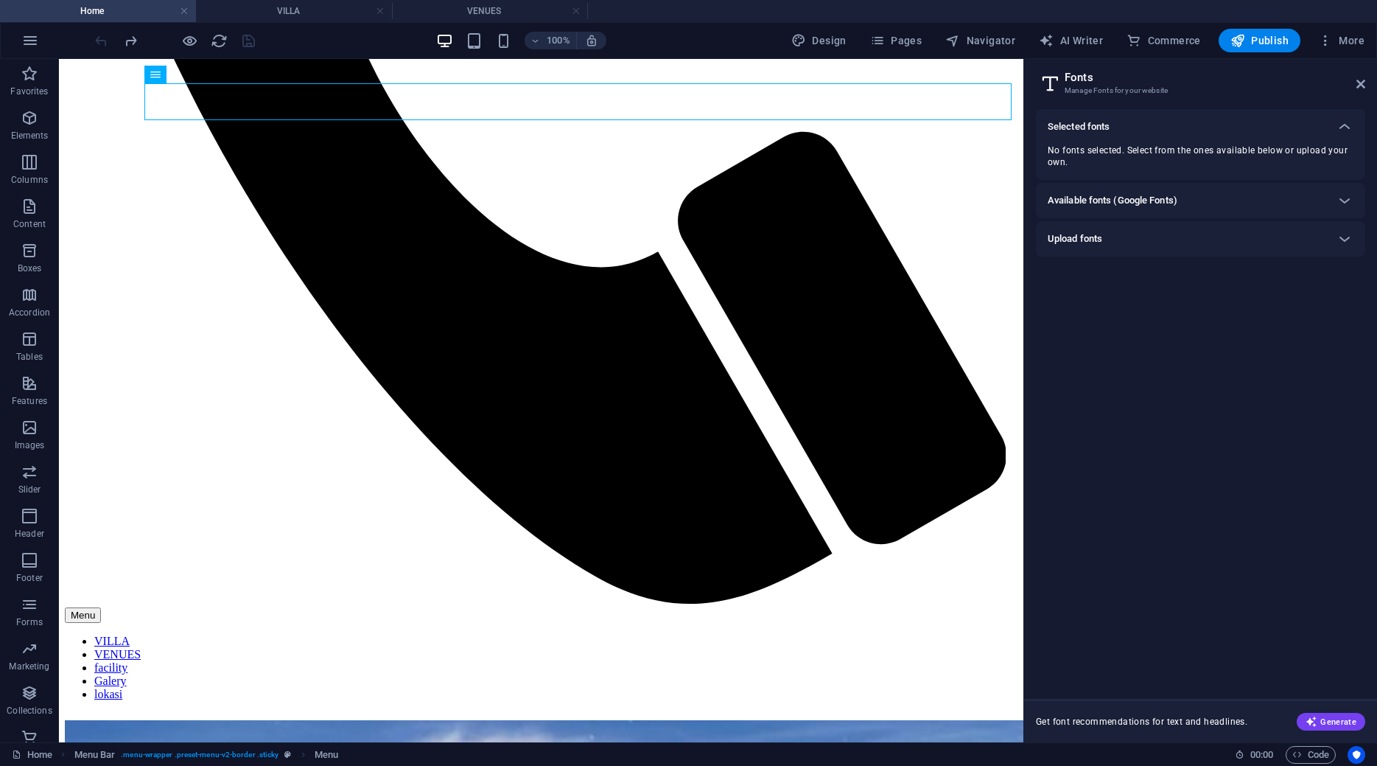
click at [1124, 120] on div "Selected fonts" at bounding box center [1187, 127] width 279 height 18
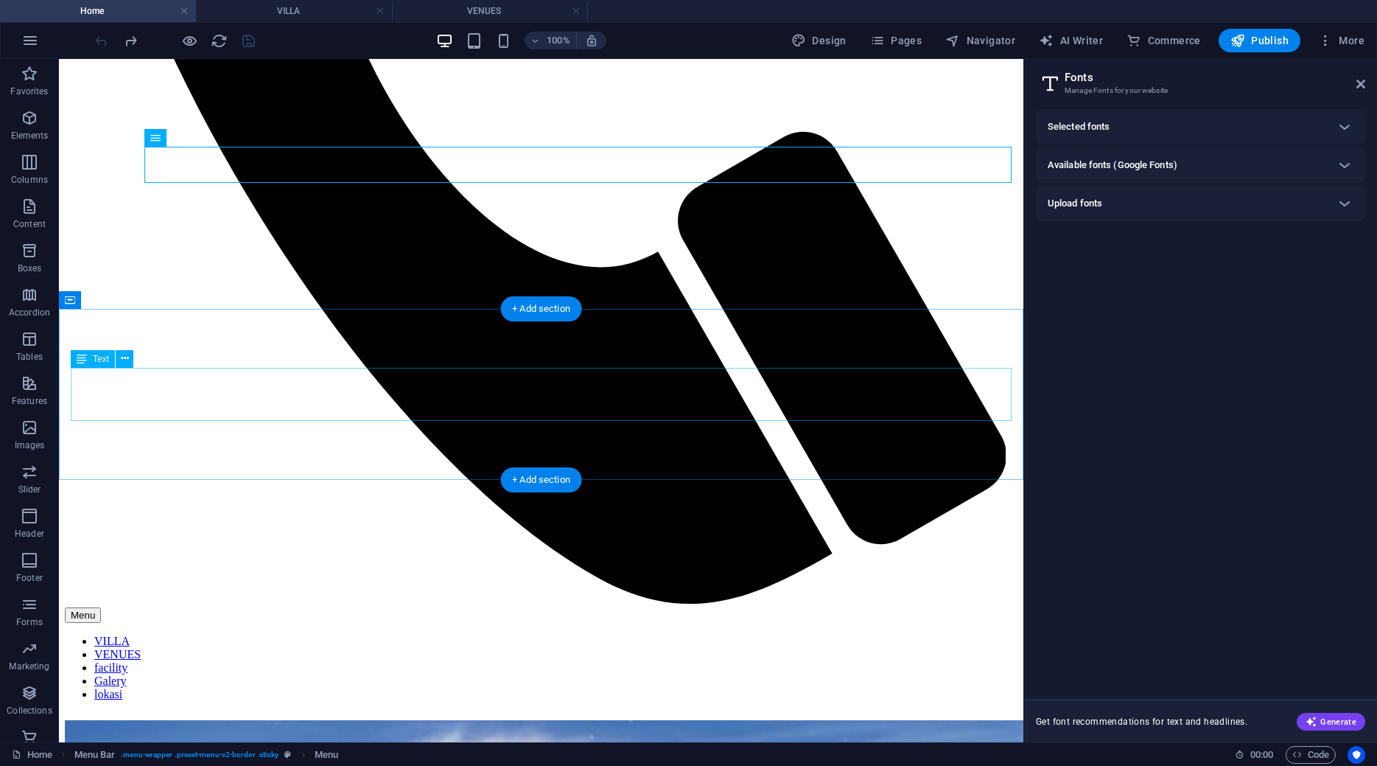
scroll to position [488, 0]
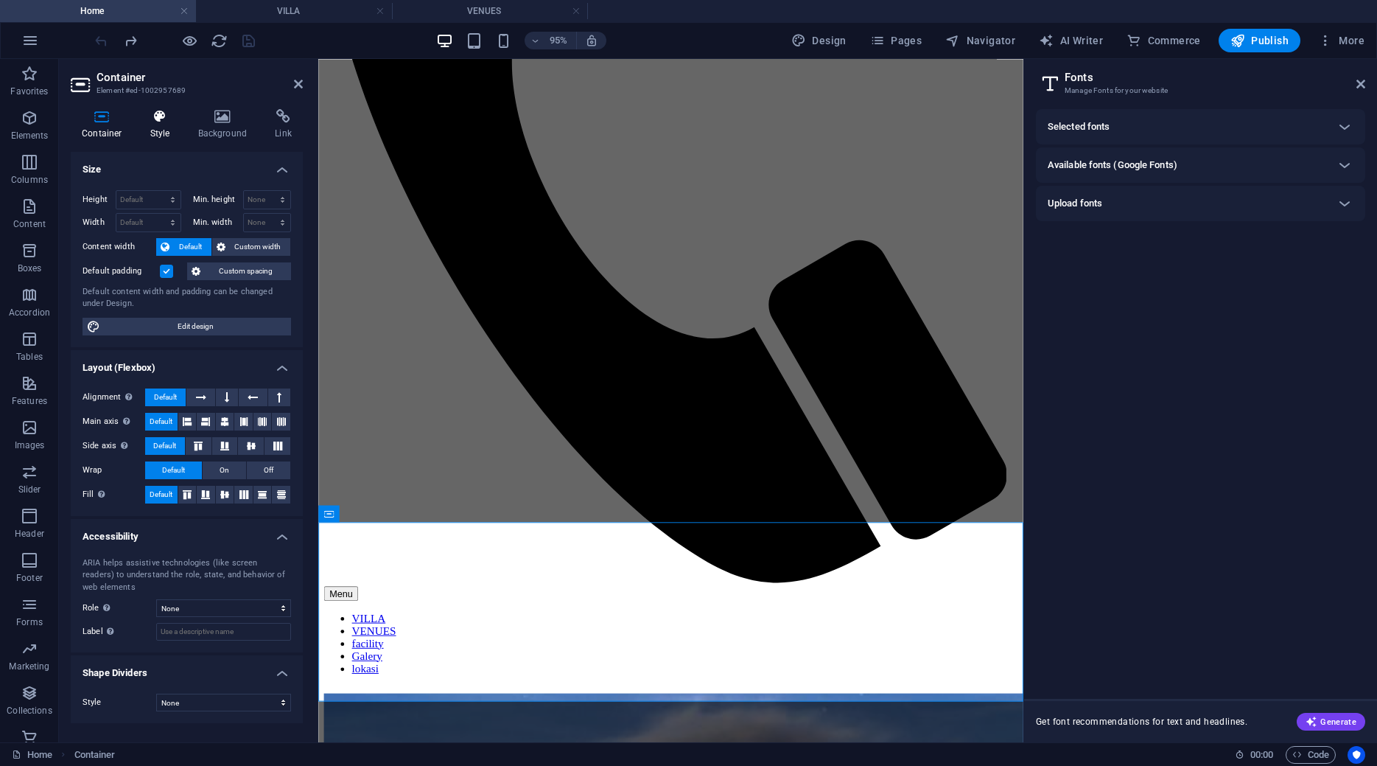
click at [144, 109] on icon at bounding box center [160, 116] width 42 height 15
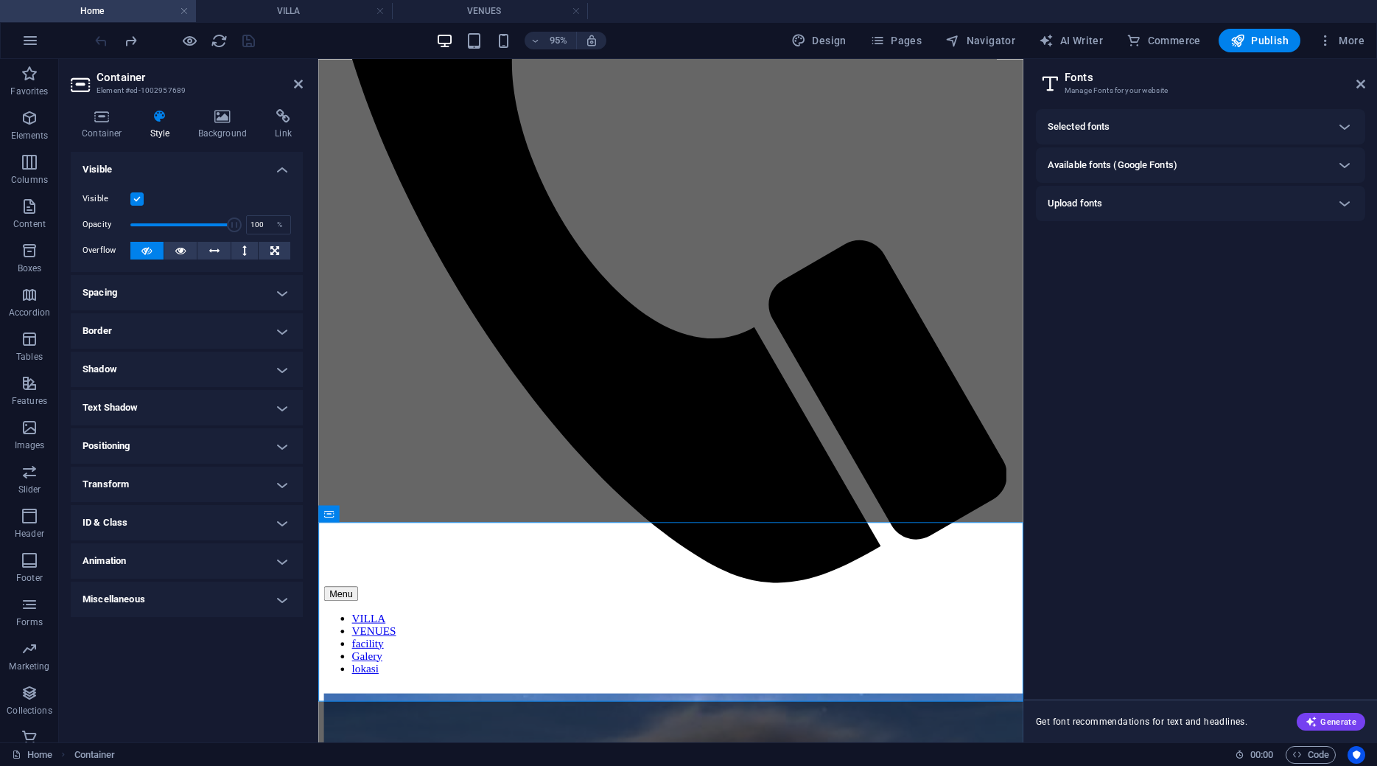
click at [169, 117] on icon at bounding box center [160, 116] width 42 height 15
click at [99, 120] on icon at bounding box center [102, 116] width 63 height 15
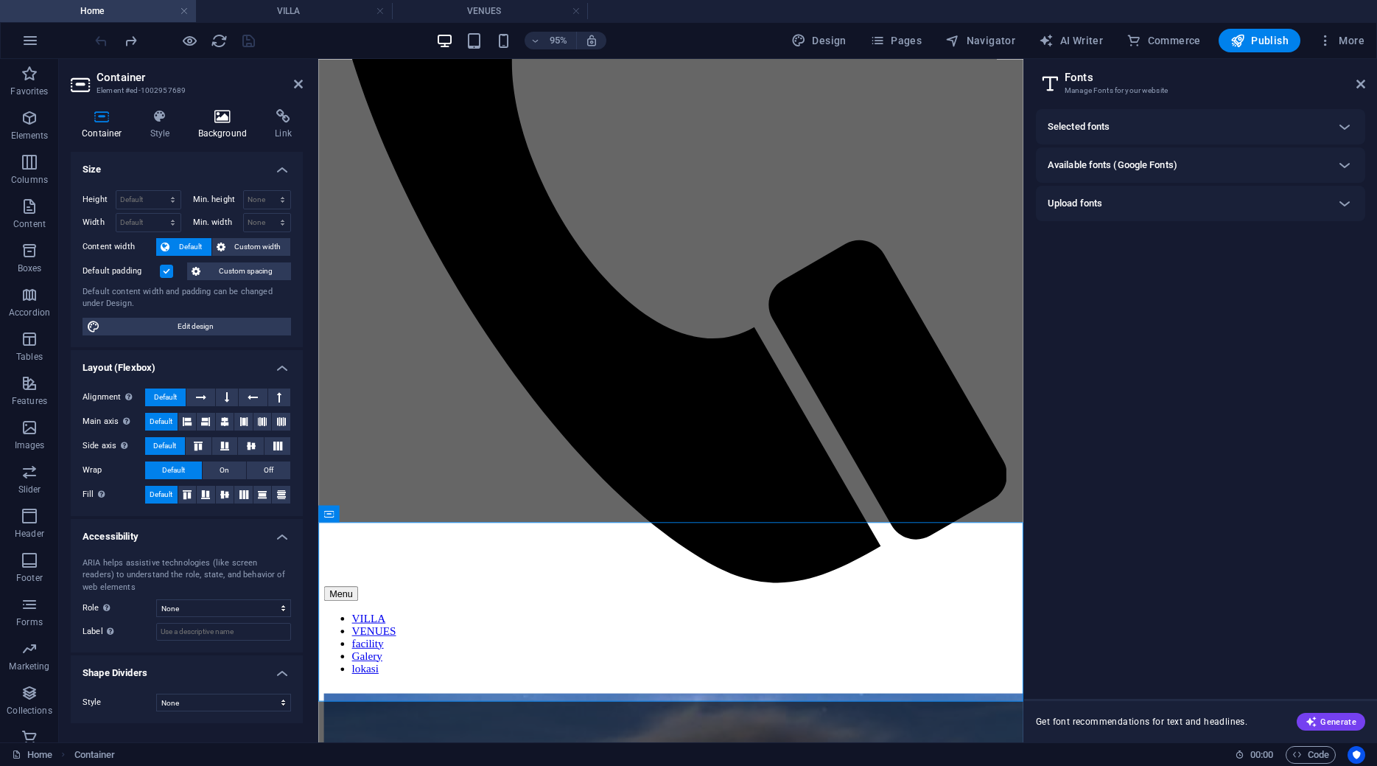
click at [240, 126] on h4 "Background" at bounding box center [225, 124] width 77 height 31
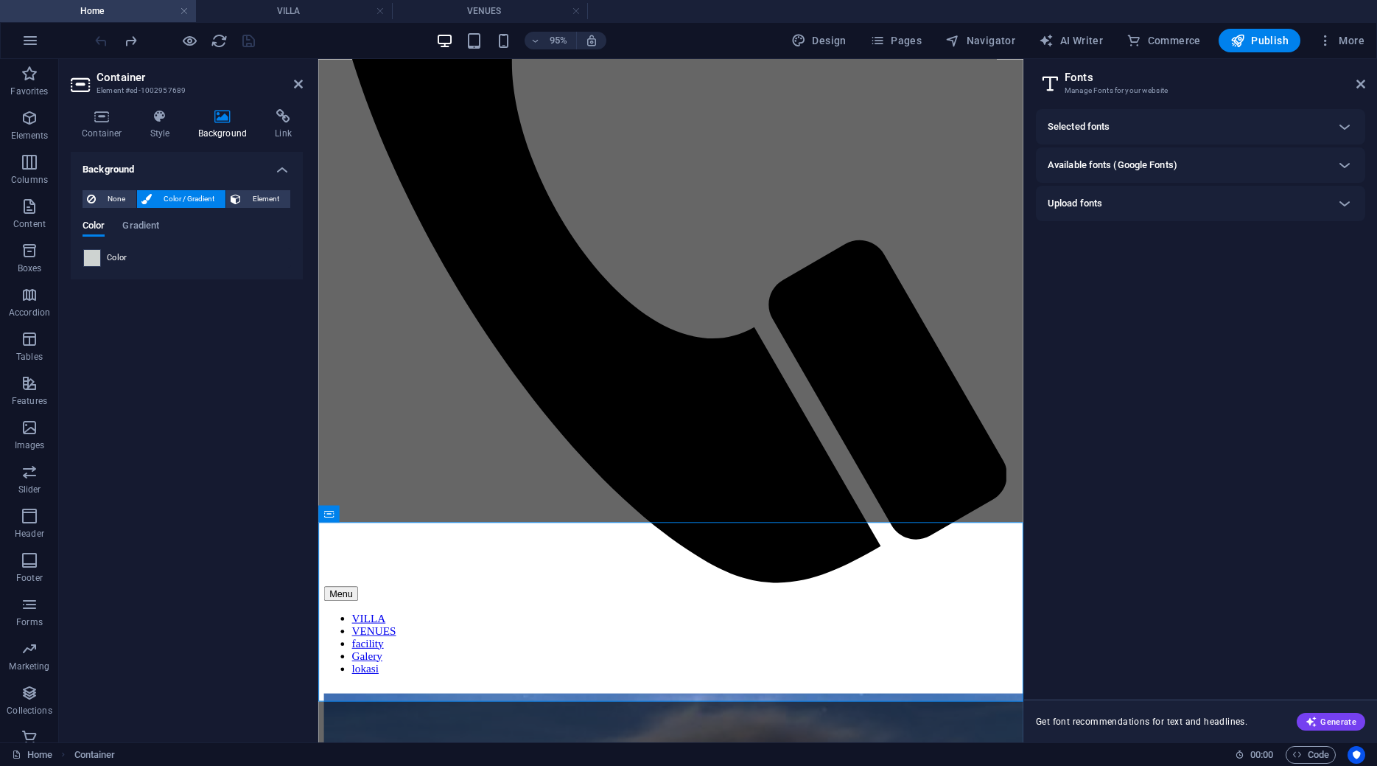
click at [97, 253] on span at bounding box center [92, 258] width 16 height 16
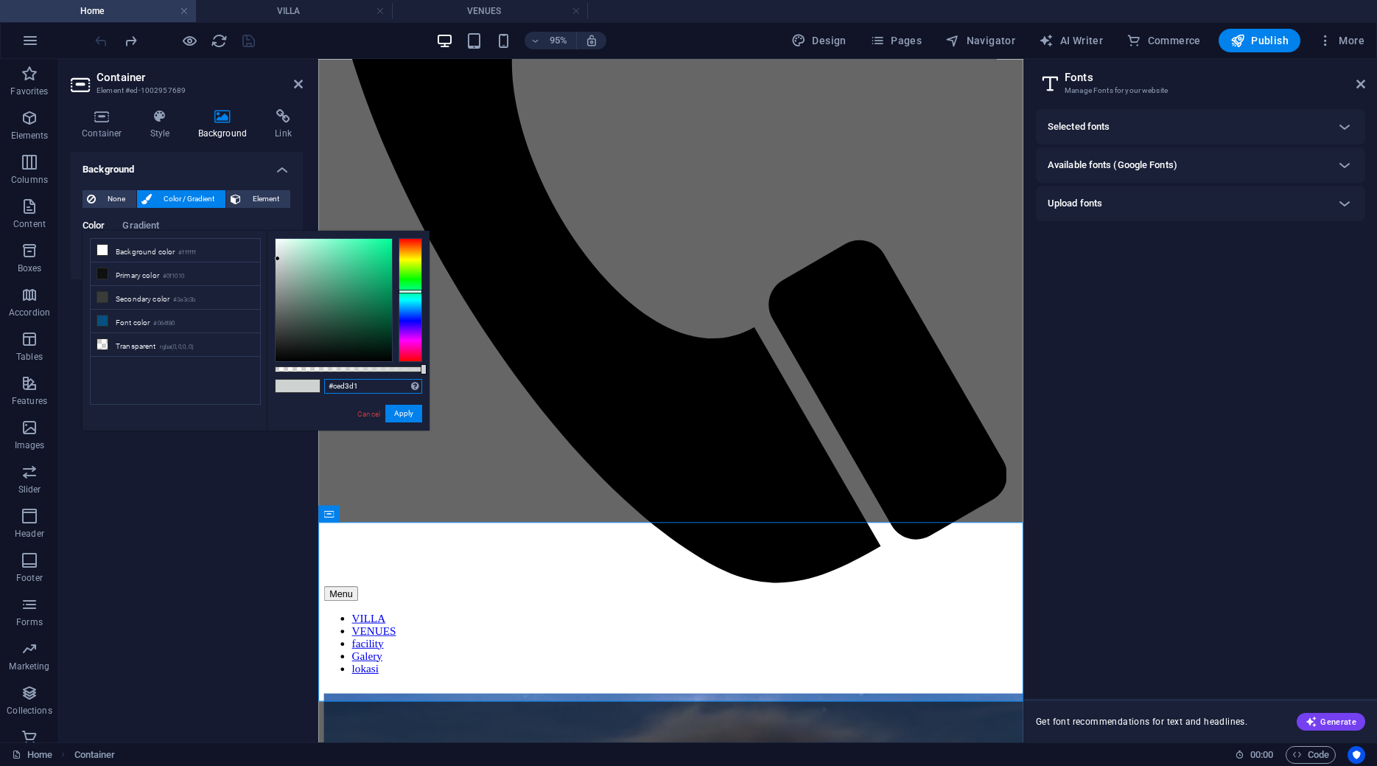
click at [365, 390] on input "#ced3d1" at bounding box center [373, 386] width 98 height 15
paste input "003f1f"
type input "#003f1f"
click at [365, 416] on link "Cancel" at bounding box center [369, 413] width 26 height 11
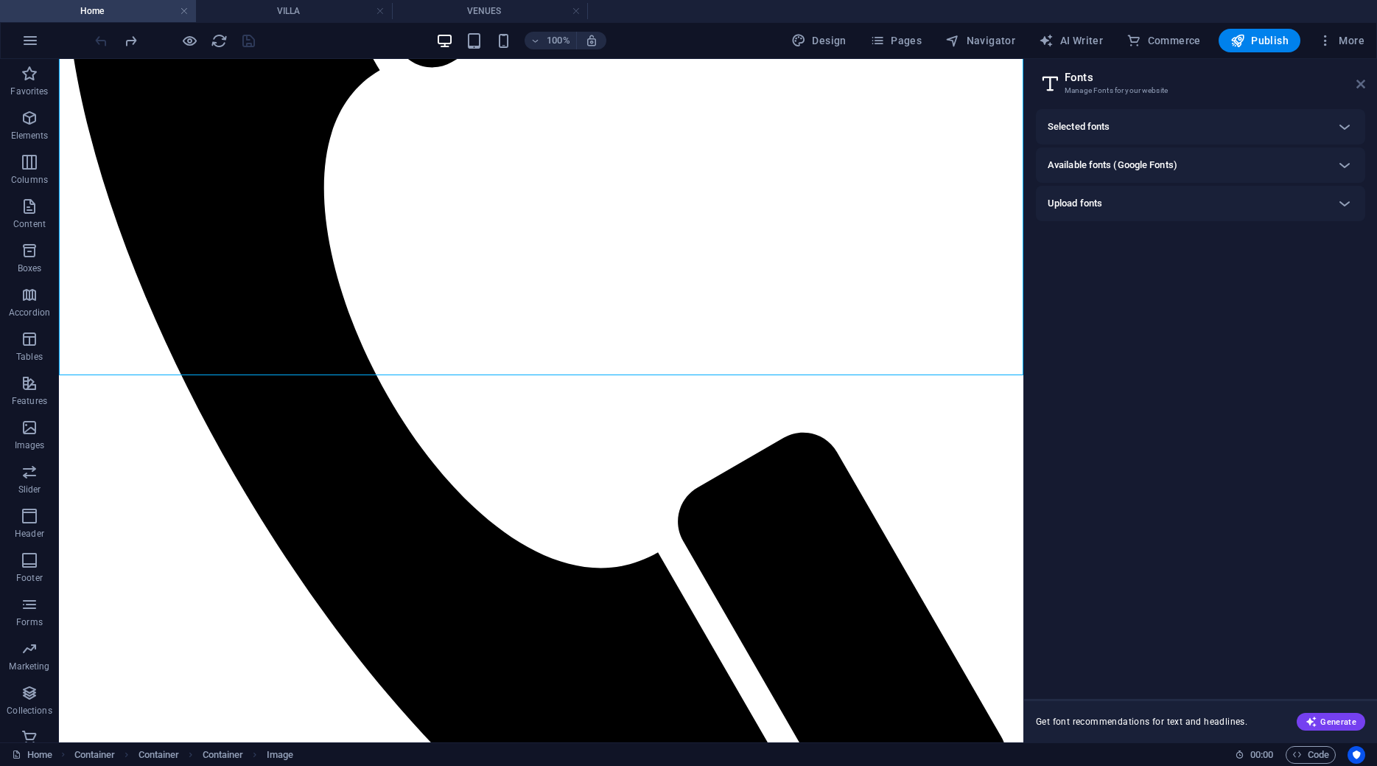
click at [1363, 85] on icon at bounding box center [1360, 84] width 9 height 12
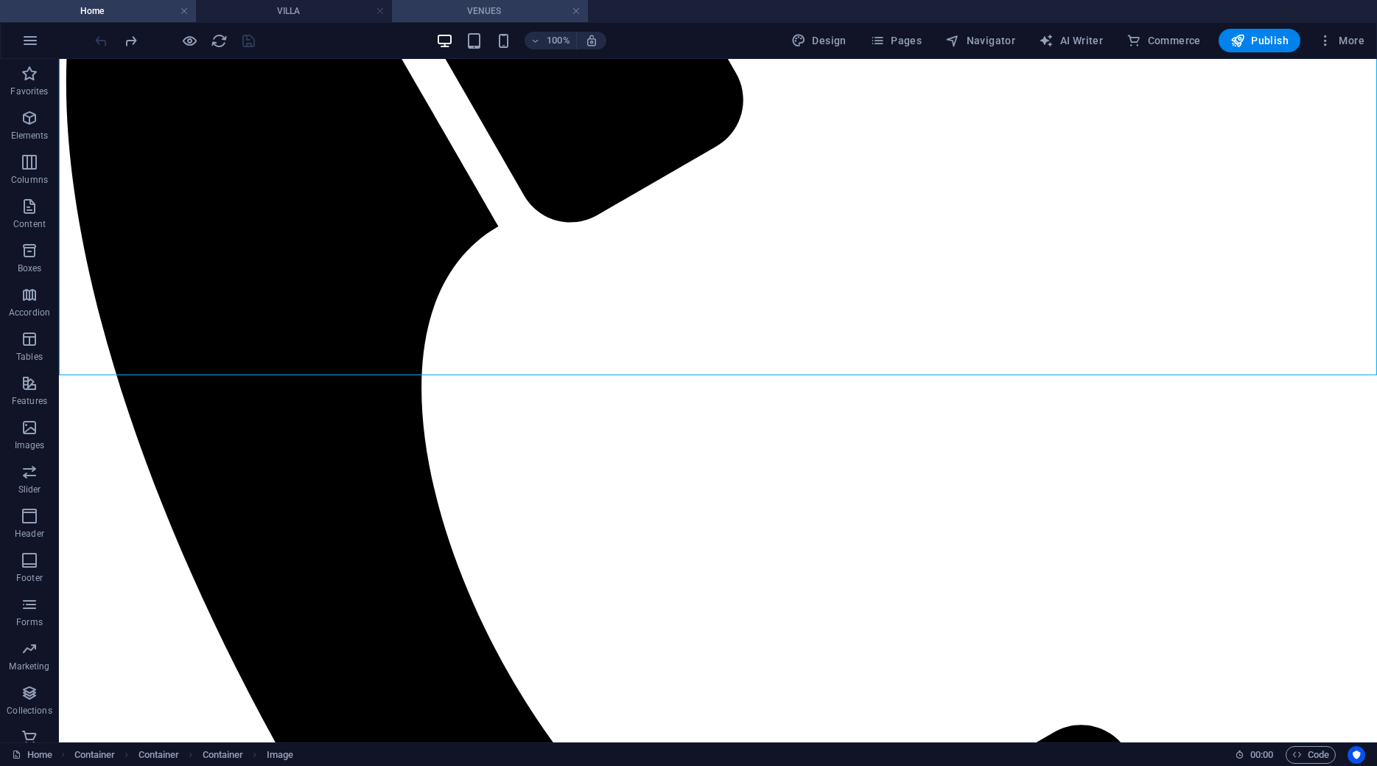
click at [469, 7] on h4 "VENUES" at bounding box center [490, 11] width 196 height 16
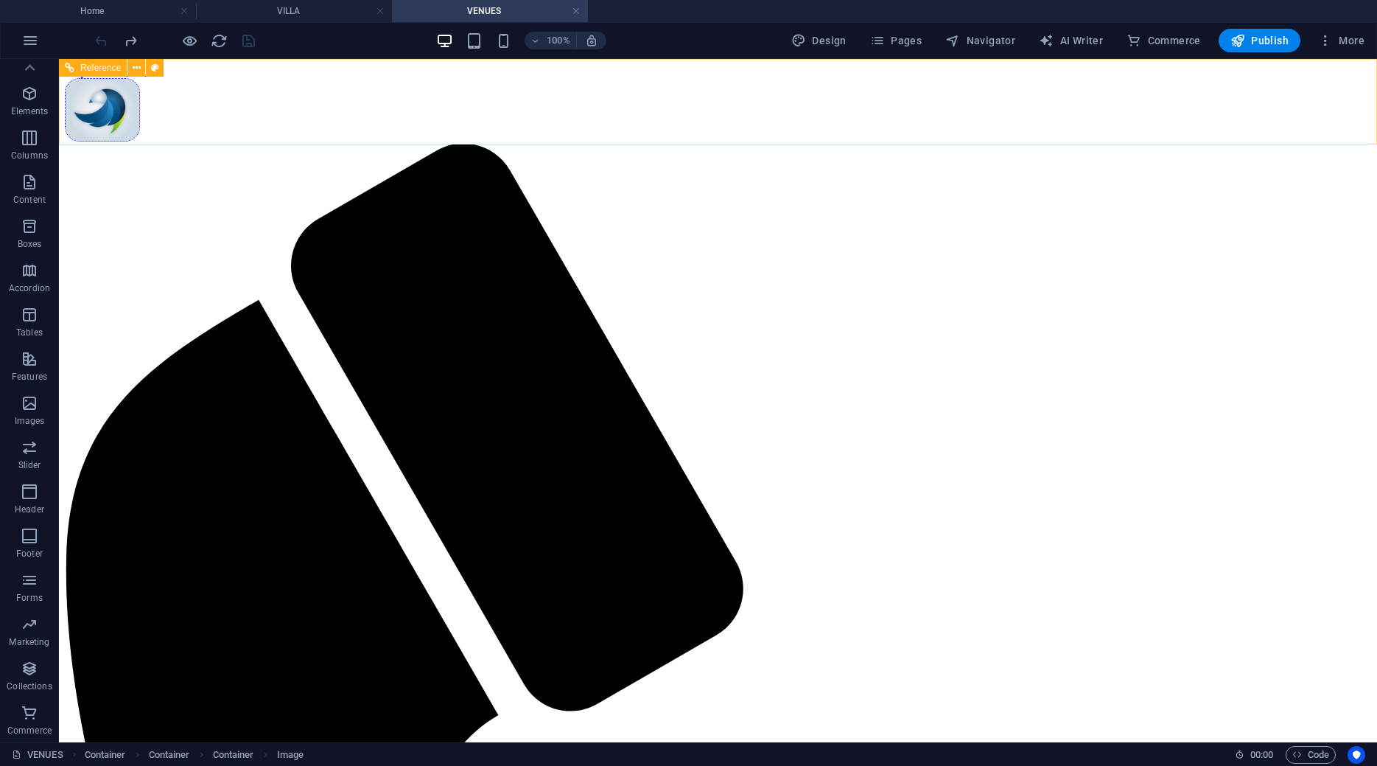
click at [300, 23] on div "100% Design Pages Navigator AI Writer Commerce Publish More" at bounding box center [689, 40] width 1376 height 35
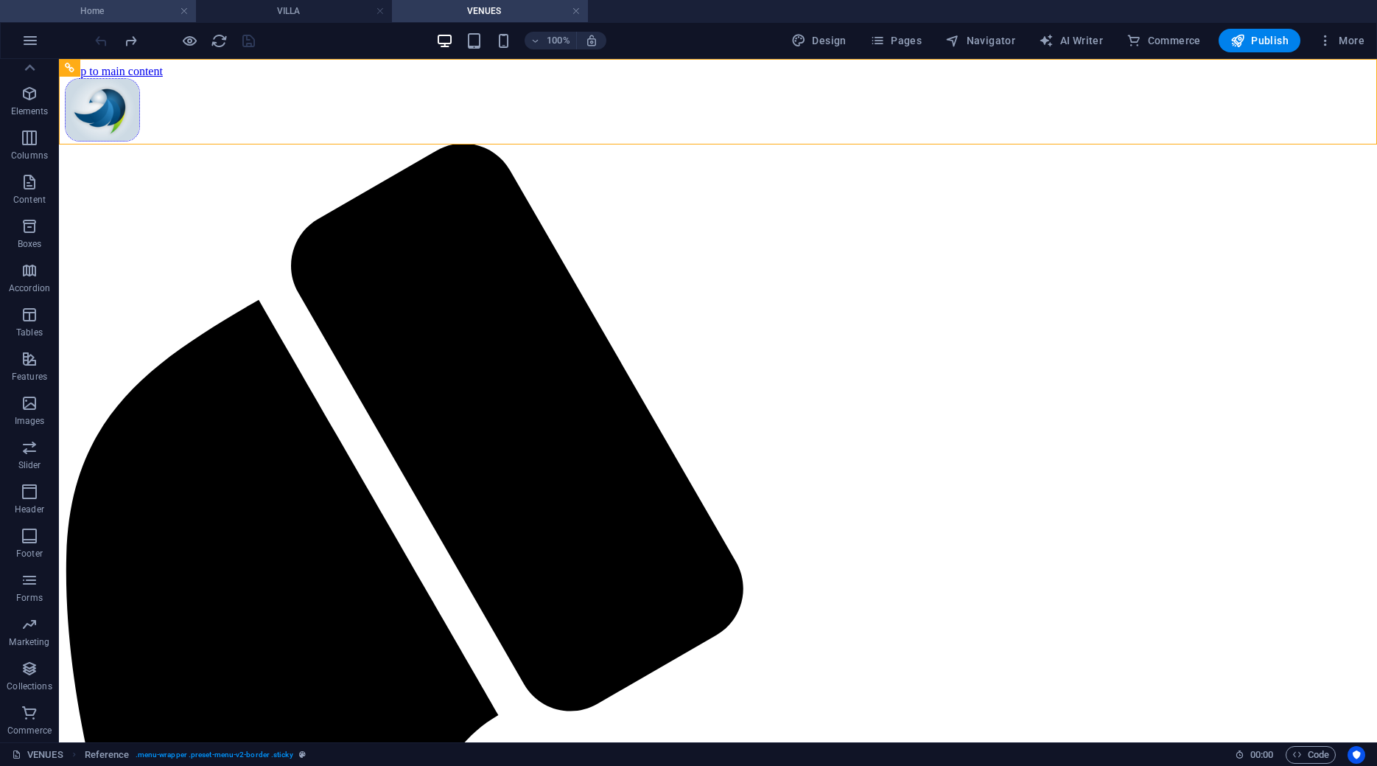
click at [99, 18] on h4 "Home" at bounding box center [98, 11] width 196 height 16
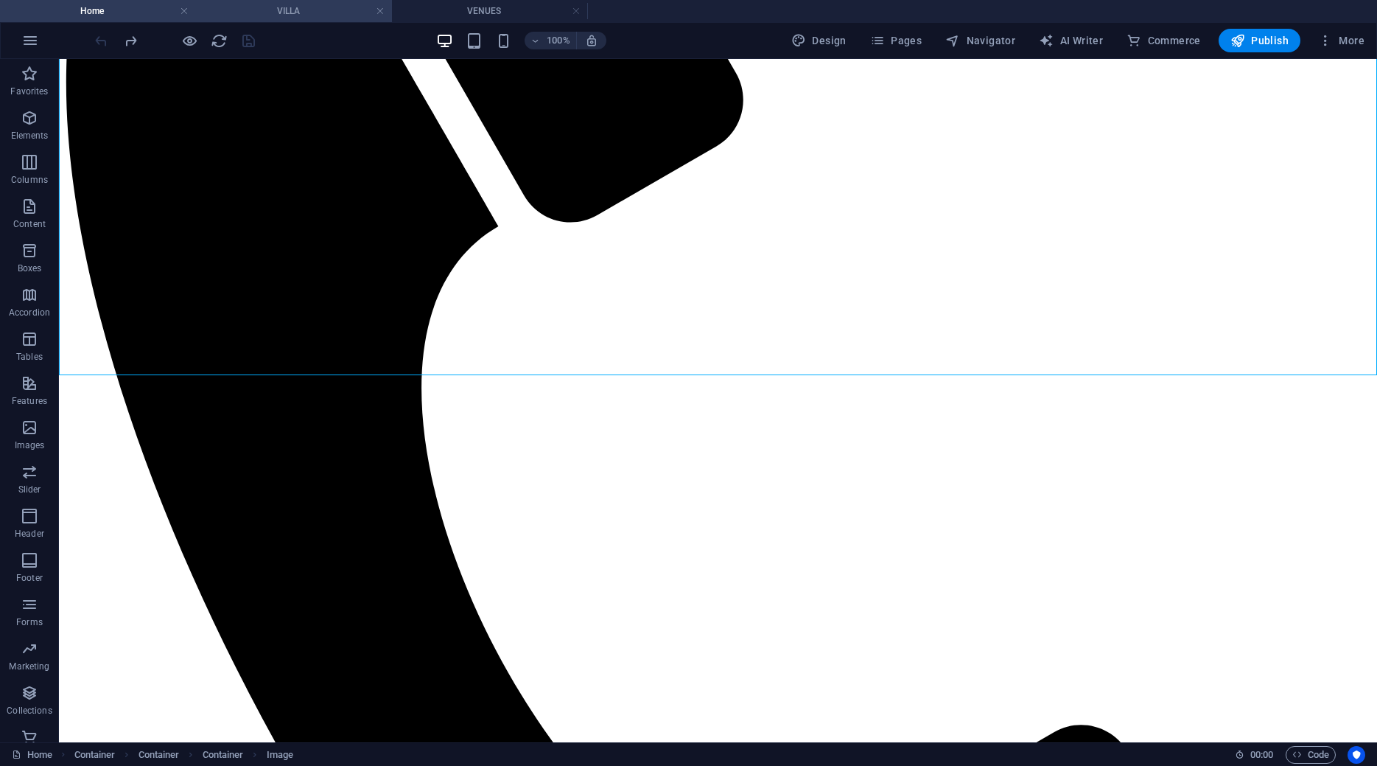
click at [234, 15] on h4 "VILLA" at bounding box center [294, 11] width 196 height 16
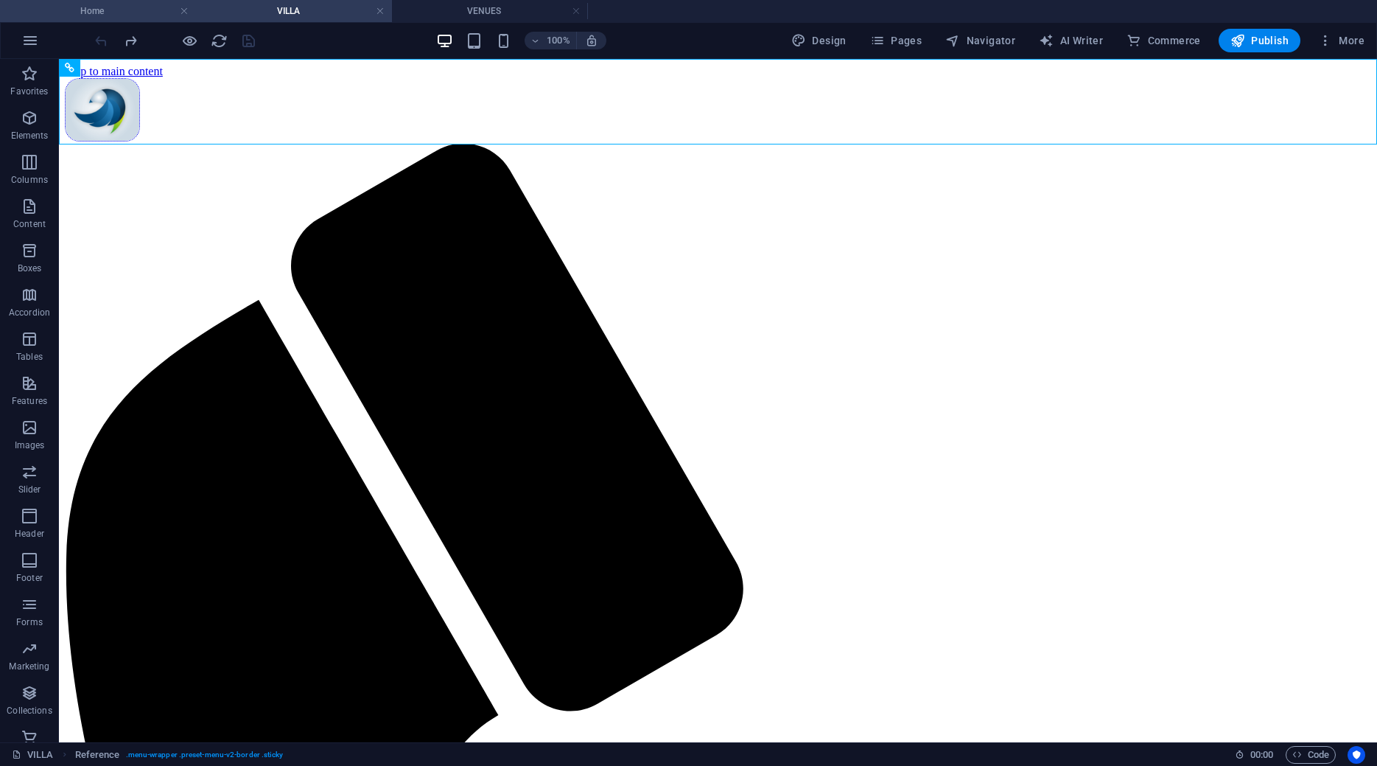
click at [106, 15] on h4 "Home" at bounding box center [98, 11] width 196 height 16
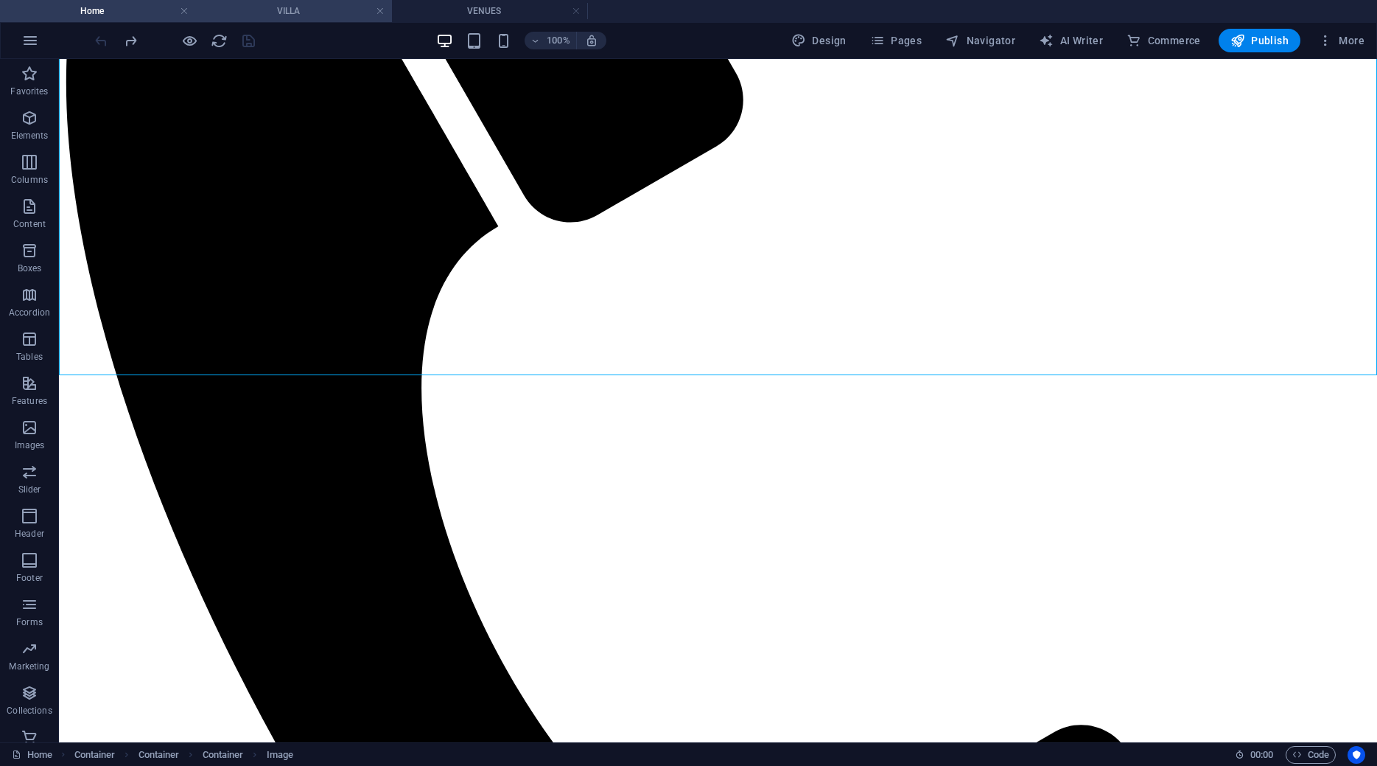
click at [310, 10] on h4 "VILLA" at bounding box center [294, 11] width 196 height 16
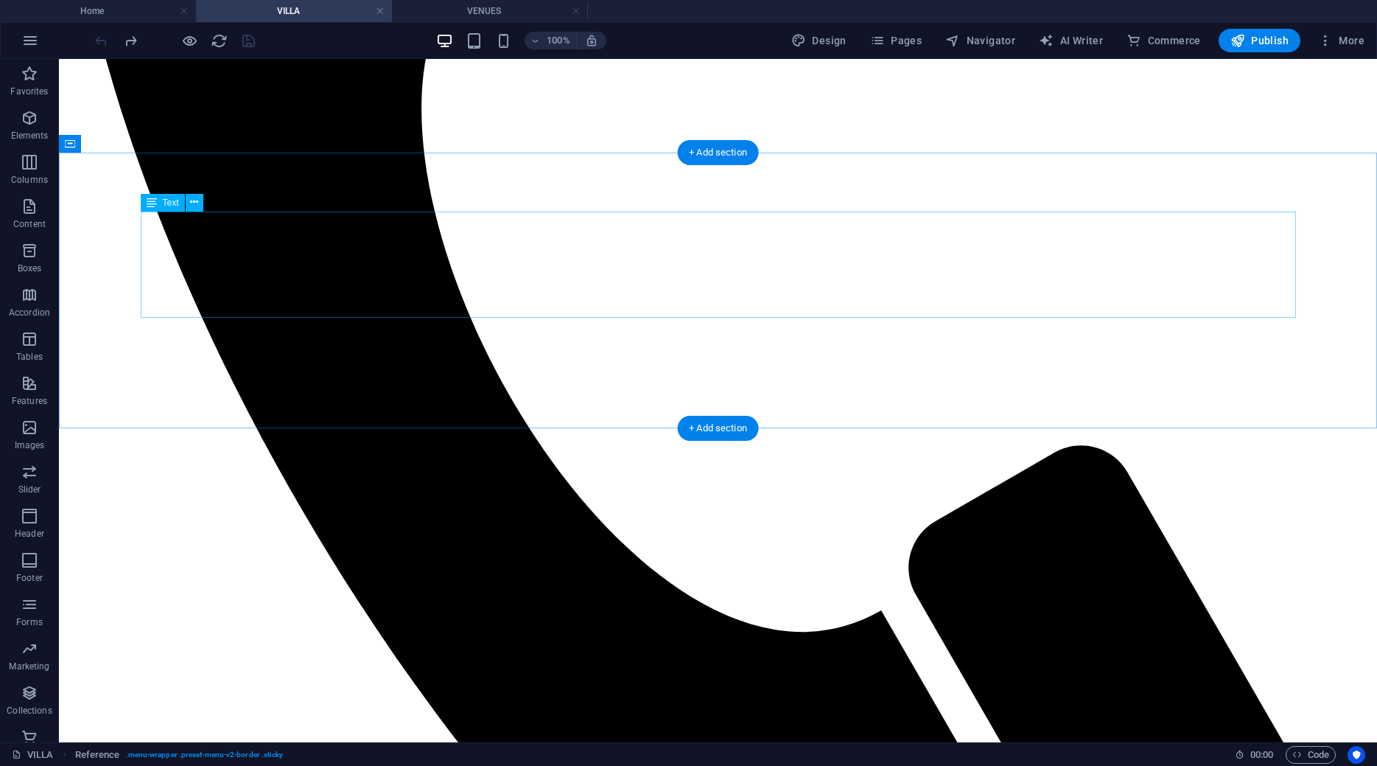
scroll to position [902, 0]
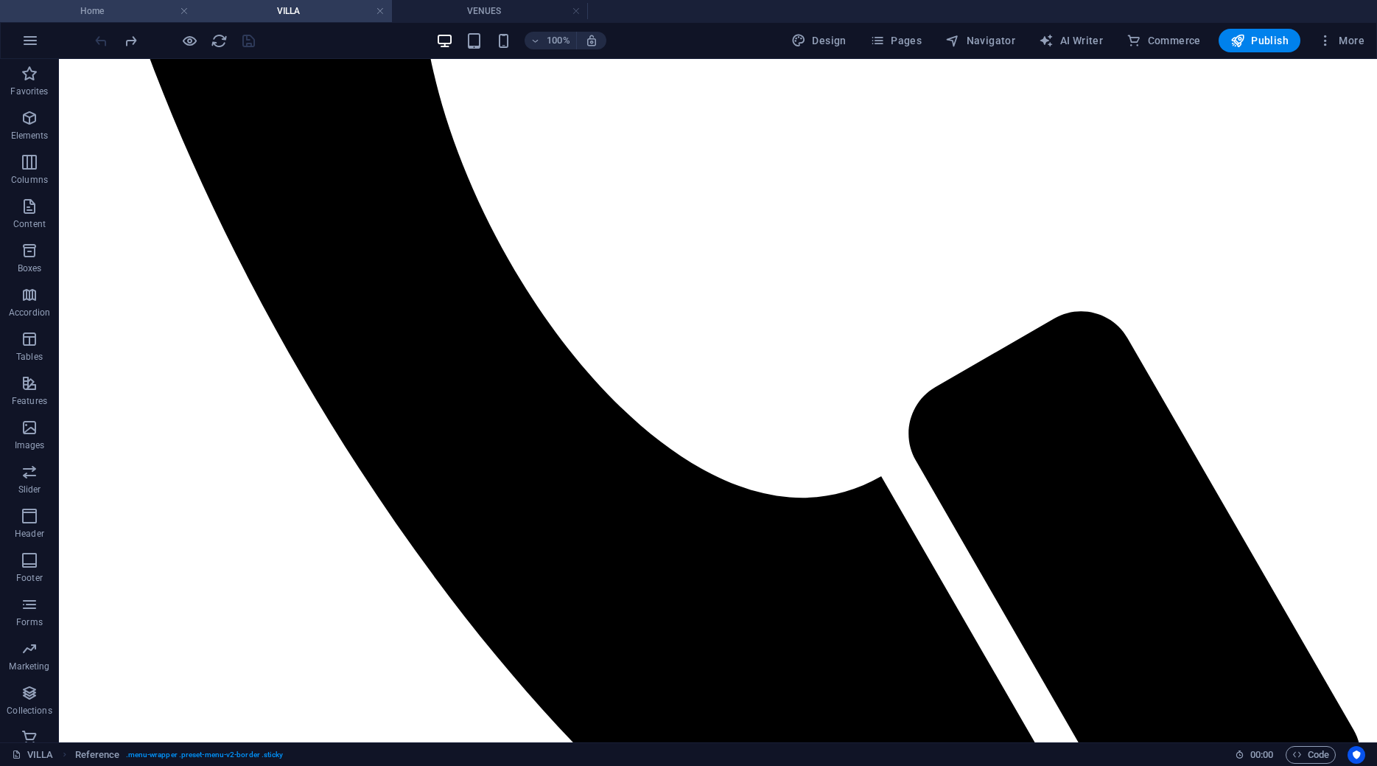
click at [116, 10] on h4 "Home" at bounding box center [98, 11] width 196 height 16
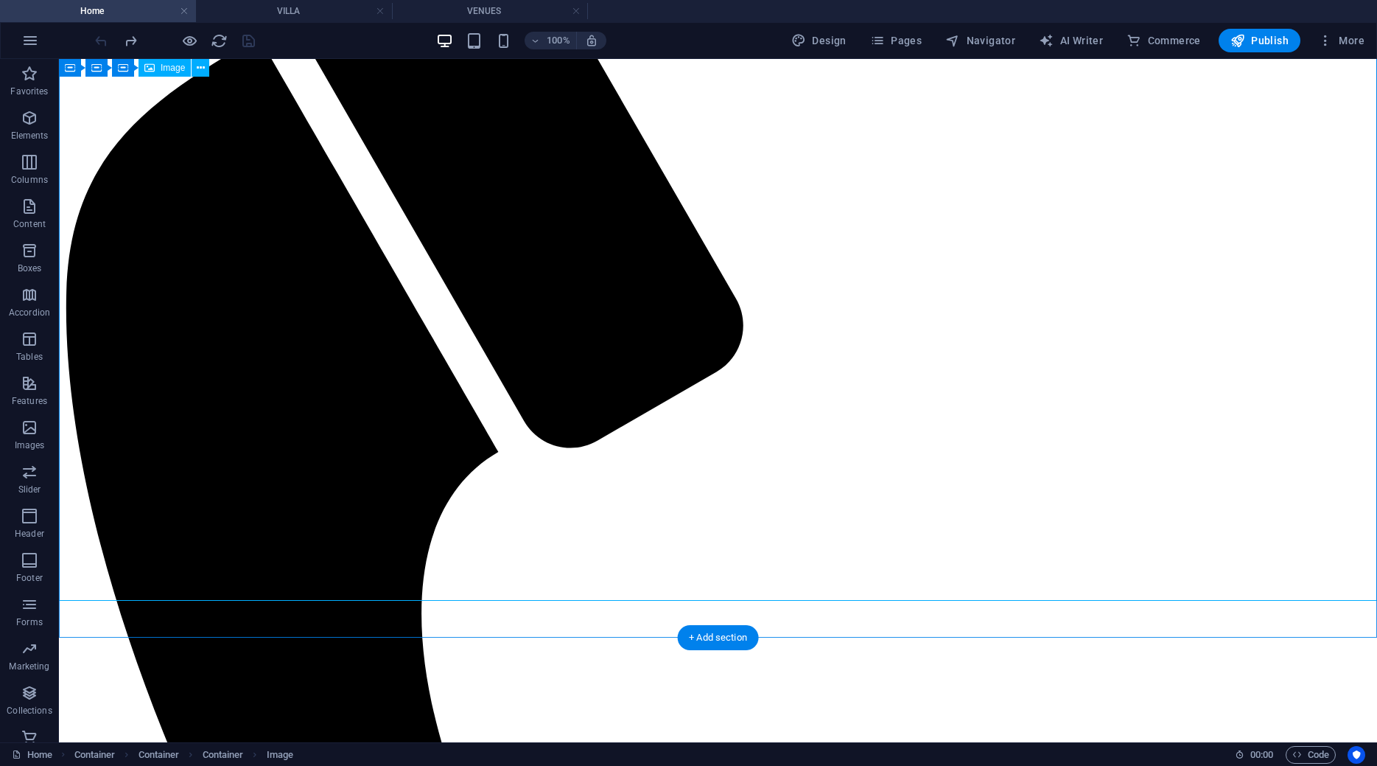
scroll to position [0, 0]
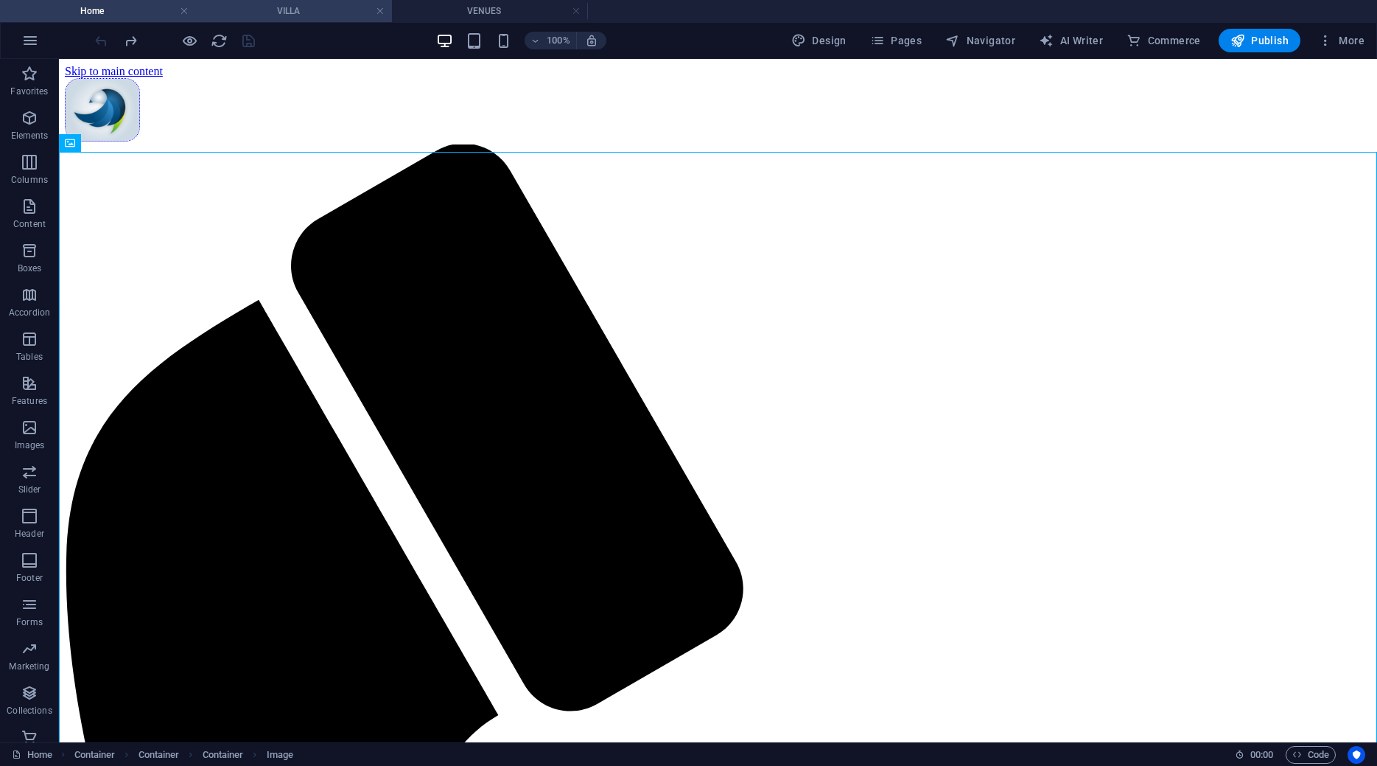
click at [316, 10] on h4 "VILLA" at bounding box center [294, 11] width 196 height 16
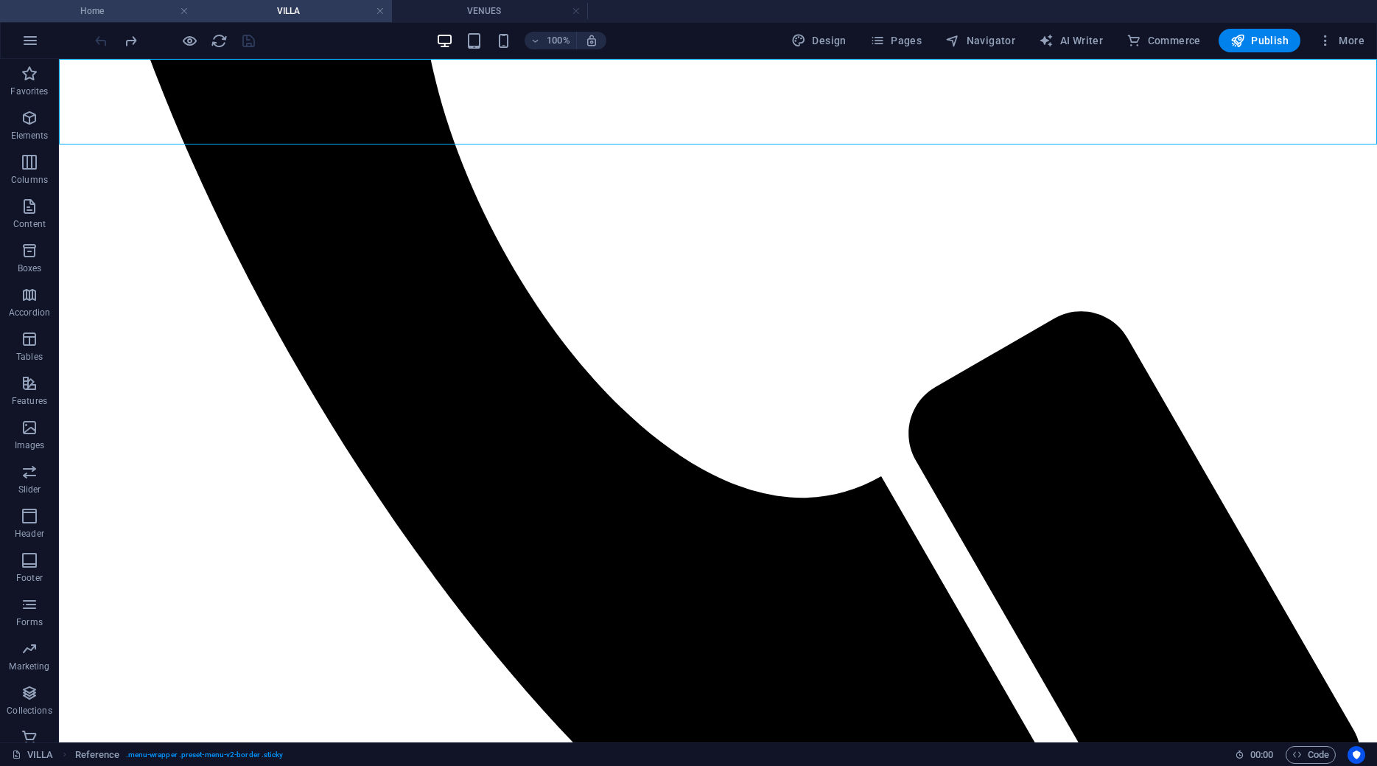
click at [94, 12] on h4 "Home" at bounding box center [98, 11] width 196 height 16
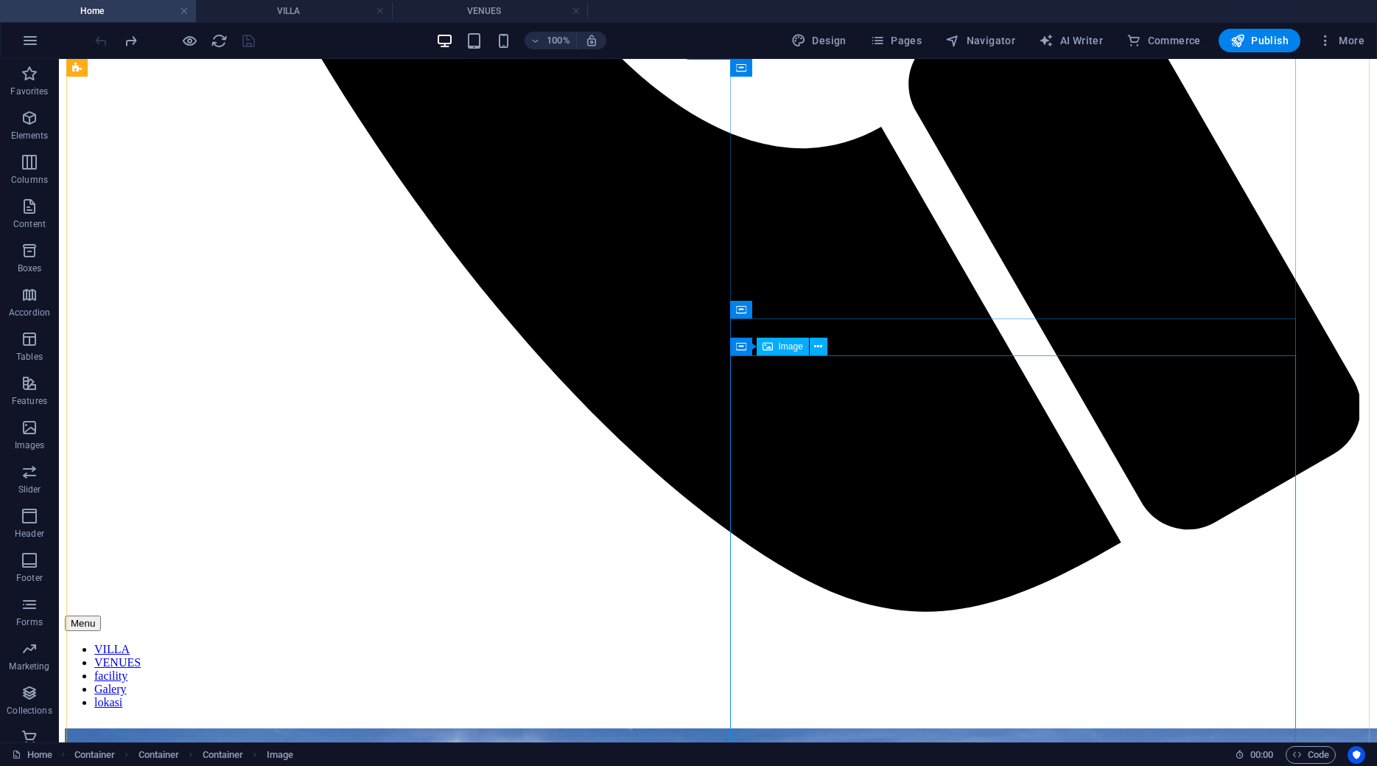
scroll to position [1202, 0]
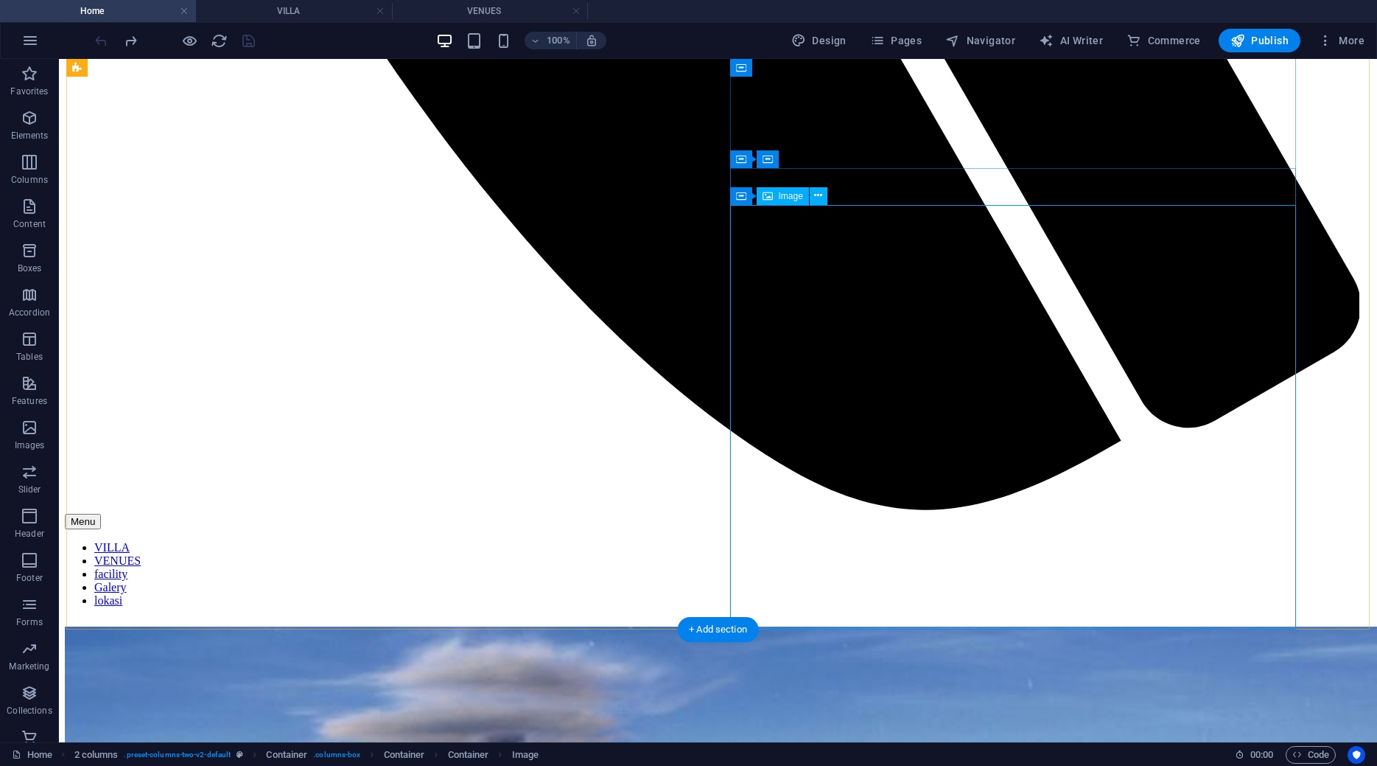
scroll to position [1052, 0]
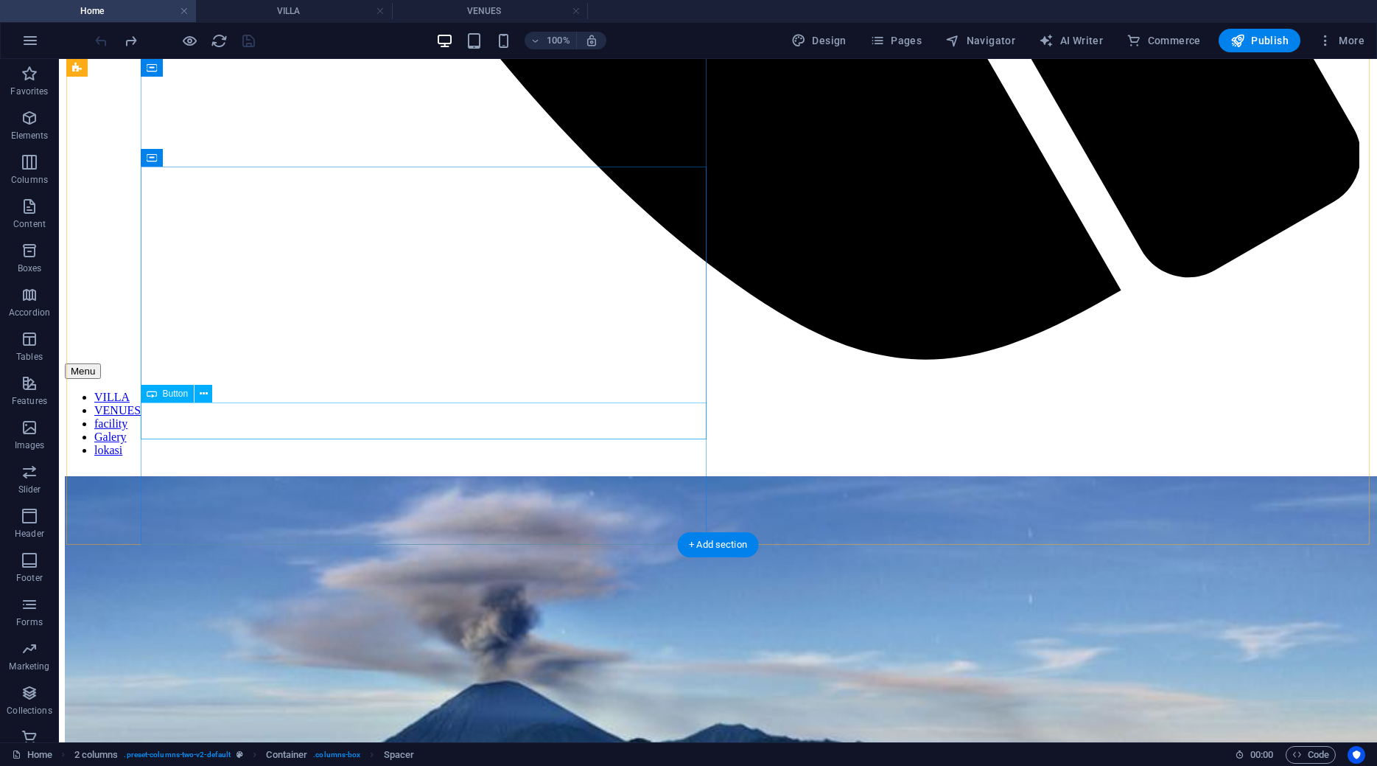
scroll to position [1202, 0]
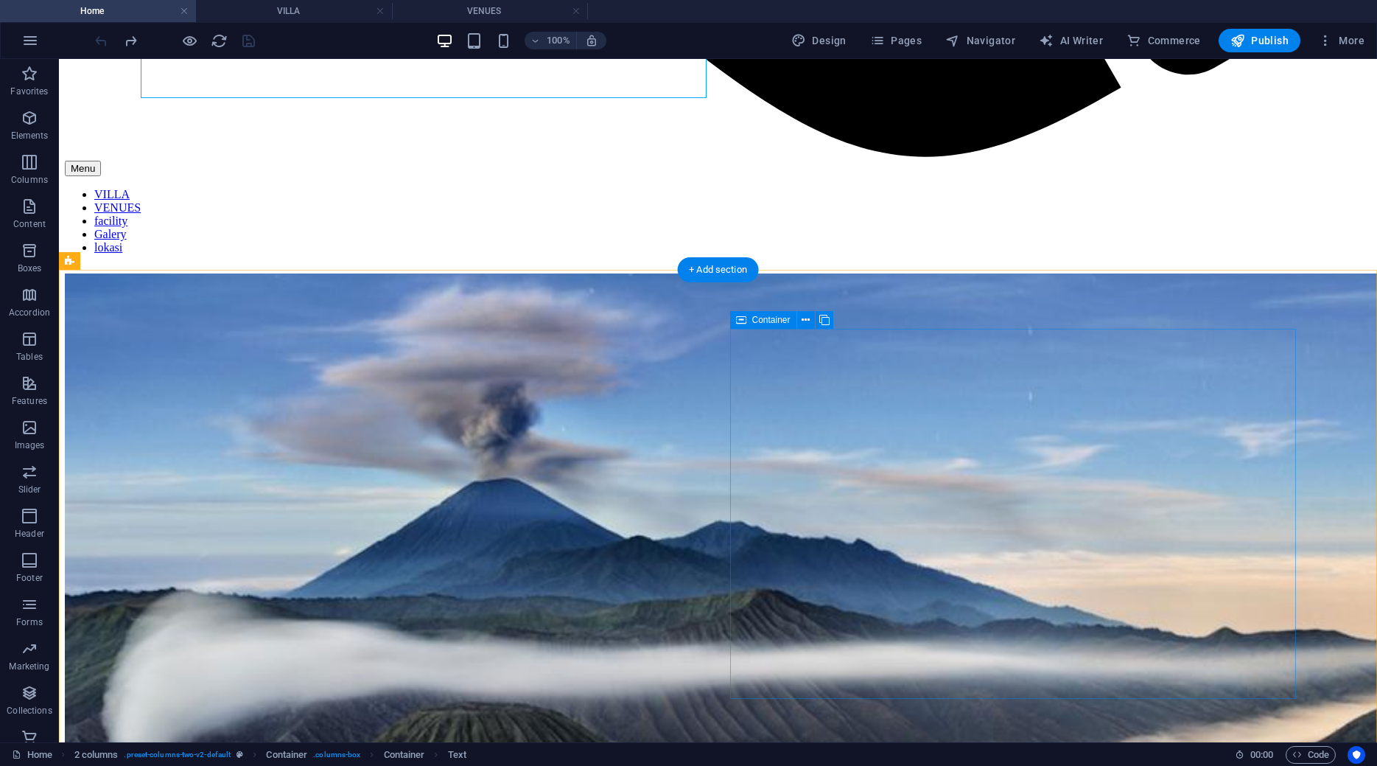
scroll to position [1729, 0]
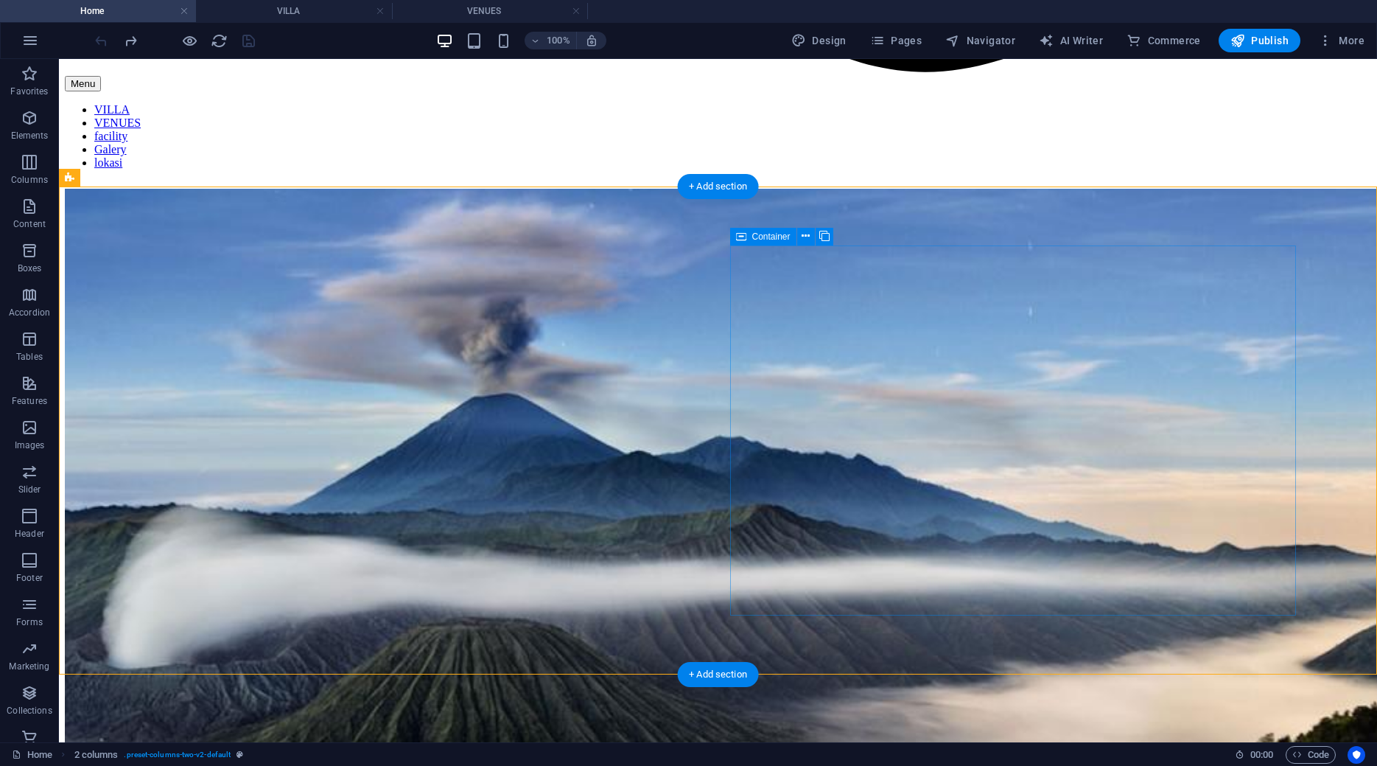
scroll to position [1503, 0]
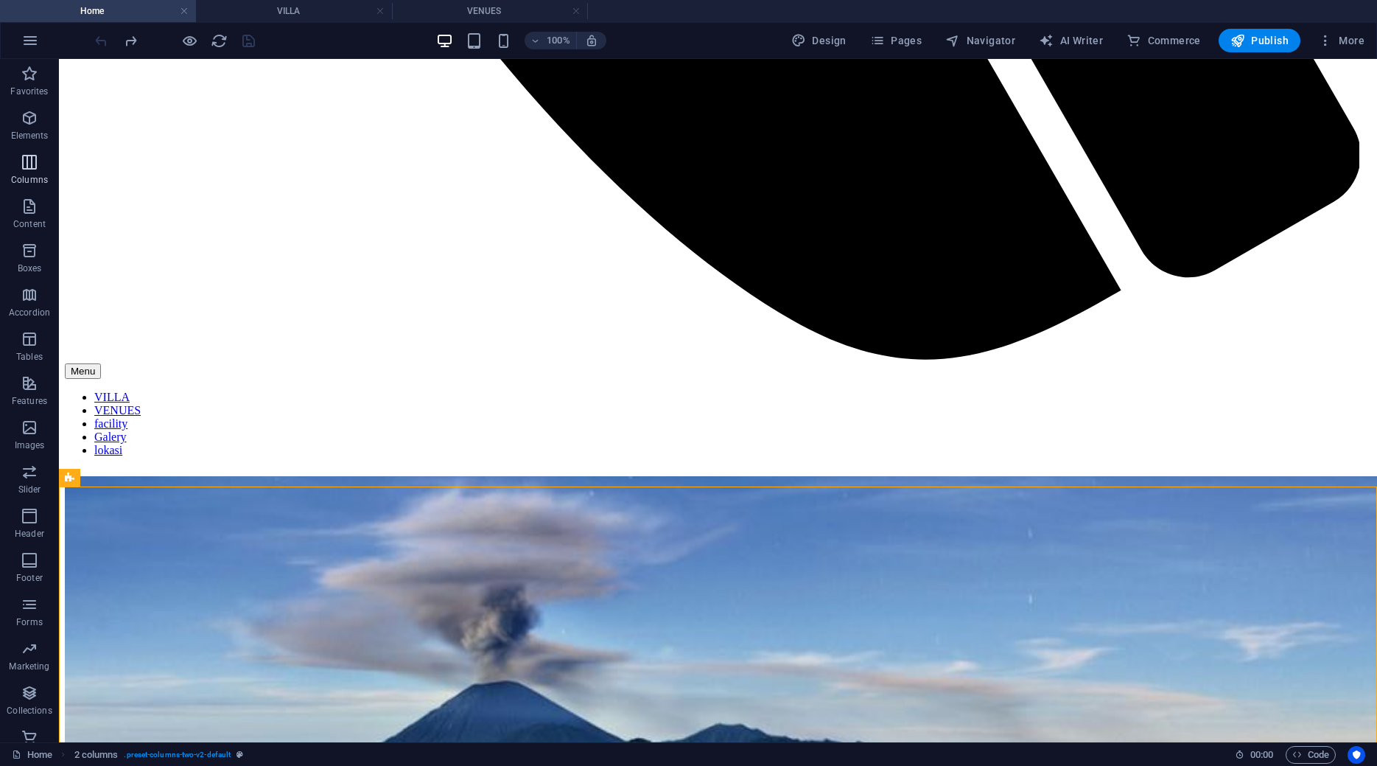
click at [29, 173] on span "Columns" at bounding box center [29, 170] width 59 height 35
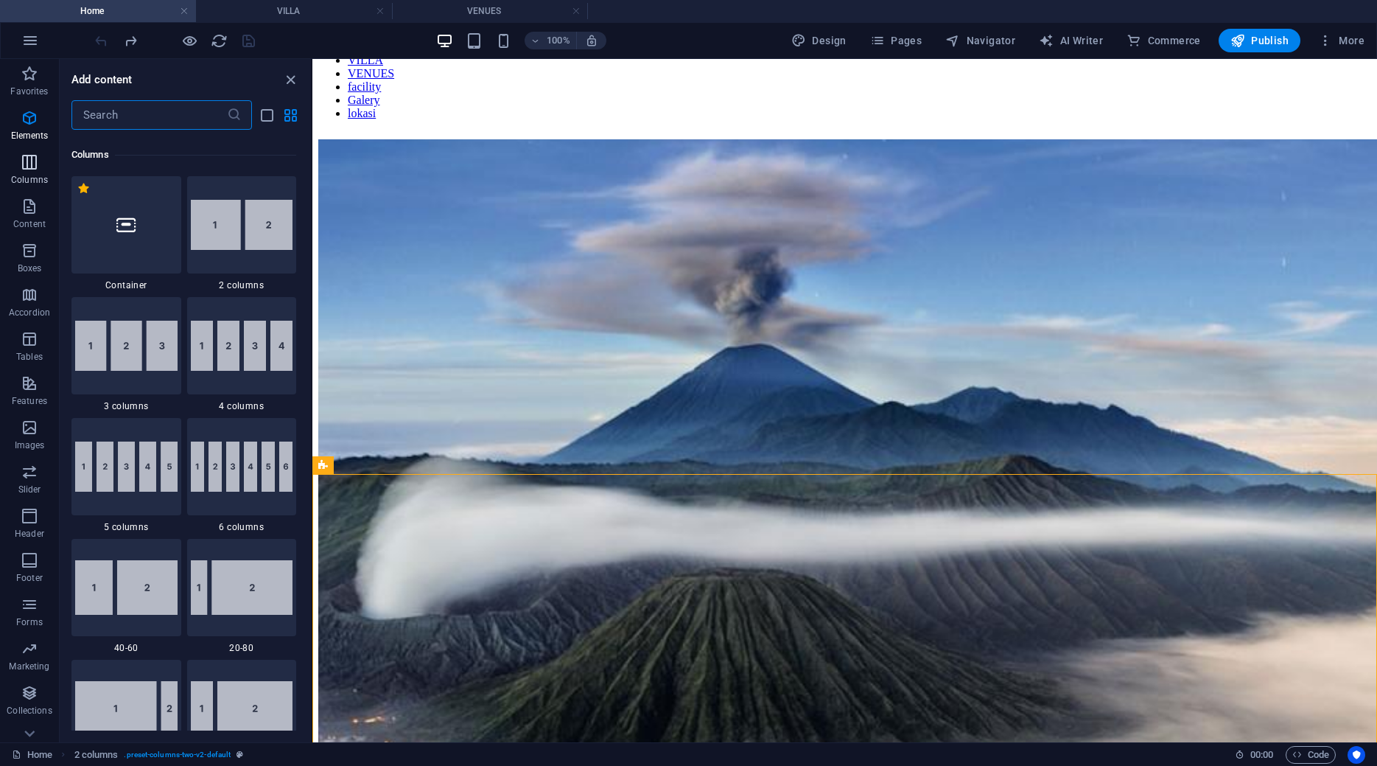
scroll to position [729, 0]
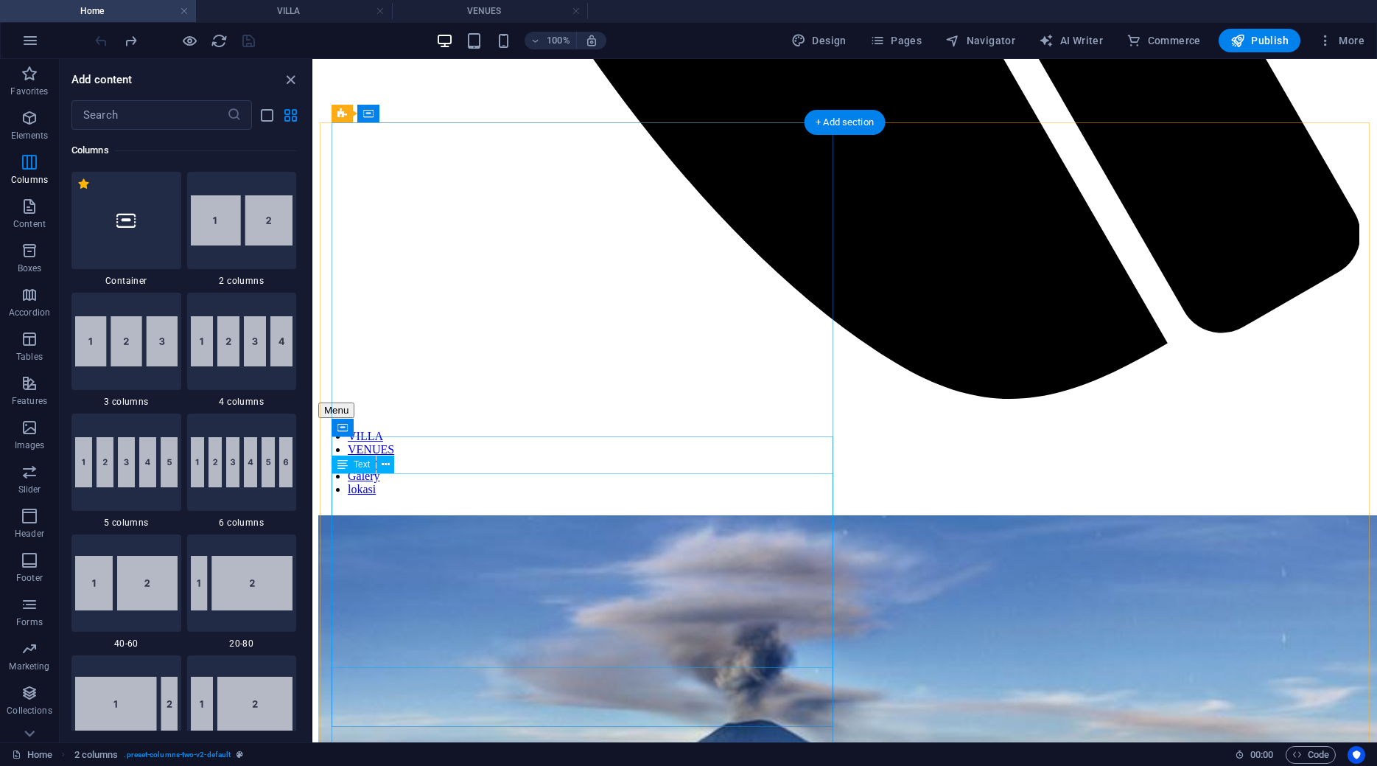
scroll to position [827, 0]
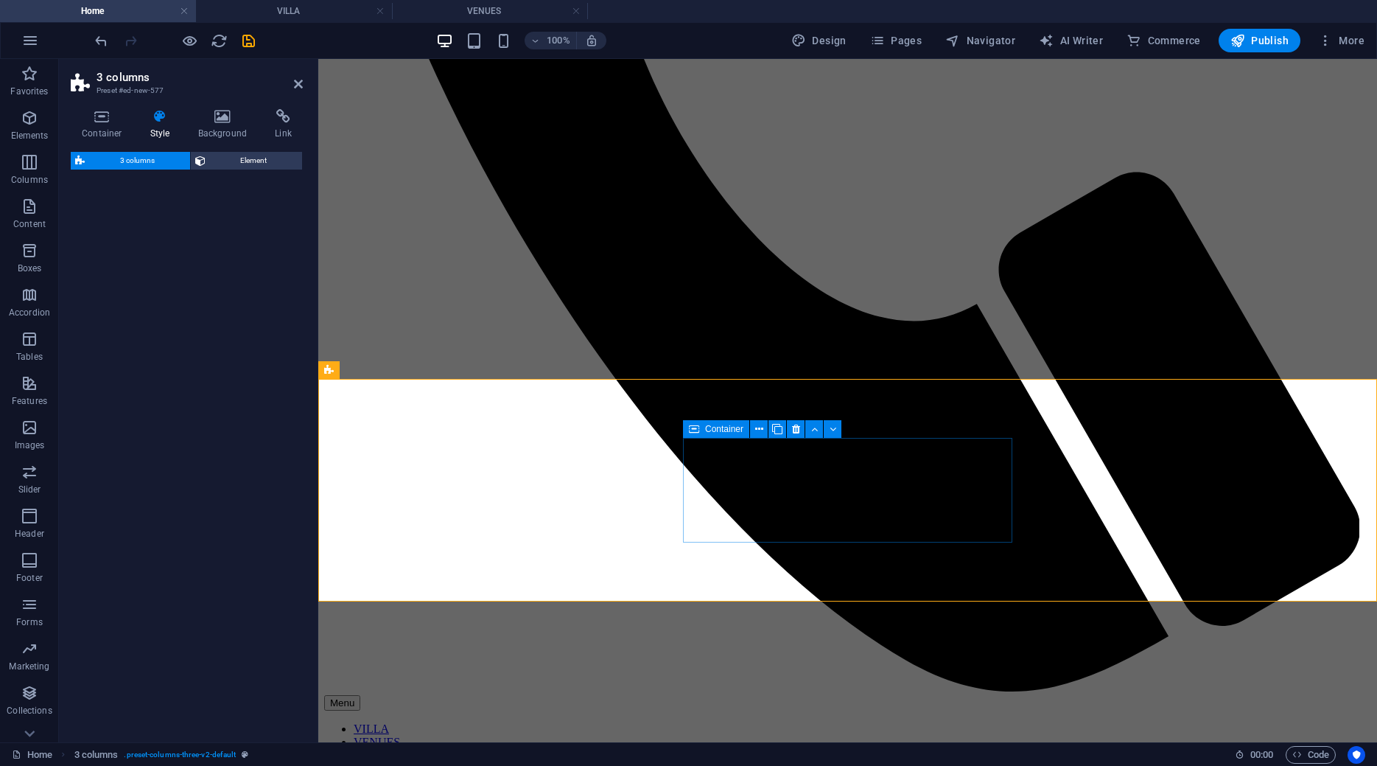
select select "rem"
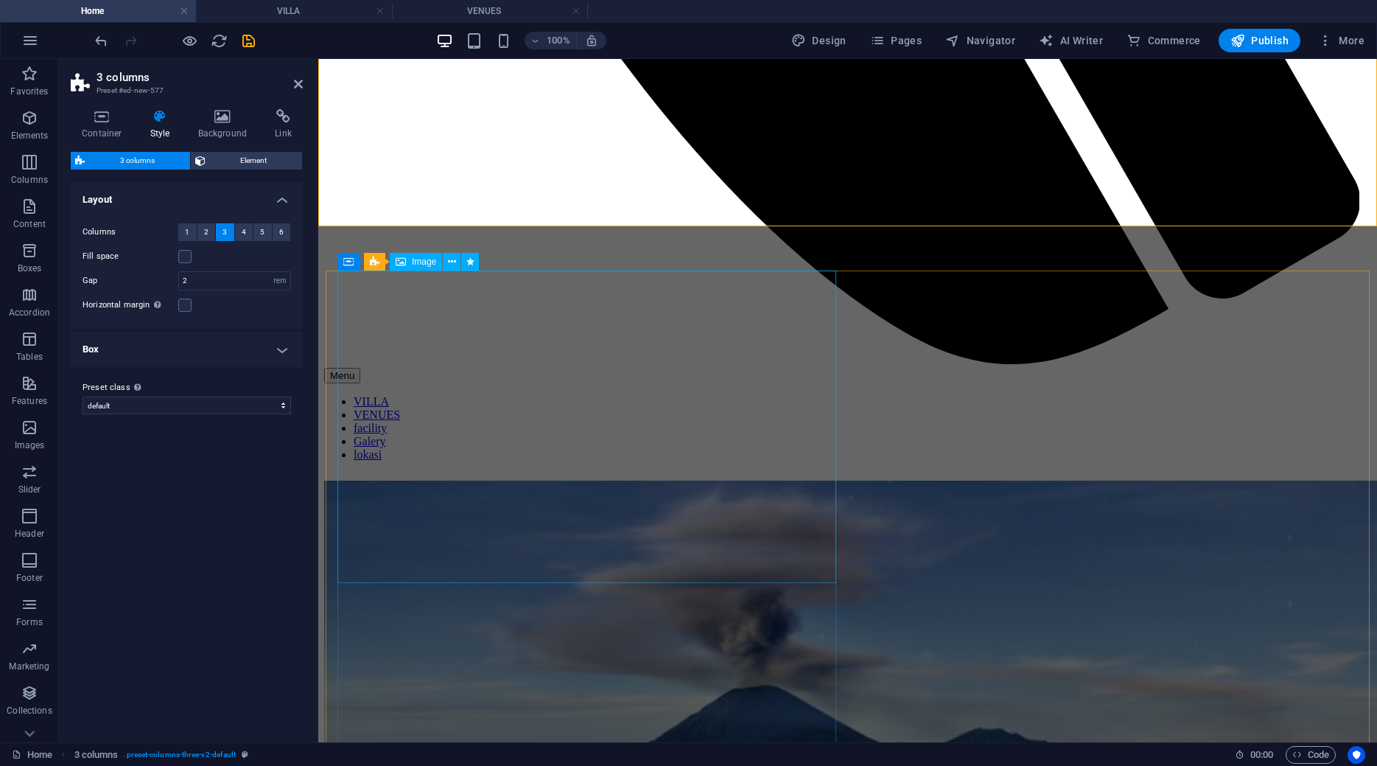
scroll to position [1127, 0]
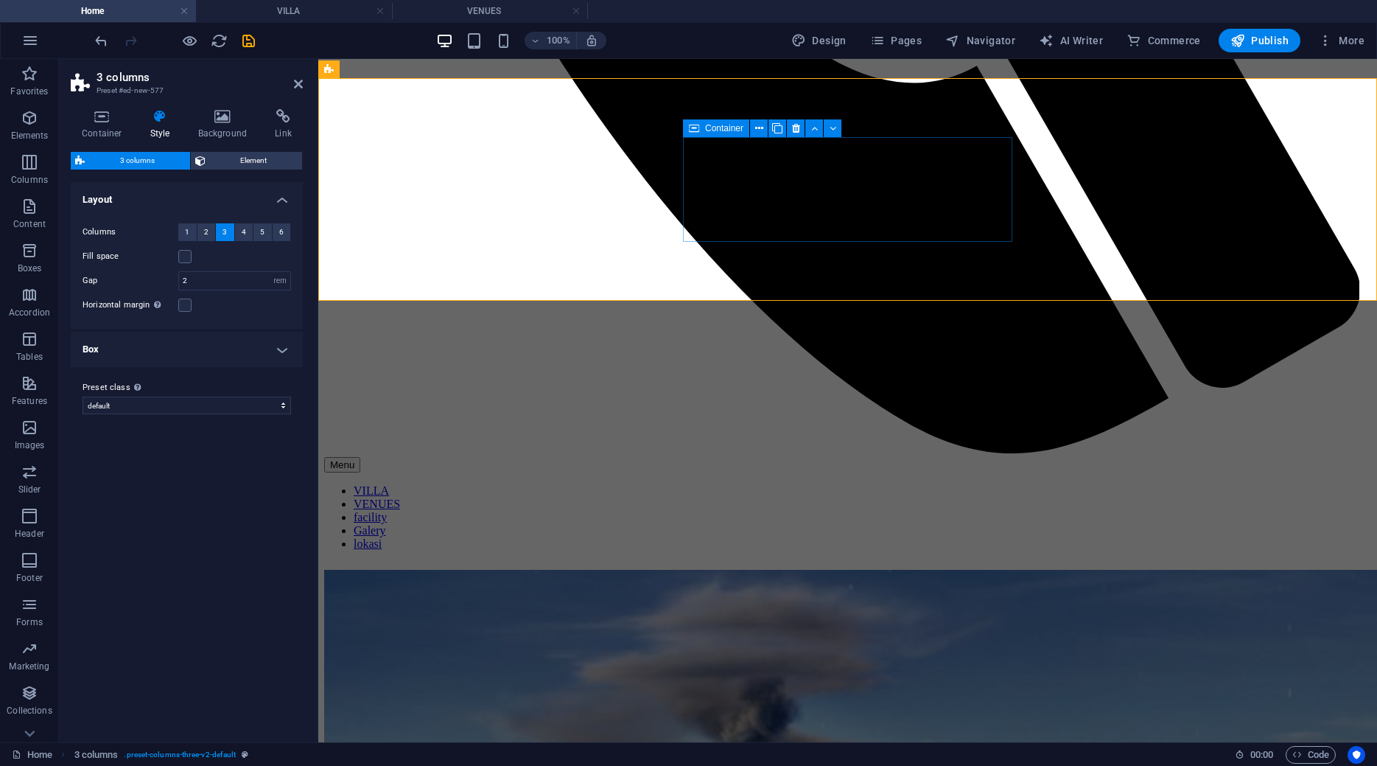
scroll to position [977, 0]
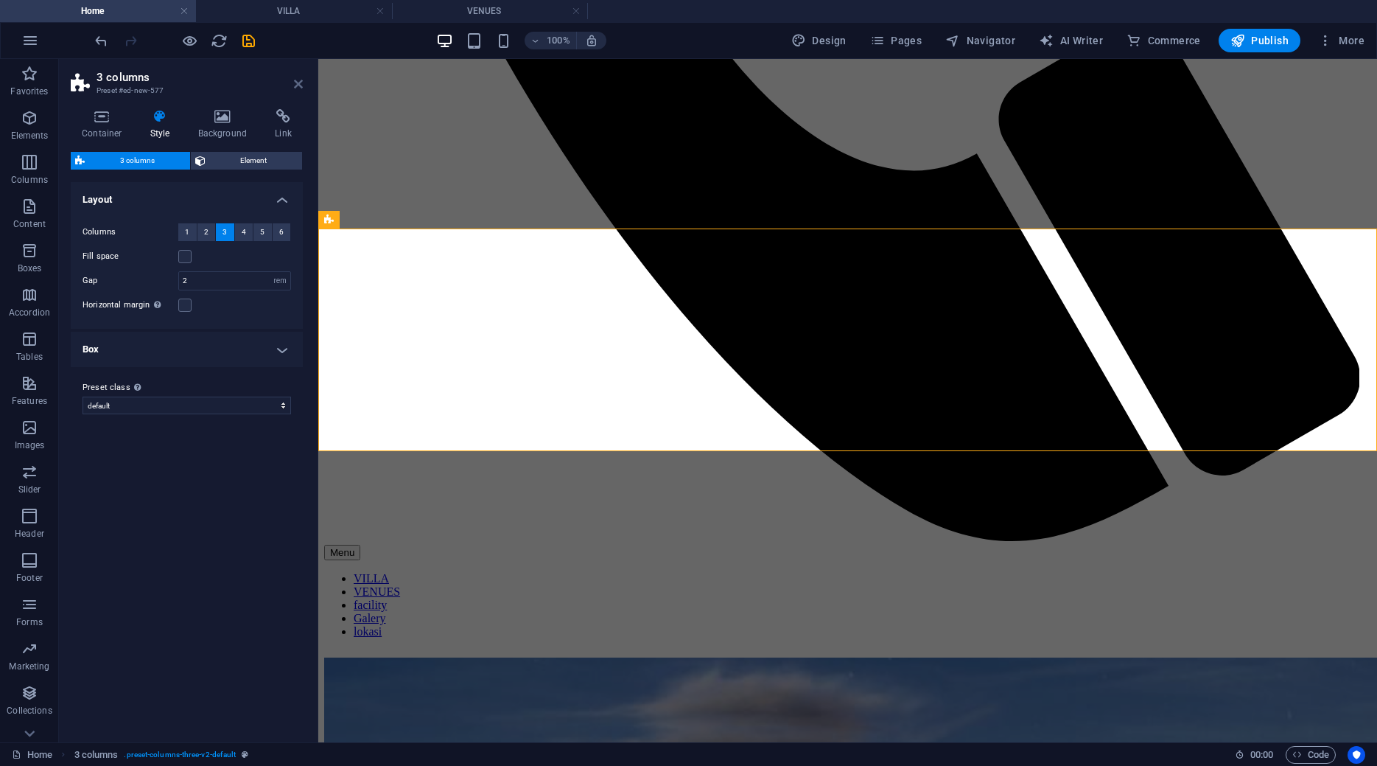
click at [295, 79] on icon at bounding box center [298, 84] width 9 height 12
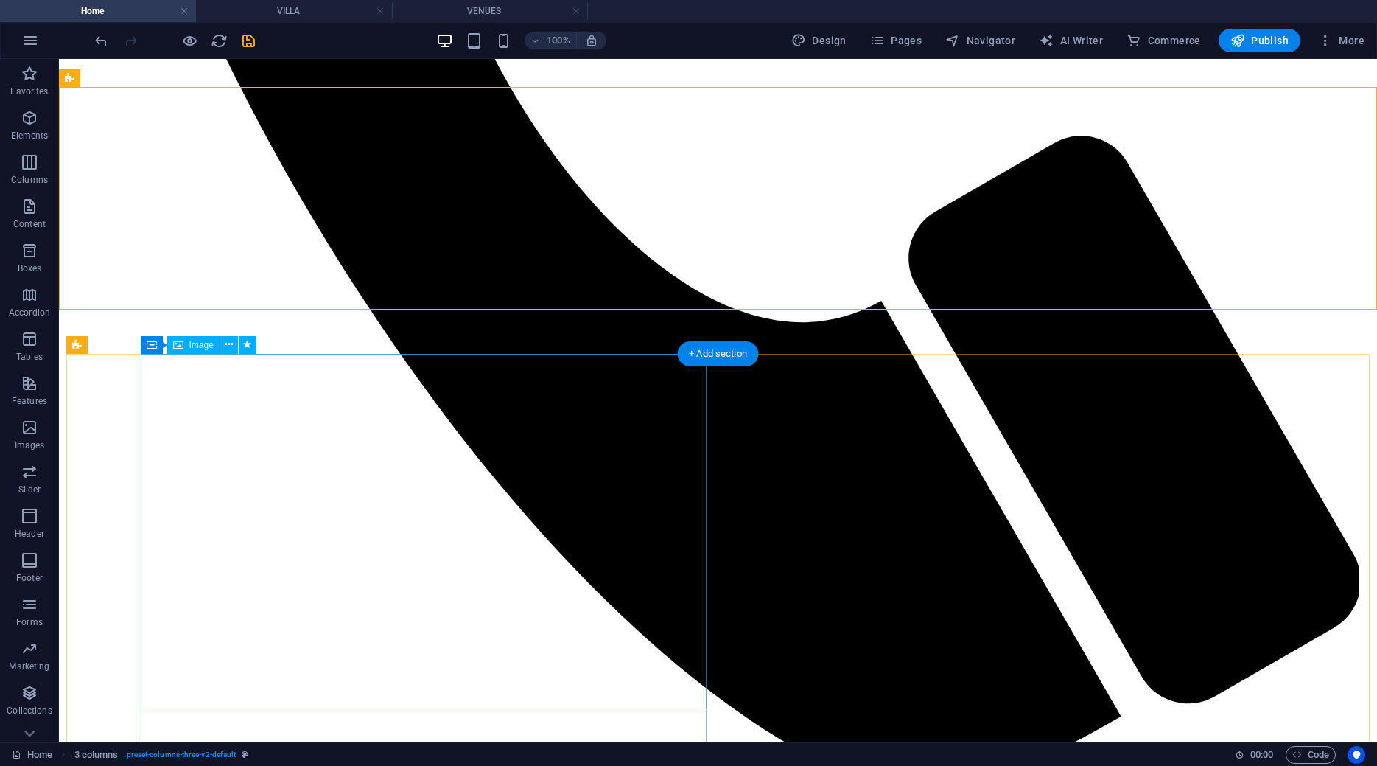
scroll to position [1127, 0]
